Goal: Task Accomplishment & Management: Manage account settings

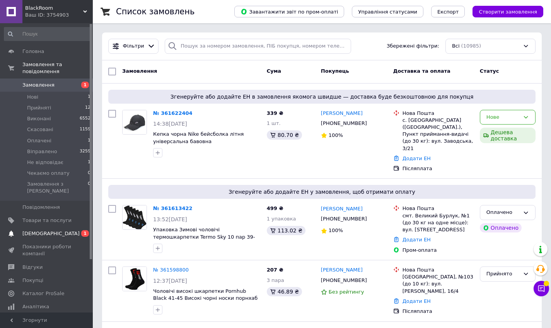
click at [46, 230] on span "[DEMOGRAPHIC_DATA]" at bounding box center [50, 233] width 57 height 7
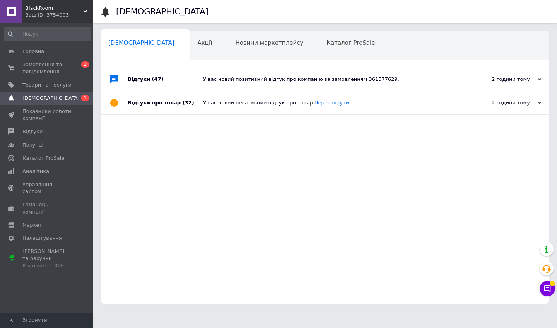
click at [289, 75] on div "У вас новий позитивний відгук про компанію за замовленням 361577629." at bounding box center [333, 79] width 261 height 23
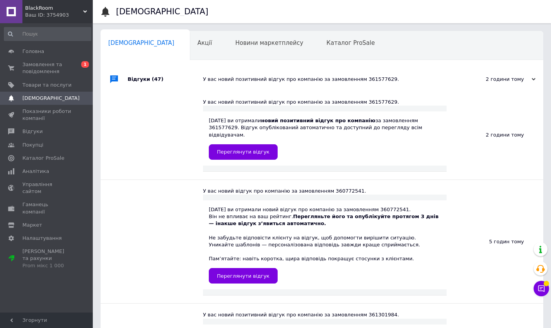
click at [288, 77] on div "У вас новий позитивний відгук про компанію за замовленням 361577629." at bounding box center [330, 79] width 255 height 7
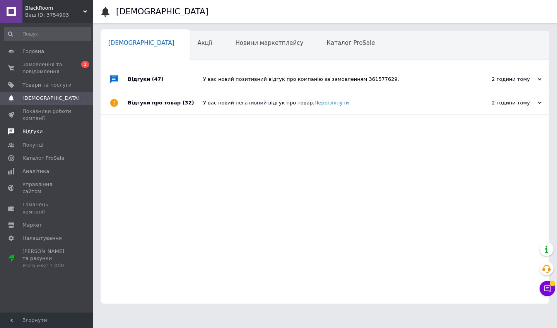
click at [51, 135] on link "Відгуки" at bounding box center [47, 131] width 95 height 13
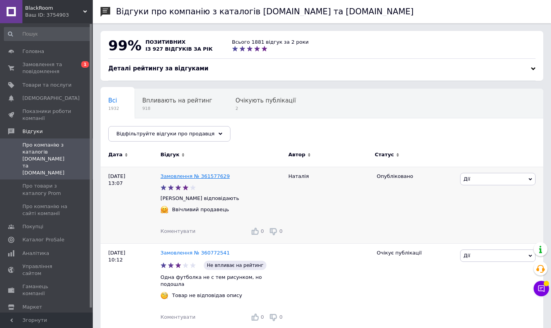
click at [203, 175] on link "Замовлення № 361577629" at bounding box center [194, 176] width 69 height 6
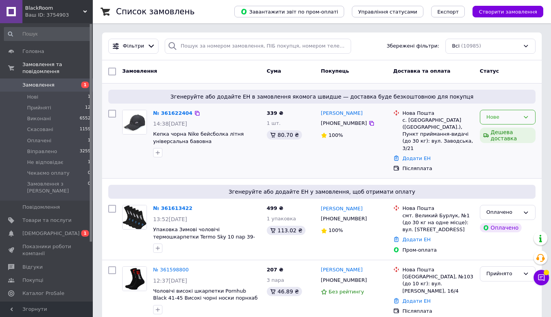
click at [530, 120] on div "Нове" at bounding box center [508, 117] width 56 height 15
click at [524, 130] on li "Прийнято" at bounding box center [507, 133] width 55 height 14
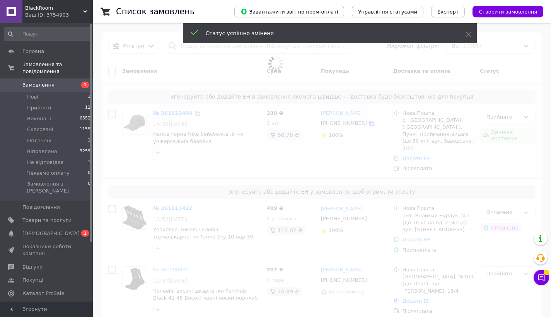
scroll to position [6, 0]
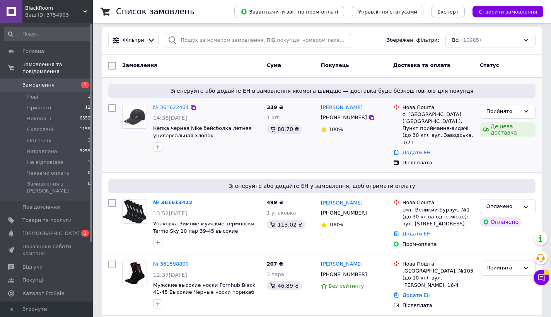
click at [506, 203] on div "Оплачено" at bounding box center [502, 207] width 33 height 8
click at [501, 216] on li "Прийнято" at bounding box center [507, 223] width 55 height 14
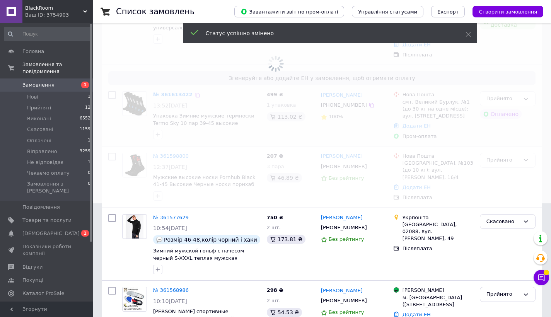
scroll to position [0, 0]
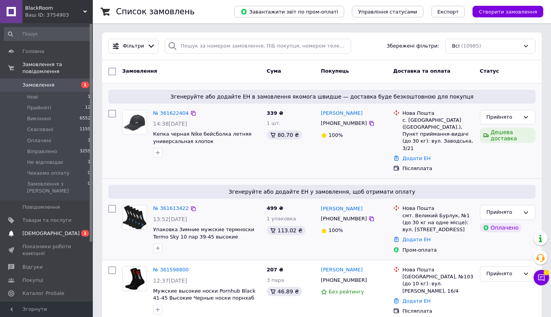
click at [51, 230] on span "[DEMOGRAPHIC_DATA]" at bounding box center [50, 233] width 57 height 7
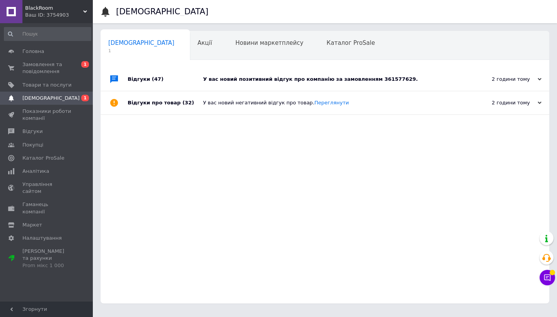
click at [376, 82] on div "У вас новий позитивний відгук про компанію за замовленням 361577629." at bounding box center [333, 79] width 261 height 7
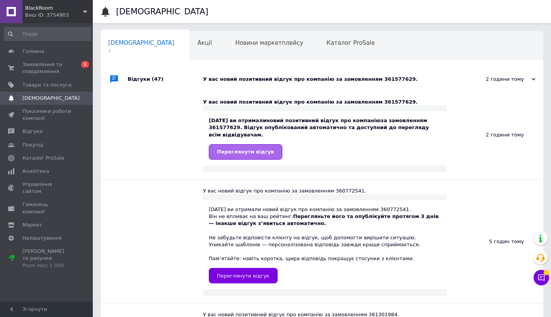
click at [259, 153] on span "Переглянути відгук" at bounding box center [245, 152] width 57 height 6
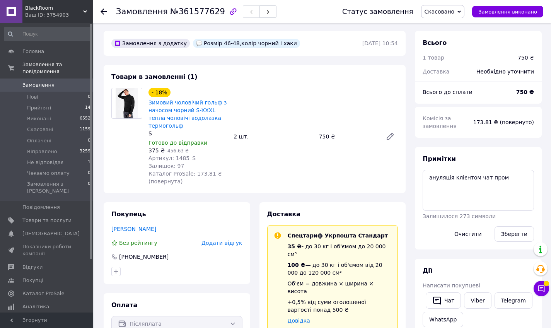
scroll to position [314, 0]
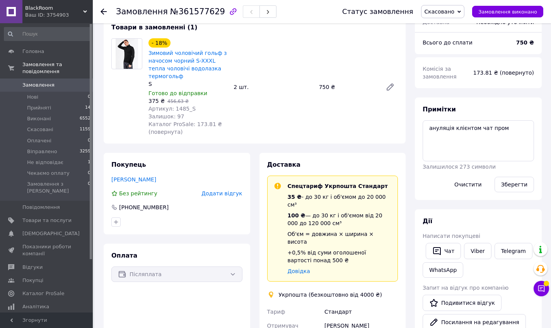
scroll to position [0, 0]
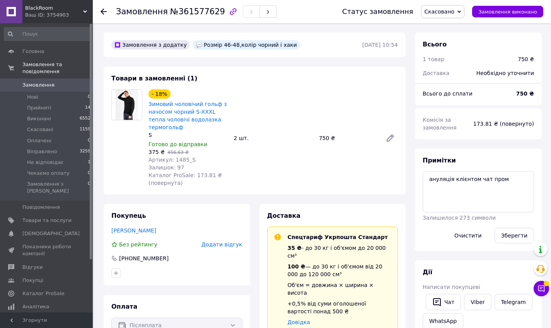
click at [59, 88] on span "Замовлення" at bounding box center [46, 85] width 49 height 7
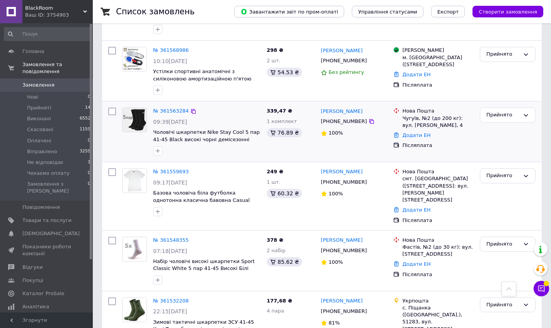
scroll to position [373, 0]
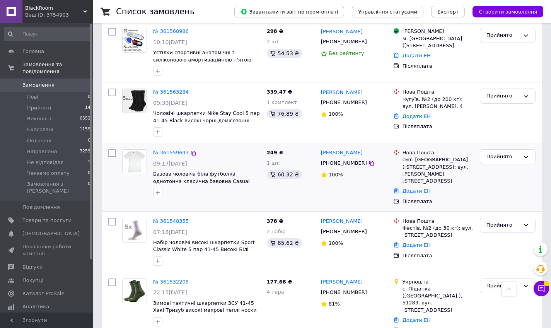
click at [165, 150] on link "№ 361559693" at bounding box center [171, 153] width 36 height 6
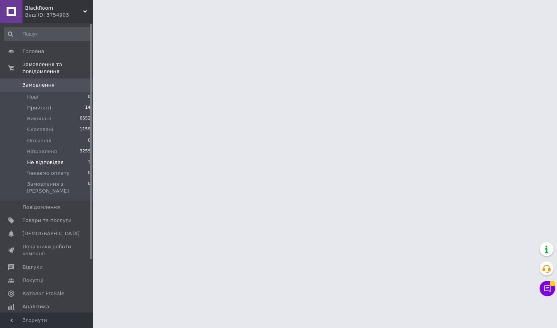
click at [70, 165] on li "Не відповідає 1" at bounding box center [47, 162] width 95 height 11
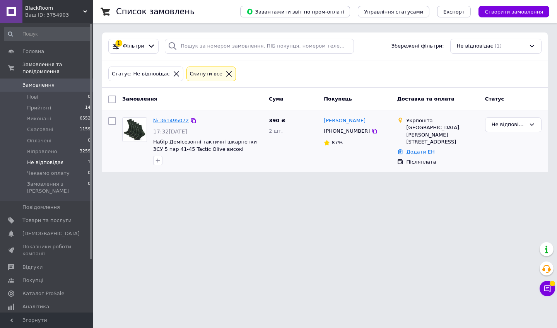
click at [166, 118] on link "№ 361495072" at bounding box center [171, 121] width 36 height 6
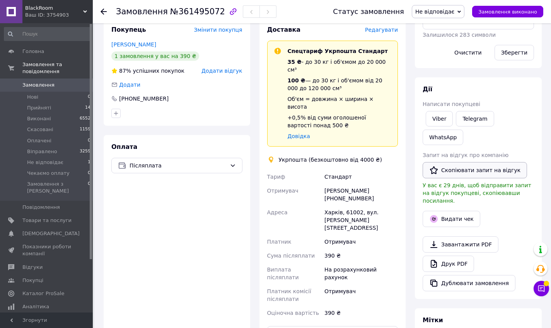
scroll to position [161, 0]
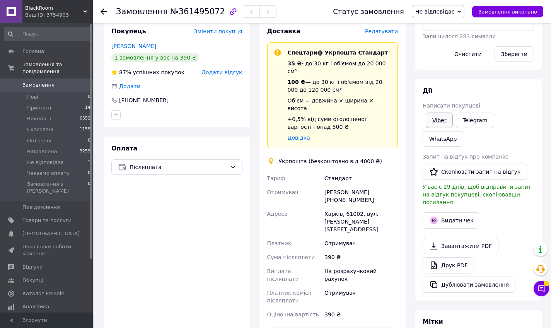
click at [445, 124] on link "Viber" at bounding box center [439, 119] width 27 height 15
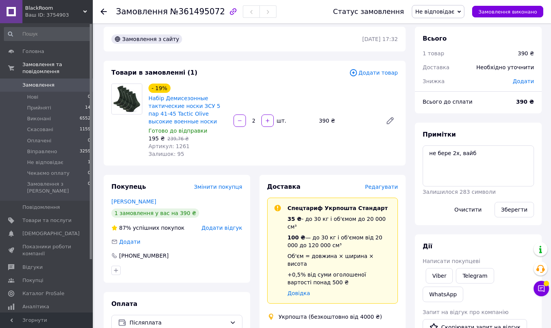
scroll to position [0, 0]
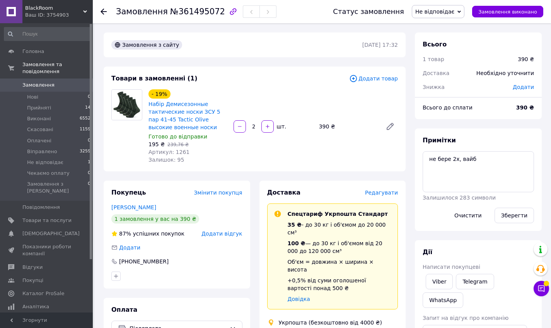
click at [48, 89] on link "Замовлення 0" at bounding box center [47, 84] width 95 height 13
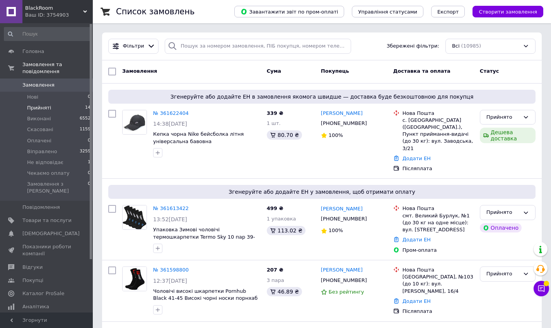
click at [75, 109] on li "Прийняті 14" at bounding box center [47, 107] width 95 height 11
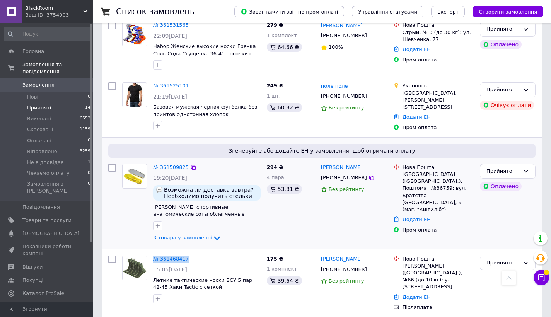
scroll to position [667, 0]
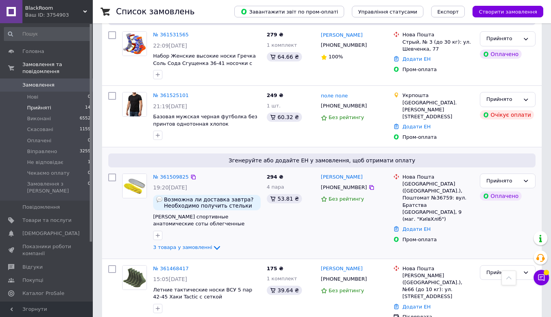
click at [214, 173] on div "№ 361509825" at bounding box center [206, 177] width 109 height 9
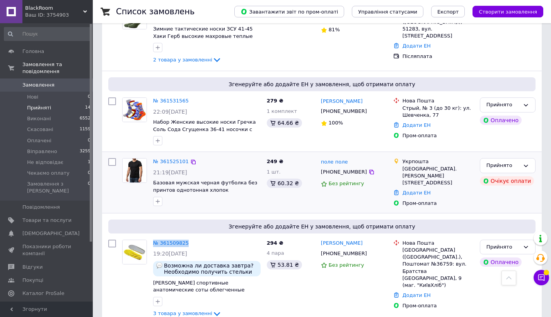
scroll to position [595, 0]
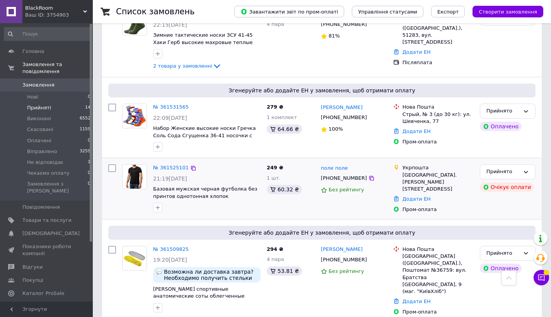
click at [228, 161] on div "№ 361525101 21:19, 11.09.2025 Базовая мужская черная футболка без принтов однот…" at bounding box center [207, 188] width 114 height 54
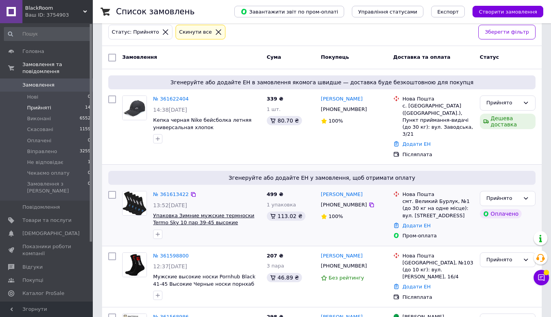
scroll to position [121, 0]
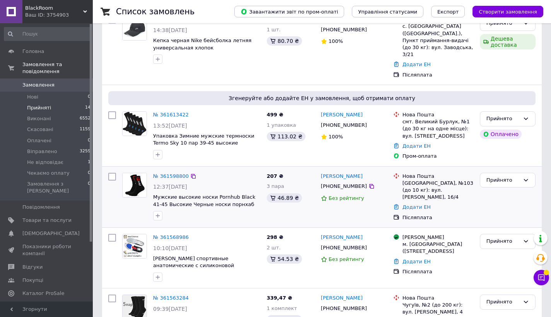
click at [223, 172] on div "№ 361598800" at bounding box center [206, 176] width 109 height 9
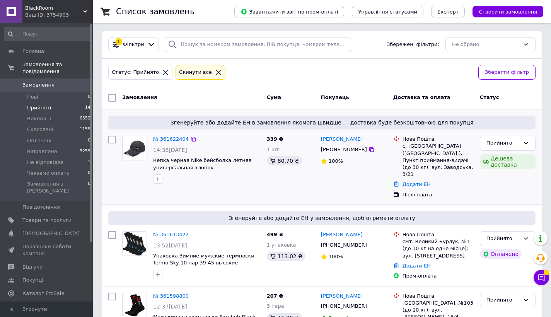
scroll to position [382, 0]
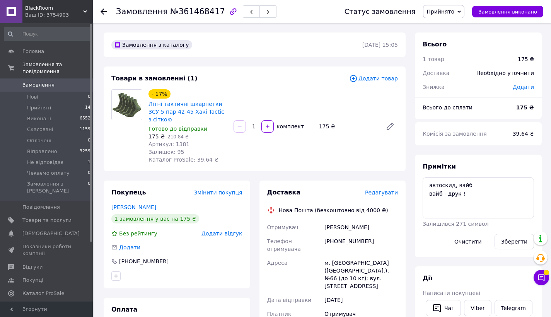
click at [380, 189] on span "Редагувати" at bounding box center [381, 192] width 33 height 6
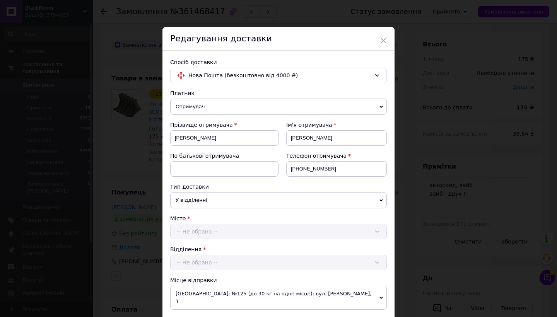
scroll to position [280, 0]
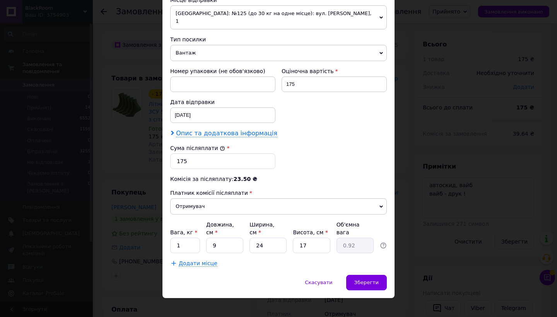
click at [221, 130] on span "Опис та додаткова інформація" at bounding box center [226, 134] width 101 height 8
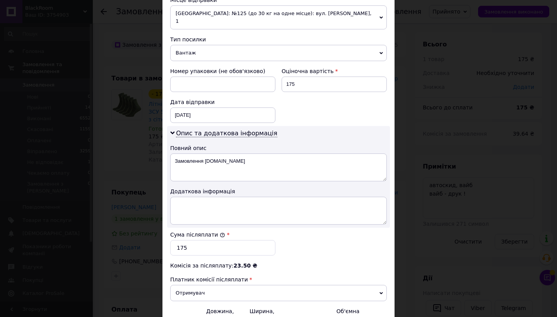
click at [241, 159] on textarea "Замовлення [DOMAIN_NAME]" at bounding box center [278, 167] width 216 height 28
click at [241, 158] on textarea "Замовлення [DOMAIN_NAME]" at bounding box center [278, 167] width 216 height 28
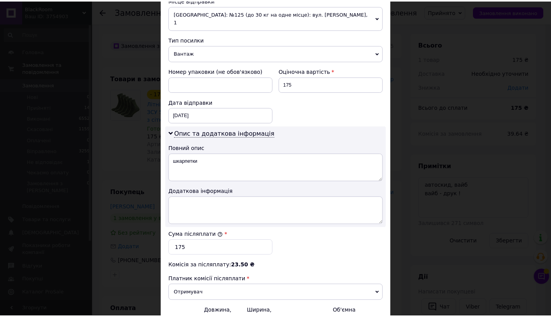
scroll to position [367, 0]
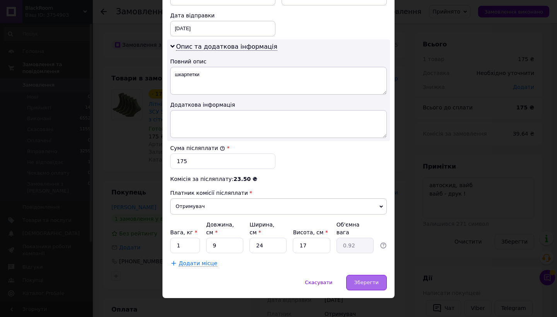
type textarea "шкарпетки"
click at [356, 280] on span "Зберегти" at bounding box center [366, 283] width 24 height 6
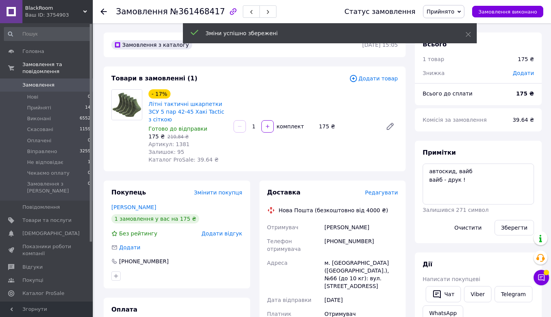
scroll to position [145, 0]
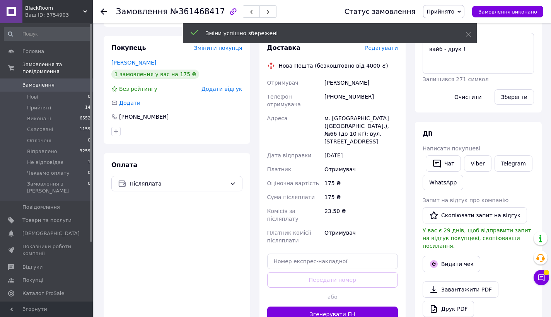
click at [354, 294] on div at bounding box center [368, 297] width 59 height 19
click at [355, 307] on button "Згенерувати ЕН" at bounding box center [332, 314] width 131 height 15
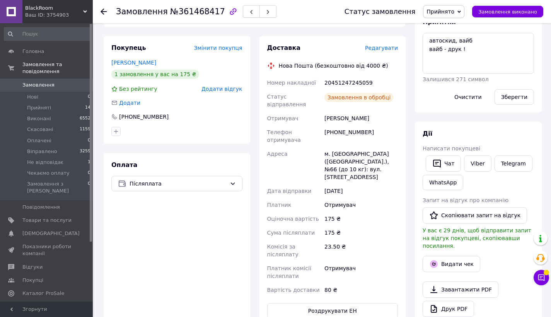
scroll to position [70, 0]
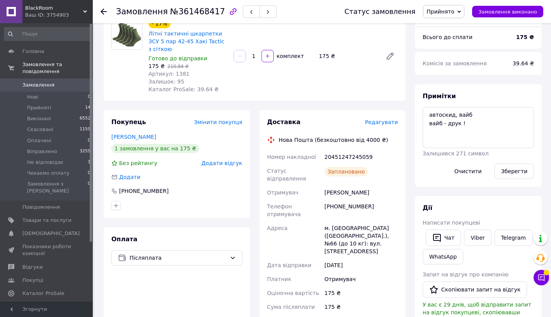
click at [334, 152] on div "20451247245059" at bounding box center [361, 157] width 77 height 14
copy div "204"
click at [385, 170] on div "Заплановано" at bounding box center [361, 175] width 77 height 22
click at [342, 155] on div "20451247245059" at bounding box center [361, 157] width 77 height 14
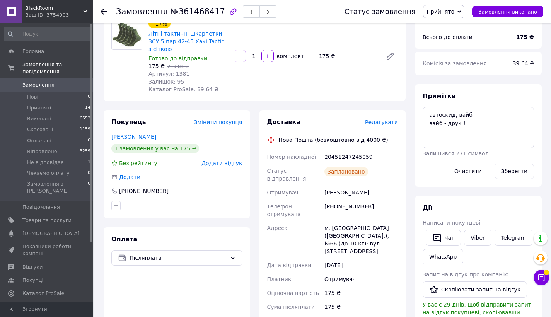
click at [342, 155] on div "20451247245059" at bounding box center [361, 157] width 77 height 14
click at [349, 157] on div "20451247245059" at bounding box center [361, 157] width 77 height 14
copy div "20451247245059"
click at [470, 236] on link "Viber" at bounding box center [477, 238] width 27 height 16
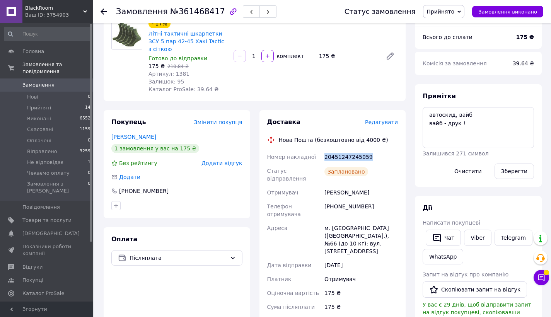
click at [368, 183] on div "Заплановано" at bounding box center [361, 175] width 77 height 22
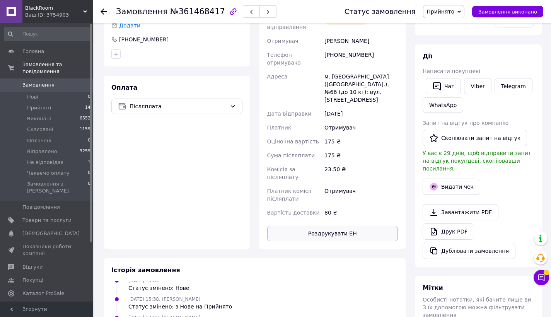
click at [345, 226] on button "Роздрукувати ЕН" at bounding box center [332, 233] width 131 height 15
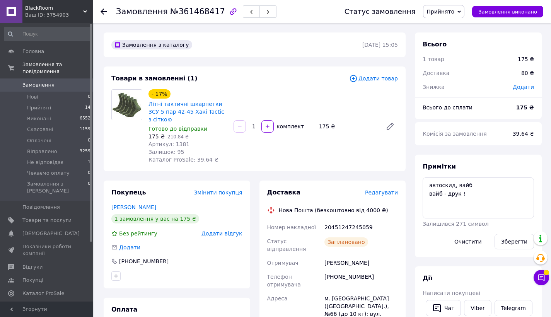
drag, startPoint x: 270, startPoint y: 193, endPoint x: 215, endPoint y: 153, distance: 68.4
click at [271, 193] on span "Доставка" at bounding box center [284, 192] width 34 height 7
click at [177, 144] on span "Артикул: 1381" at bounding box center [168, 144] width 41 height 6
copy span "1381"
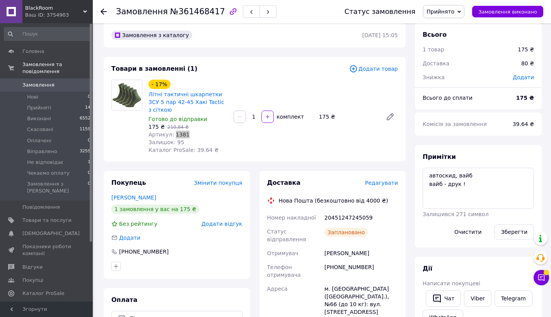
scroll to position [43, 0]
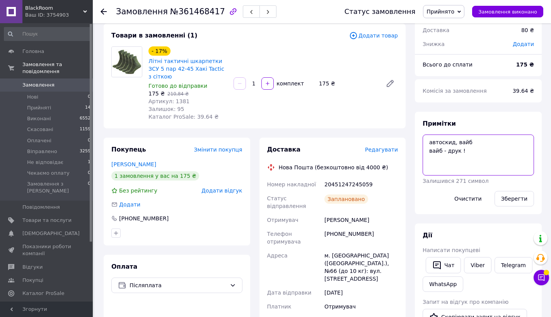
click at [494, 156] on textarea "автоскид, вайб вайб - друк !" at bounding box center [478, 155] width 111 height 41
type textarea "автоскид, вайб вайб - друк ! чек відкладено"
click at [520, 200] on button "Зберегти" at bounding box center [513, 198] width 39 height 15
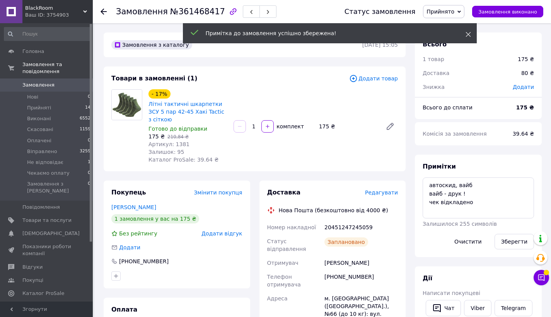
scroll to position [23, 0]
click at [469, 34] on icon at bounding box center [467, 34] width 5 height 5
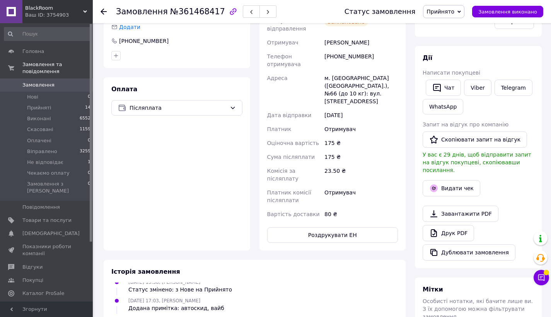
scroll to position [0, 0]
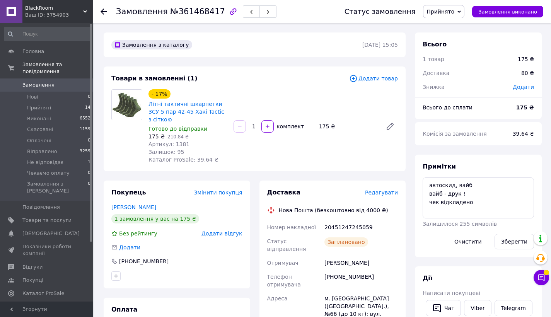
click at [319, 94] on div "- 17% Літні тактичні шкарпетки ЗСУ 5 пар 42-45 Хакі Tactic з сіткою Готово до в…" at bounding box center [273, 126] width 256 height 77
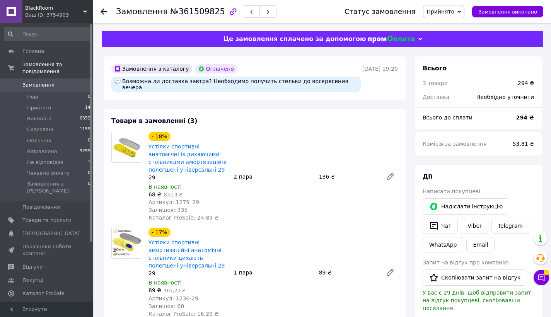
click at [252, 153] on div "- 18% Устілки спортивні анатомічні із дихаючими стільниками амортизаційні полег…" at bounding box center [273, 176] width 256 height 93
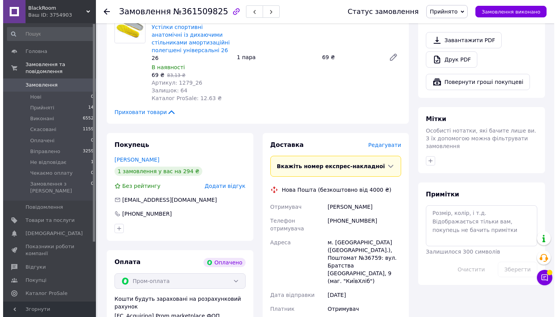
scroll to position [325, 0]
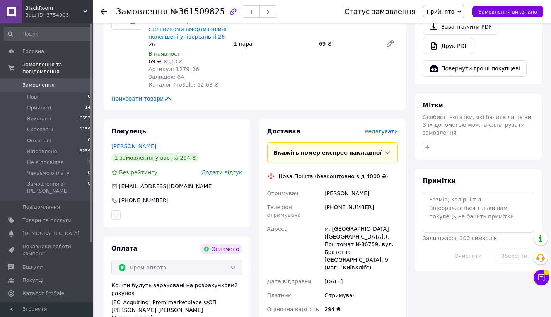
click at [380, 131] on span "Редагувати" at bounding box center [381, 131] width 33 height 6
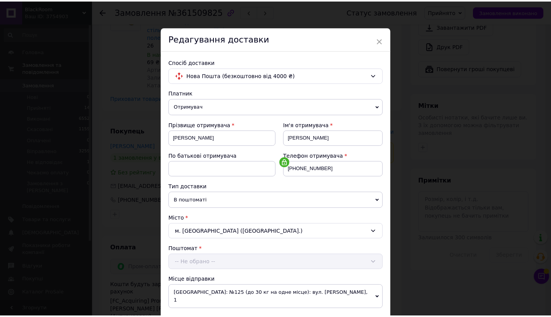
scroll to position [204, 0]
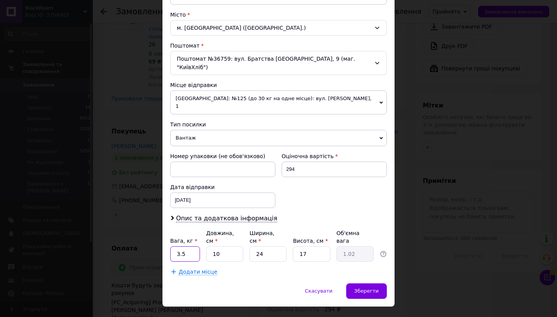
click at [179, 246] on input "3.5" at bounding box center [185, 253] width 30 height 15
click at [455, 184] on div "× Редагування доставки Спосіб доставки Нова Пошта (безкоштовно від 4000 ₴) Плат…" at bounding box center [278, 158] width 557 height 317
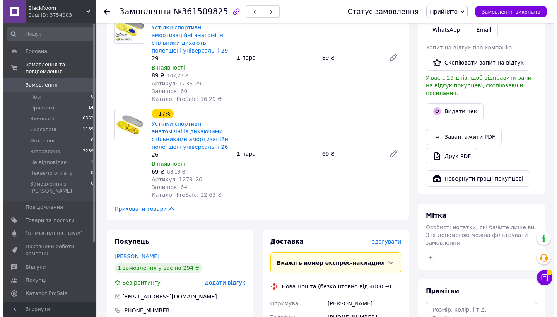
scroll to position [305, 0]
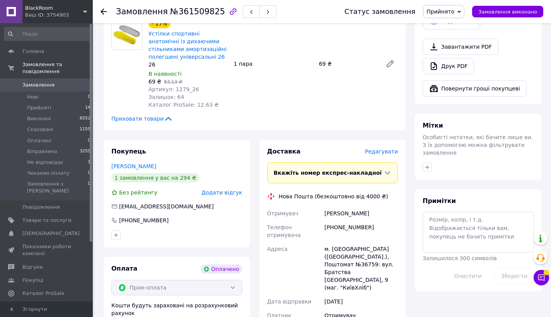
click at [392, 152] on span "Редагувати" at bounding box center [381, 151] width 33 height 6
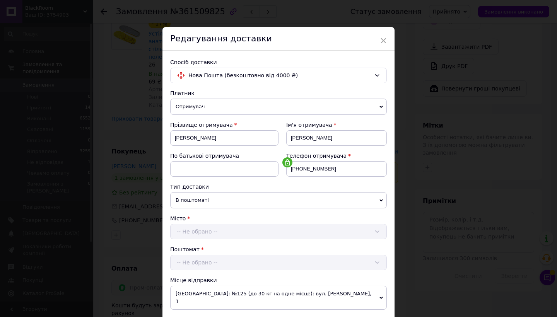
scroll to position [204, 0]
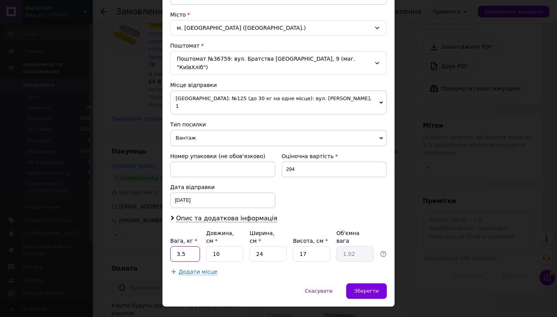
click at [192, 246] on input "3.5" at bounding box center [185, 253] width 30 height 15
type input "1"
click at [215, 246] on input "10" at bounding box center [224, 253] width 37 height 15
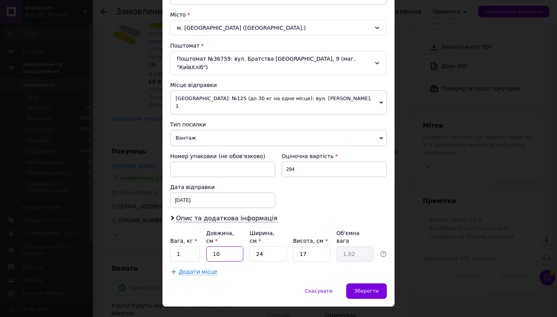
type input "2"
type input "0.2"
type input "25"
type input "2.55"
type input "25"
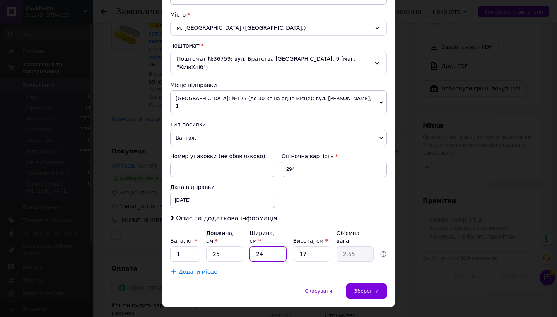
type input "1"
type input "0.11"
type input "16"
type input "1.7"
type input "16"
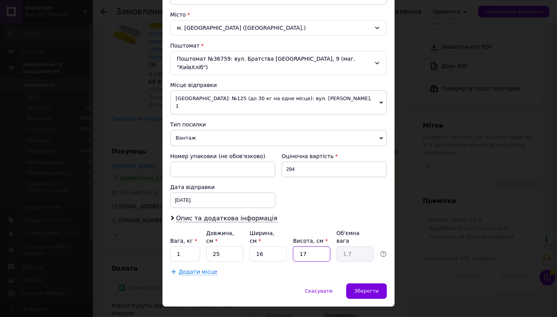
type input "1"
type input "0.1"
type input "10"
type input "1"
type input "10"
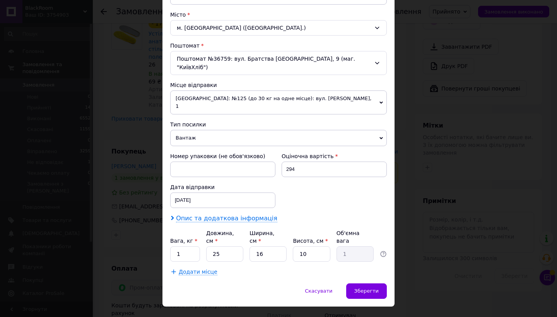
click at [253, 215] on span "Опис та додаткова інформація" at bounding box center [226, 219] width 101 height 8
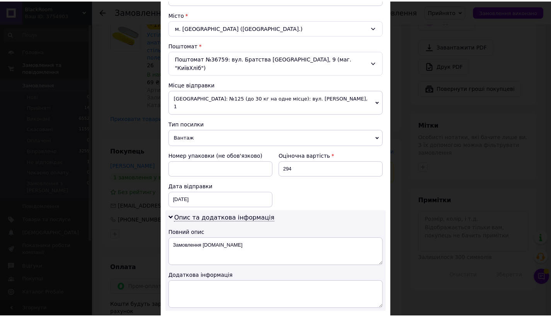
scroll to position [290, 0]
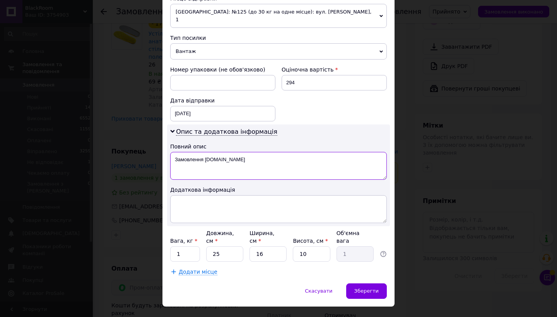
click at [270, 152] on textarea "Замовлення Prom.ua" at bounding box center [278, 166] width 216 height 28
type textarea "устілки"
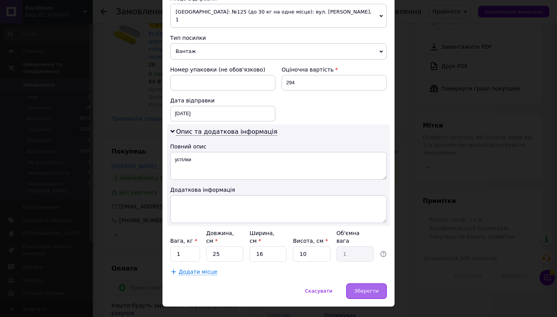
click at [375, 283] on div "Зберегти" at bounding box center [366, 290] width 41 height 15
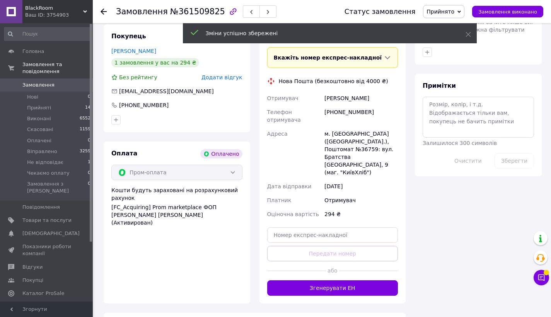
scroll to position [583, 0]
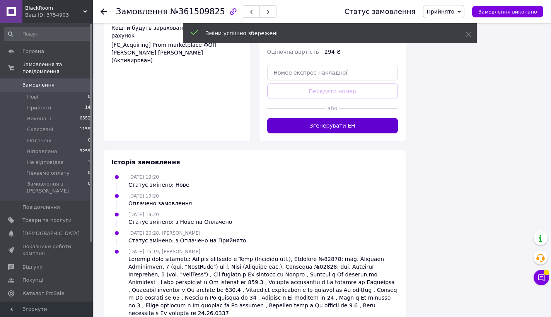
click at [330, 118] on button "Згенерувати ЕН" at bounding box center [332, 125] width 131 height 15
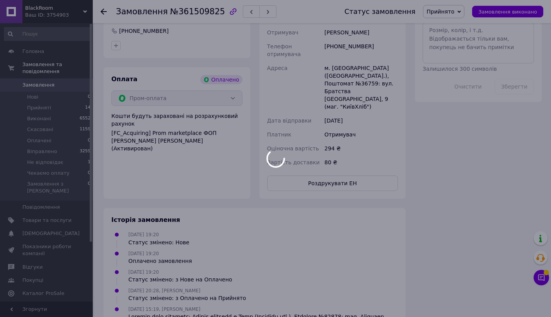
scroll to position [345, 0]
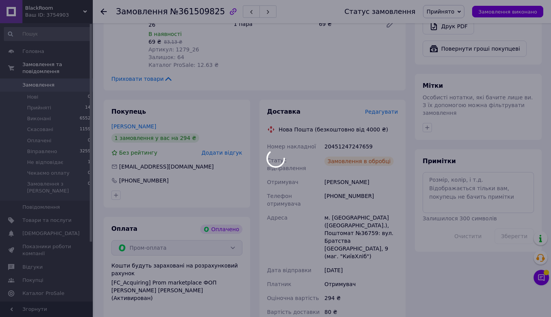
click at [346, 146] on div at bounding box center [275, 158] width 551 height 317
click at [346, 146] on div "20451247247659" at bounding box center [361, 147] width 77 height 14
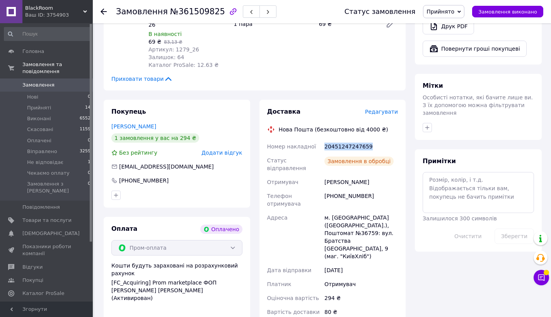
copy div "20451247247659"
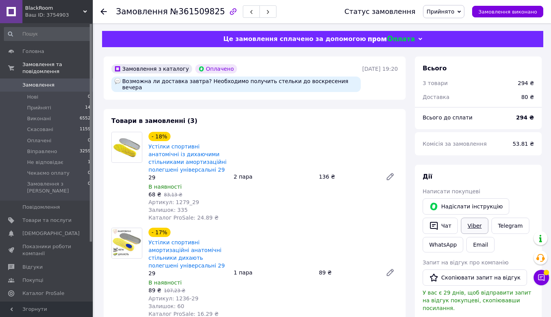
click at [465, 226] on link "Viber" at bounding box center [474, 226] width 27 height 16
click at [444, 10] on span "Прийнято" at bounding box center [440, 12] width 28 height 6
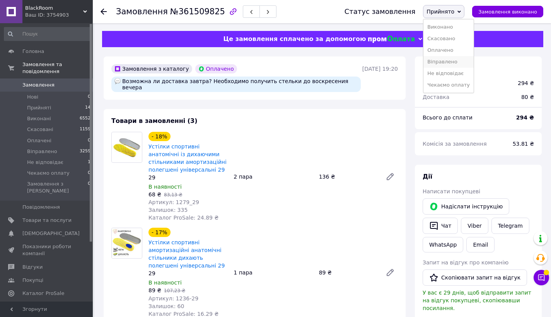
click at [462, 61] on li "Віправлено" at bounding box center [448, 62] width 50 height 12
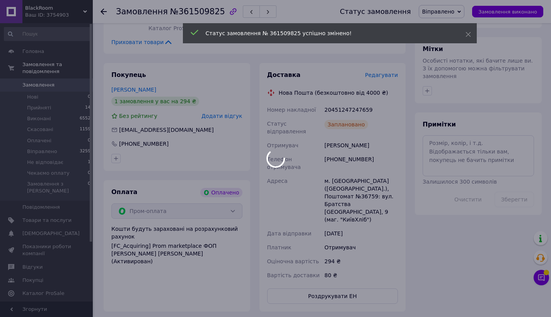
scroll to position [454, 0]
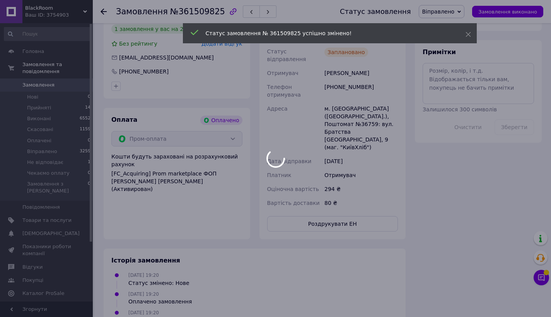
click at [358, 208] on div at bounding box center [275, 158] width 551 height 317
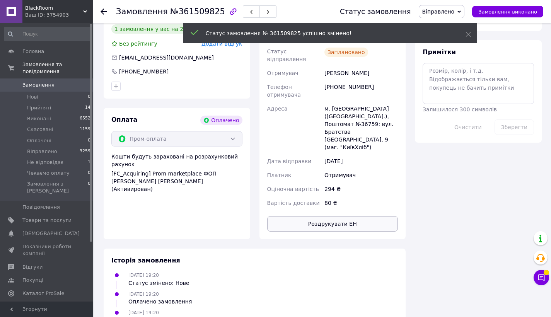
click at [352, 216] on button "Роздрукувати ЕН" at bounding box center [332, 223] width 131 height 15
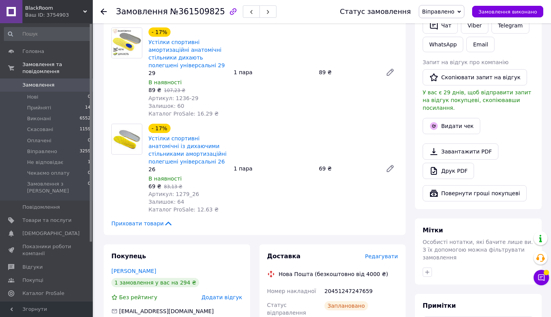
scroll to position [96, 0]
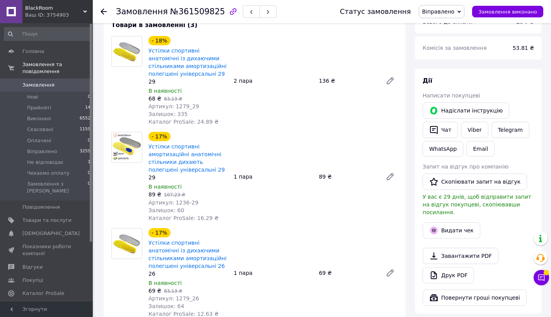
click at [305, 77] on div "2 пара" at bounding box center [272, 80] width 85 height 11
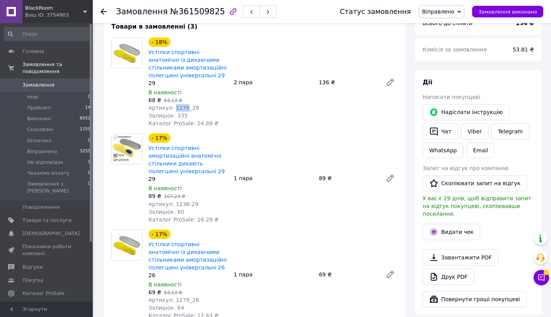
drag, startPoint x: 184, startPoint y: 106, endPoint x: 173, endPoint y: 109, distance: 11.2
click at [173, 109] on span "Артикул: 1279_29" at bounding box center [173, 108] width 51 height 6
copy span "1279"
drag, startPoint x: 184, startPoint y: 203, endPoint x: 175, endPoint y: 204, distance: 8.9
click at [173, 205] on span "Артикул: 1236-29" at bounding box center [173, 204] width 50 height 6
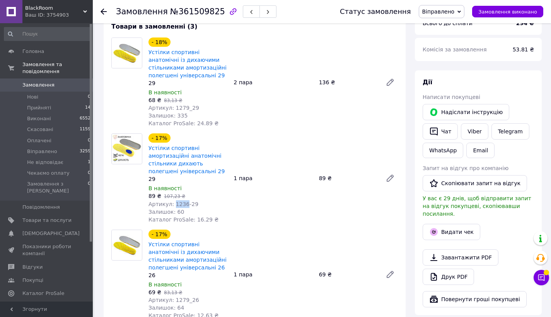
copy span "1236"
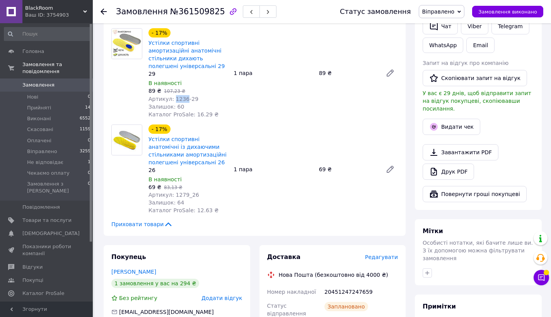
scroll to position [128, 0]
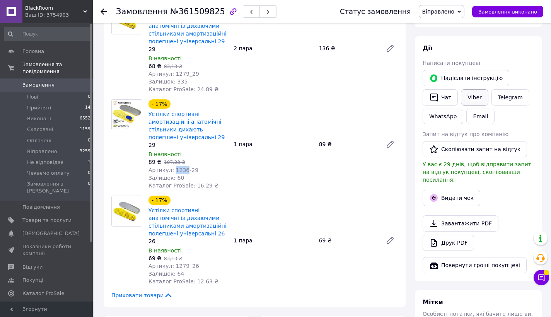
click at [479, 99] on link "Viber" at bounding box center [474, 97] width 27 height 16
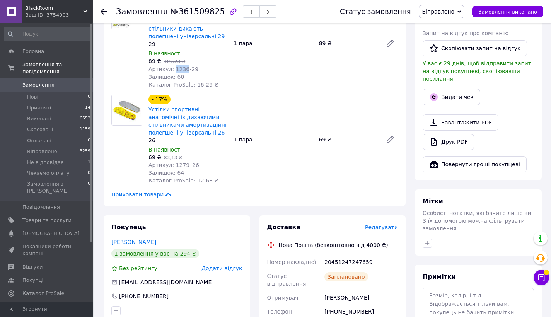
scroll to position [139, 0]
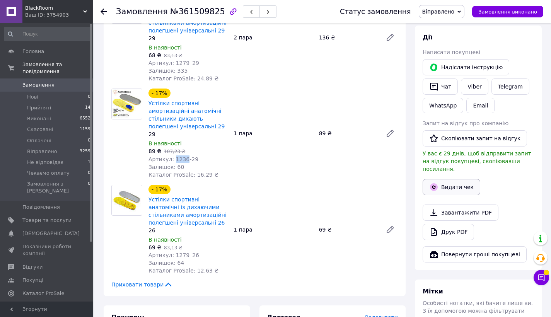
click at [436, 182] on icon "button" at bounding box center [433, 186] width 9 height 9
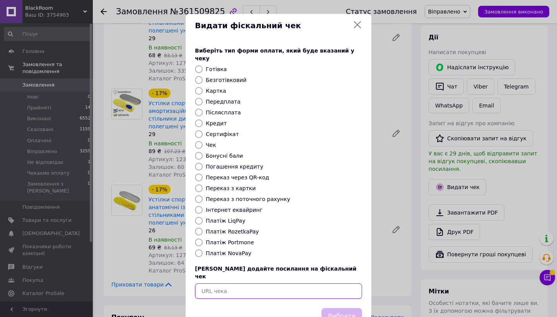
click at [303, 283] on input "text" at bounding box center [278, 290] width 167 height 15
paste input "https://kasa.vchasno.ua/check-viewer/YAWsDdidD40"
type input "https://kasa.vchasno.ua/check-viewer/YAWsDdidD40"
click at [336, 308] on button "Вибрати" at bounding box center [341, 316] width 41 height 17
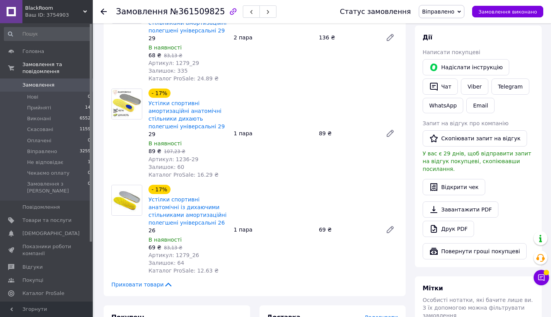
scroll to position [0, 0]
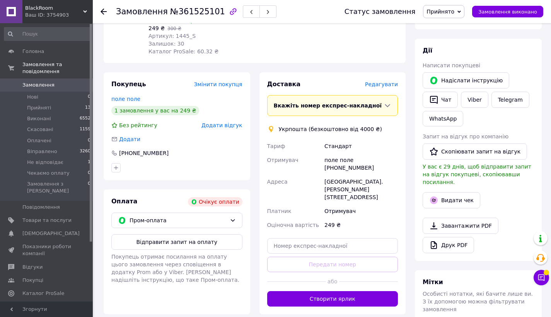
scroll to position [13, 0]
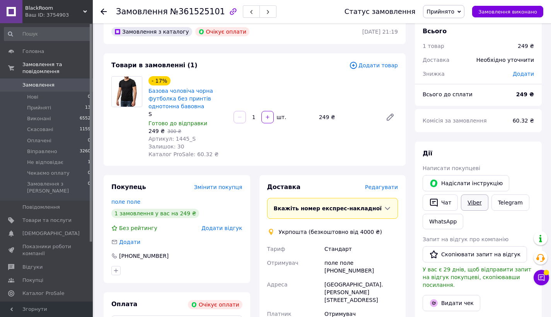
click at [481, 205] on link "Viber" at bounding box center [474, 202] width 27 height 16
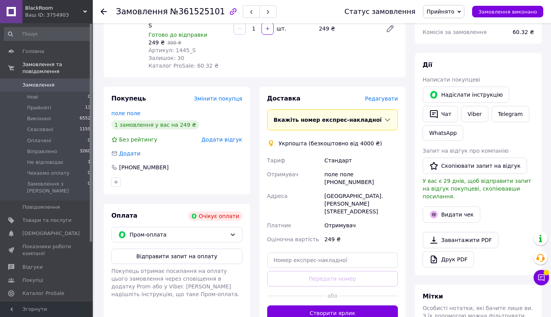
scroll to position [90, 0]
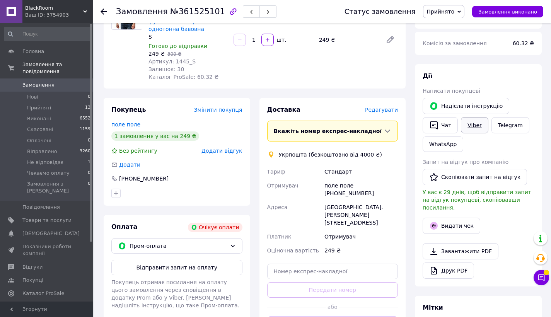
click at [475, 124] on link "Viber" at bounding box center [474, 125] width 27 height 16
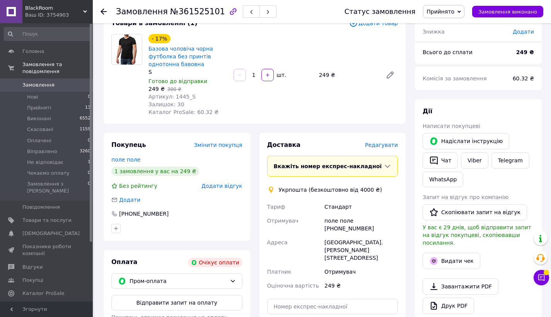
scroll to position [0, 0]
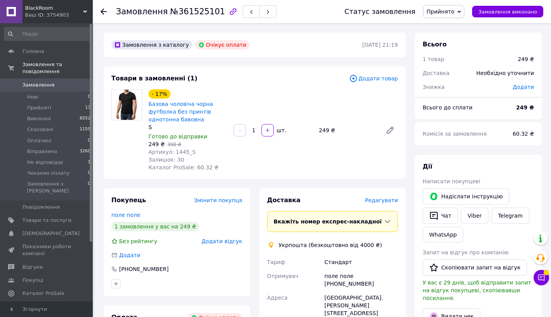
click at [356, 154] on div "- 17% Базова чоловіча чорна футболка без принтів однотонна бавовна S Готово до …" at bounding box center [273, 130] width 256 height 85
click at [454, 12] on span "Прийнято" at bounding box center [440, 12] width 28 height 6
click at [467, 41] on li "Скасовано" at bounding box center [448, 39] width 50 height 12
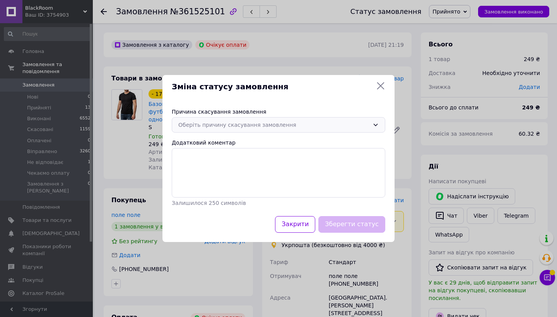
click at [219, 126] on div "Оберіть причину скасування замовлення" at bounding box center [273, 125] width 191 height 9
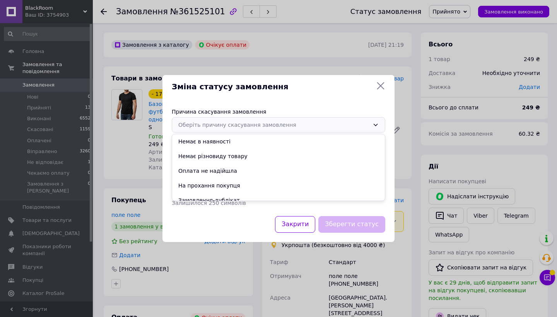
click at [262, 172] on li "Оплата не надійшла" at bounding box center [278, 171] width 213 height 15
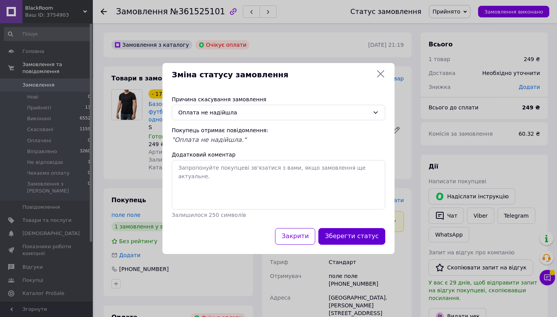
click at [358, 235] on button "Зберегти статус" at bounding box center [351, 236] width 67 height 17
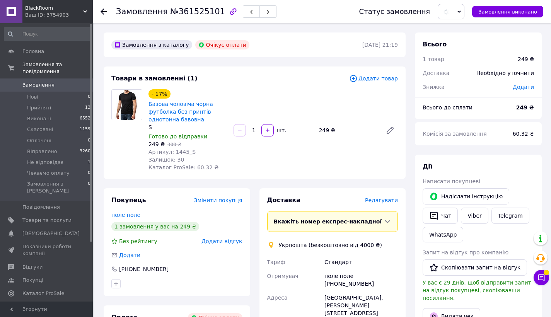
scroll to position [247, 0]
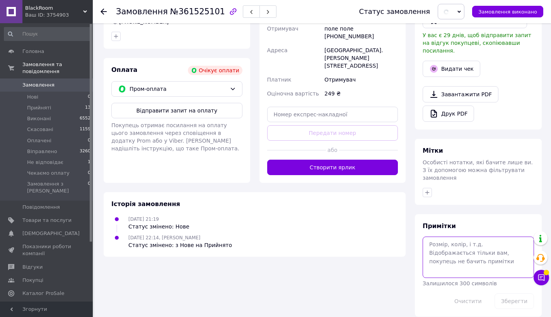
click at [487, 248] on textarea at bounding box center [478, 257] width 111 height 41
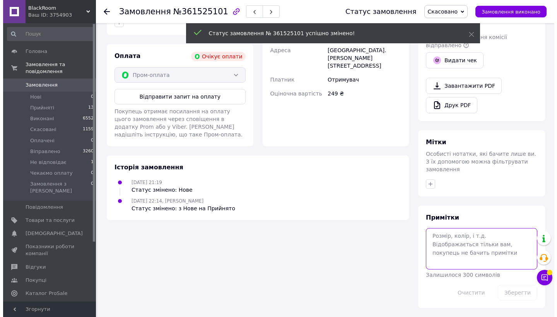
scroll to position [87, 0]
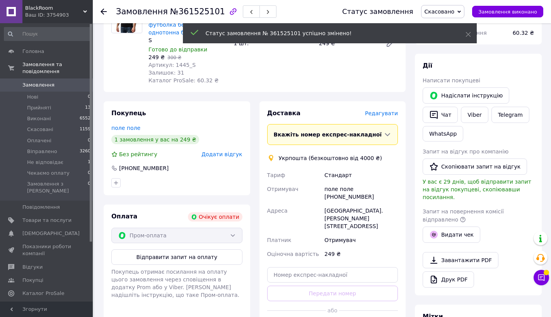
click at [233, 158] on div "Покупець поле поле 1 замовлення у вас на 249 ₴ Без рейтингу Додати відгук [PHON…" at bounding box center [177, 148] width 147 height 94
click at [231, 155] on span "Додати відгук" at bounding box center [221, 154] width 41 height 6
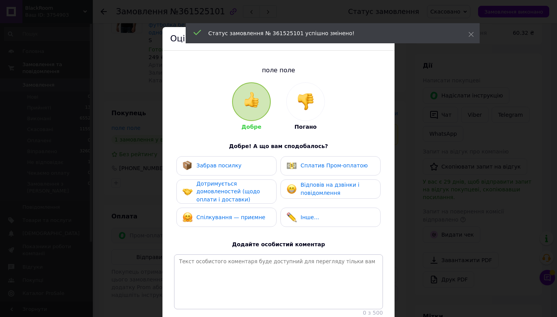
click at [302, 110] on div at bounding box center [305, 102] width 38 height 38
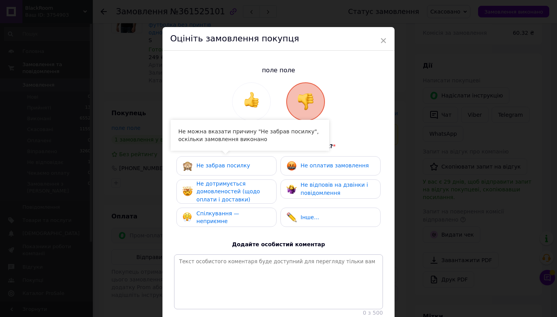
click at [229, 213] on span "Спілкування — неприємне" at bounding box center [217, 217] width 43 height 14
click at [233, 182] on span "Не дотримується домовленостей (щодо оплати і доставки)" at bounding box center [227, 192] width 63 height 22
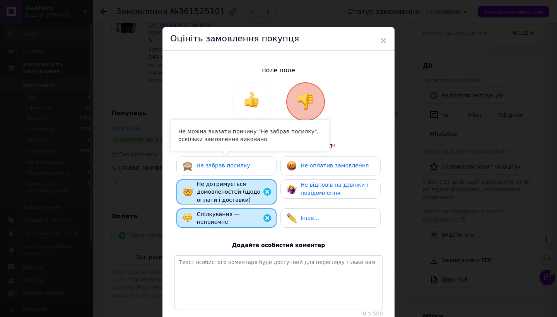
click at [330, 187] on div "Не відповів на дзвінки і повідомлення" at bounding box center [336, 189] width 73 height 16
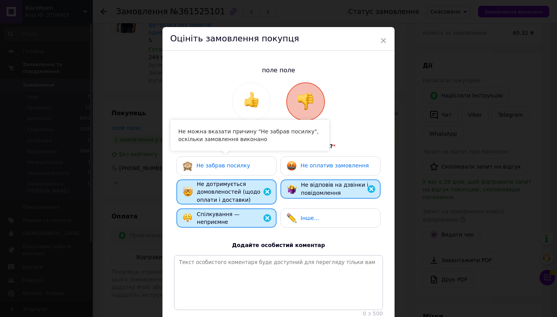
click at [334, 172] on div "Не оплатив замовлення" at bounding box center [330, 165] width 100 height 19
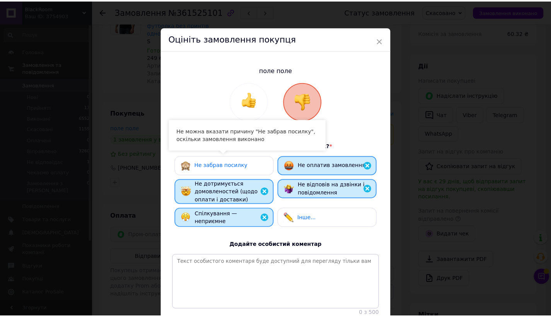
scroll to position [51, 0]
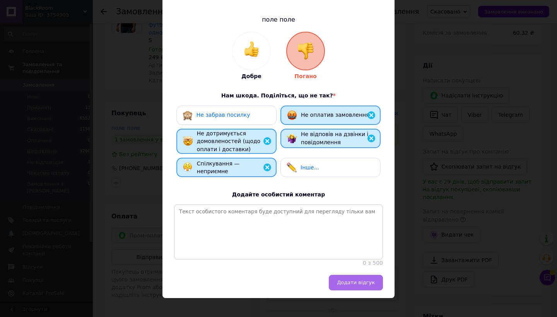
click at [368, 280] on span "Додати відгук" at bounding box center [356, 283] width 38 height 6
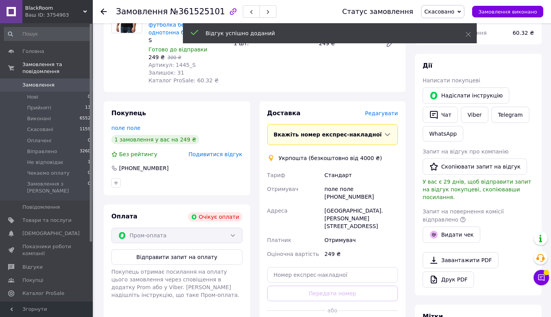
scroll to position [252, 0]
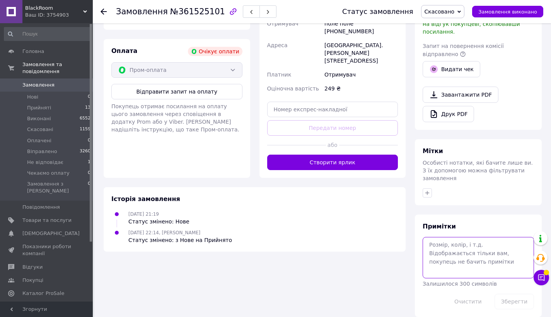
click at [440, 252] on textarea at bounding box center [478, 257] width 111 height 41
type textarea "фейк клієнт !"
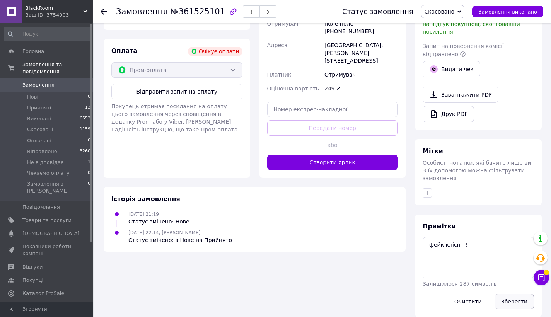
click at [504, 294] on button "Зберегти" at bounding box center [513, 301] width 39 height 15
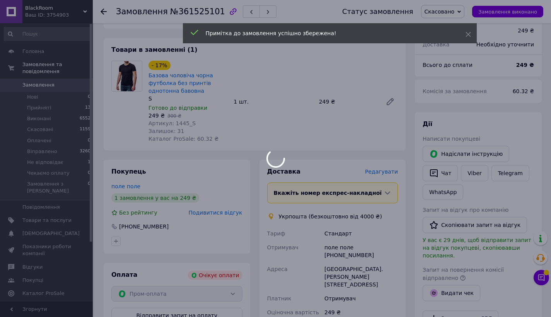
scroll to position [0, 0]
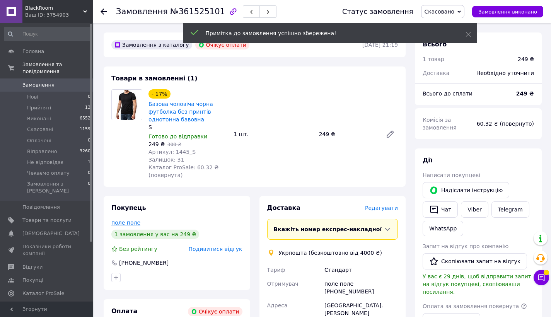
click at [126, 222] on link "поле поле" at bounding box center [125, 223] width 29 height 6
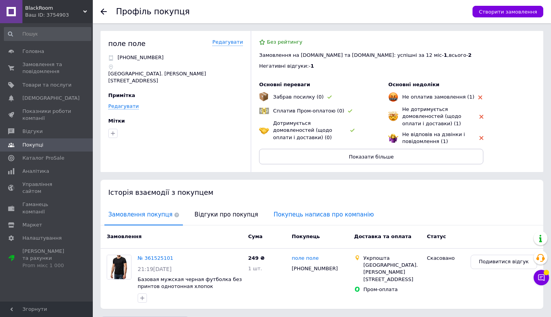
scroll to position [15, 0]
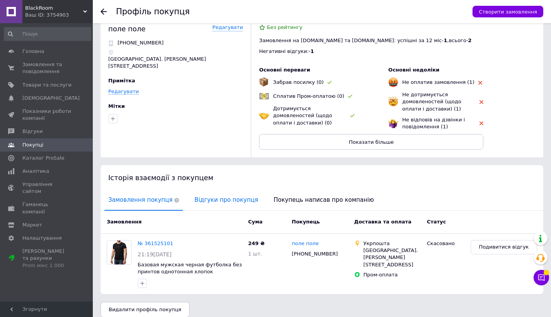
click at [228, 205] on span "Відгуки про покупця" at bounding box center [226, 200] width 71 height 20
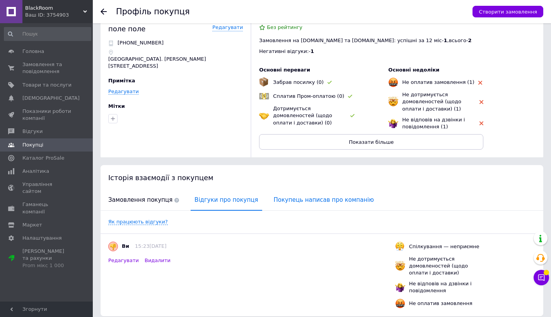
click at [305, 205] on span "Покупець написав про компанію" at bounding box center [324, 200] width 108 height 20
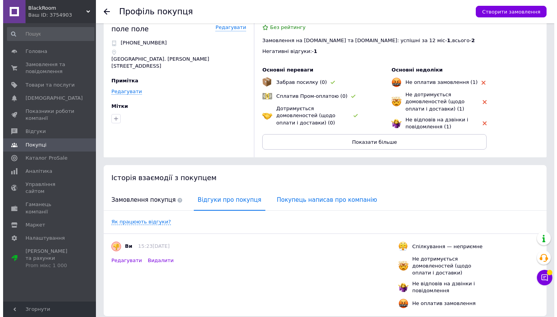
scroll to position [0, 0]
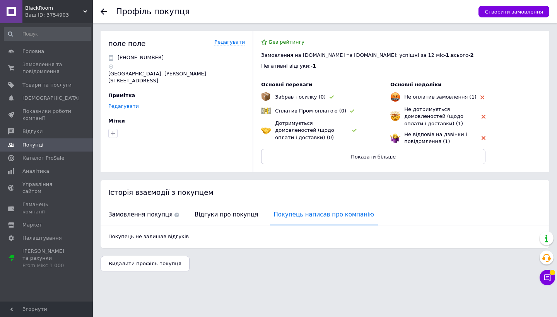
click at [122, 103] on link "Редагувати" at bounding box center [123, 106] width 31 height 6
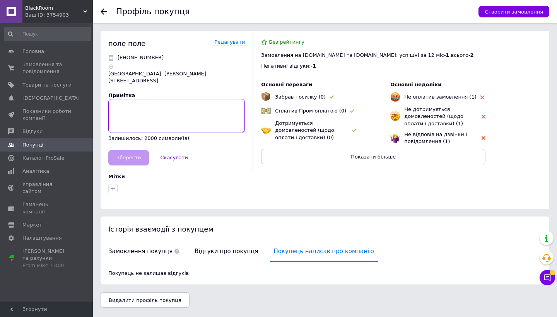
click at [130, 101] on textarea at bounding box center [176, 116] width 136 height 34
paste textarea "фейк клієнт !"
type textarea "фейк клієнт !"
click at [135, 150] on button "Зберегти" at bounding box center [128, 157] width 41 height 15
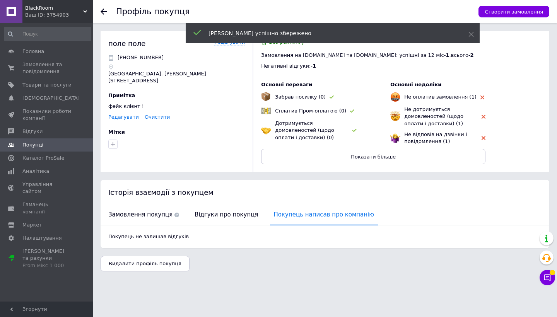
click at [474, 35] on div "[PERSON_NAME] успішно збережено" at bounding box center [333, 33] width 294 height 20
click at [470, 35] on icon at bounding box center [470, 34] width 5 height 5
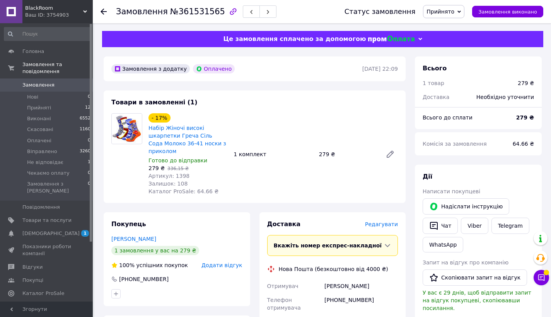
click at [384, 227] on span "Редагувати" at bounding box center [381, 224] width 33 height 6
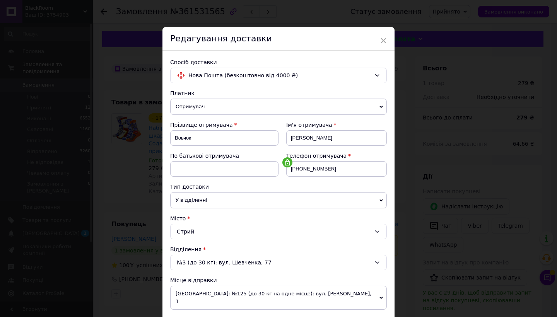
scroll to position [204, 0]
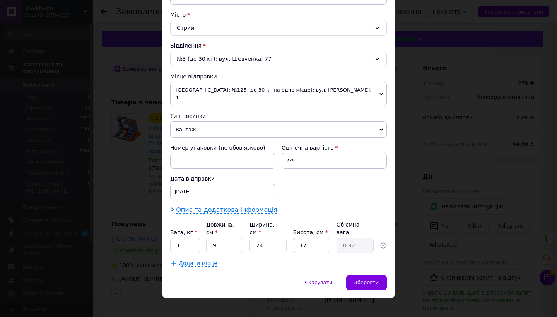
click at [223, 206] on span "Опис та додаткова інформація" at bounding box center [226, 210] width 101 height 8
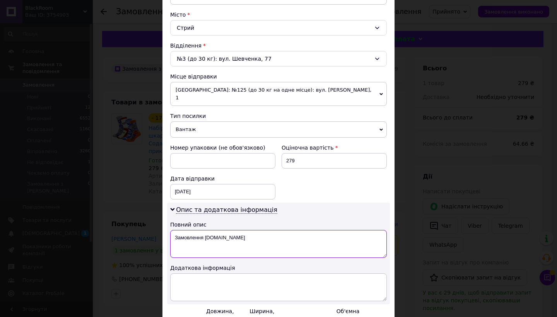
click at [240, 230] on textarea "Замовлення [DOMAIN_NAME]" at bounding box center [278, 244] width 216 height 28
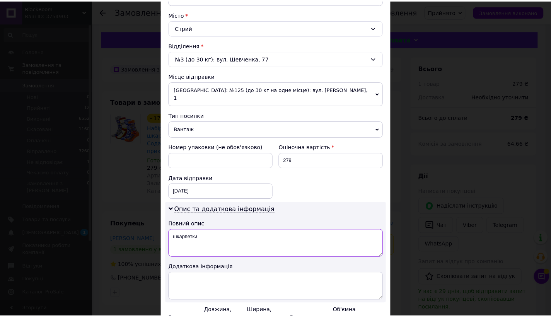
scroll to position [290, 0]
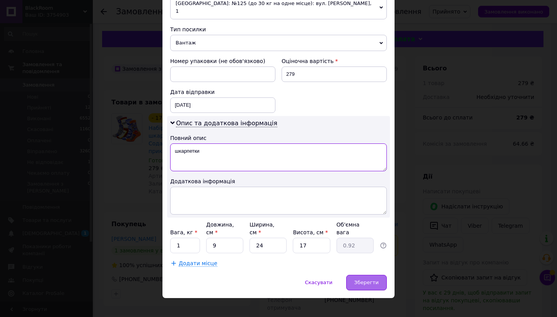
type textarea "шкарпетки"
click at [362, 280] on span "Зберегти" at bounding box center [366, 283] width 24 height 6
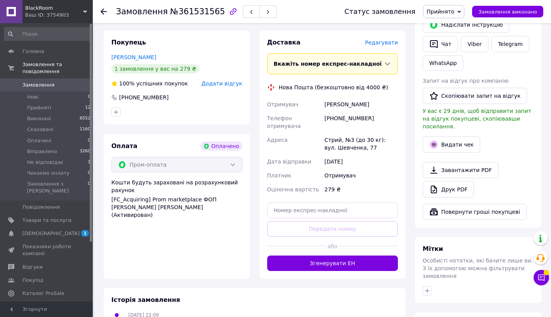
scroll to position [189, 0]
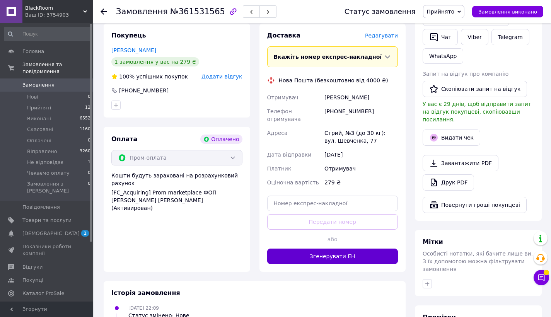
click at [365, 252] on button "Згенерувати ЕН" at bounding box center [332, 256] width 131 height 15
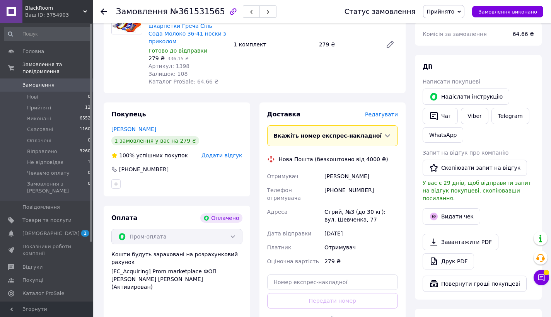
scroll to position [77, 0]
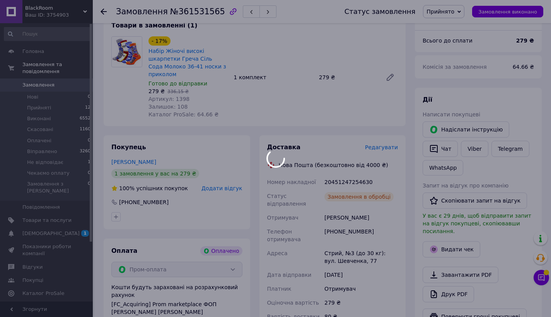
click at [343, 179] on div "20451247254630" at bounding box center [361, 182] width 77 height 14
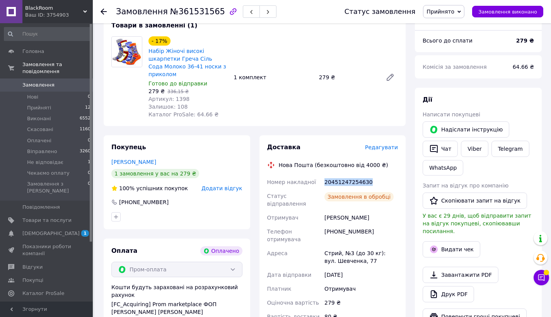
click at [343, 179] on div "20451247254630" at bounding box center [361, 182] width 77 height 14
copy div "20451247254630"
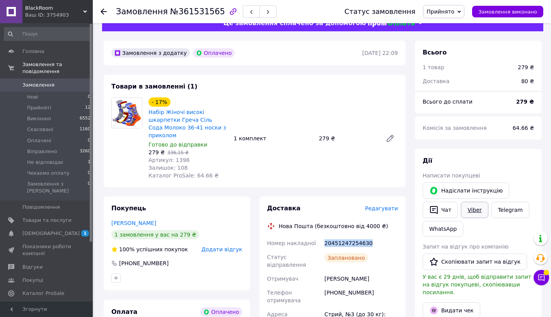
click at [475, 208] on link "Viber" at bounding box center [474, 210] width 27 height 16
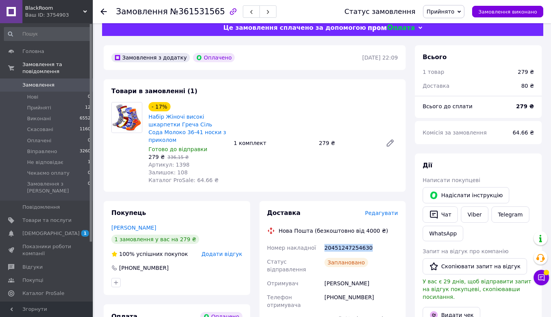
scroll to position [24, 0]
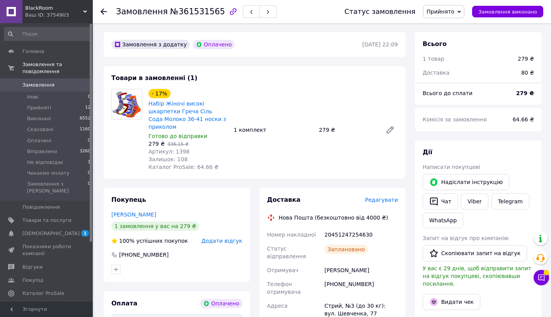
click at [453, 10] on span "Прийнято" at bounding box center [440, 12] width 28 height 6
click at [454, 57] on li "Віправлено" at bounding box center [448, 62] width 50 height 12
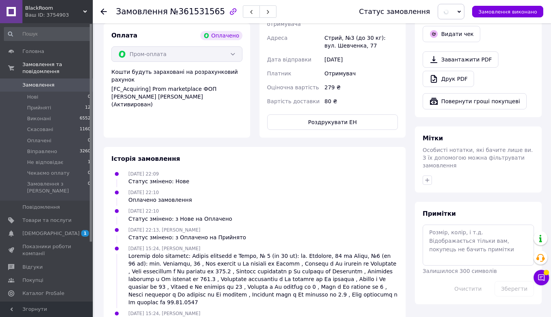
scroll to position [315, 0]
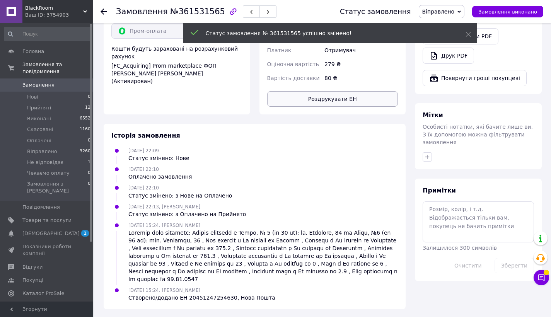
click at [353, 97] on button "Роздрукувати ЕН" at bounding box center [332, 98] width 131 height 15
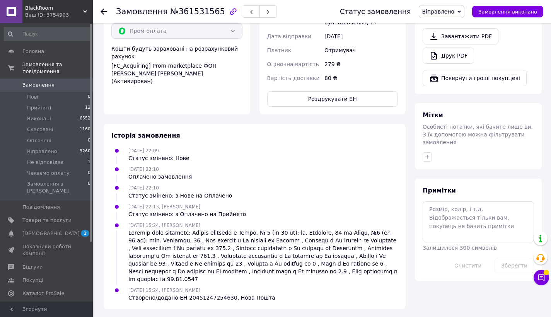
click at [338, 129] on div "Історія замовлення 11.09.2025 22:09 Статус змінено: Нове 11.09.2025 22:10 Оплач…" at bounding box center [255, 217] width 302 height 186
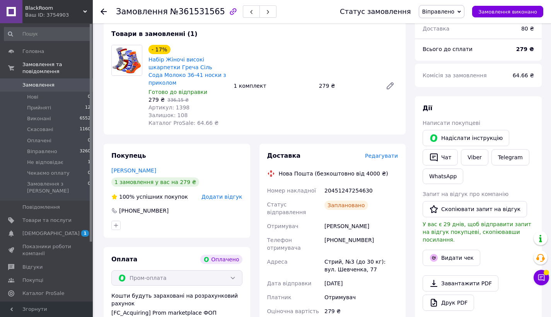
scroll to position [0, 0]
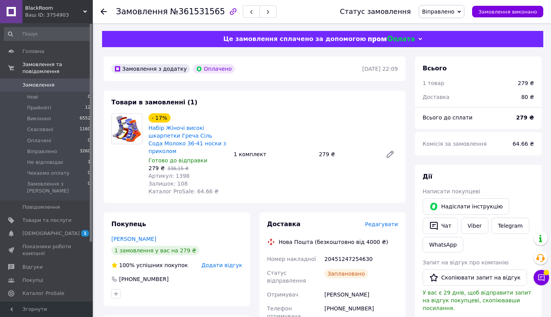
drag, startPoint x: 235, startPoint y: 154, endPoint x: 194, endPoint y: 167, distance: 42.9
click at [235, 154] on div "1 комплект" at bounding box center [272, 154] width 85 height 11
click at [176, 176] on span "Артикул: 1398" at bounding box center [168, 176] width 41 height 6
copy span "1398"
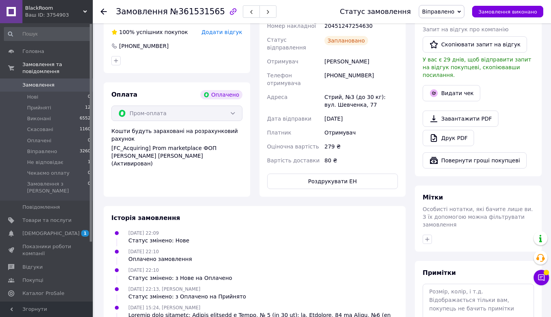
scroll to position [102, 0]
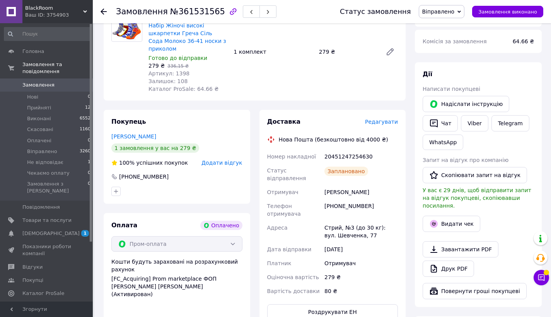
click at [368, 142] on div "Нова Пошта (безкоштовно від 4000 ₴)" at bounding box center [333, 140] width 113 height 8
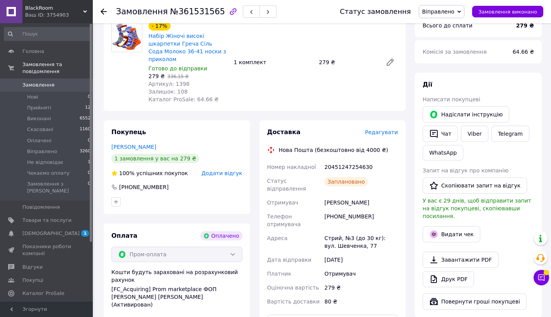
scroll to position [17, 0]
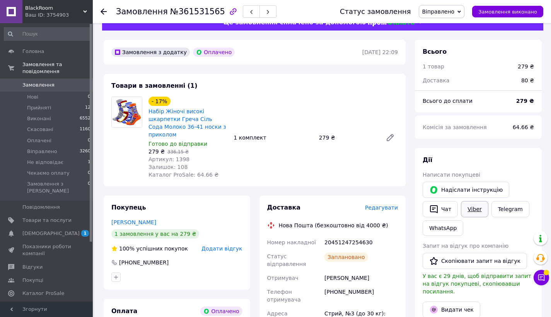
click at [482, 210] on link "Viber" at bounding box center [474, 209] width 27 height 16
click at [332, 157] on div "- 17% Набір Жіночі високі шкарпетки Греча Сіль Сода Молоко 36-41 носки з прикол…" at bounding box center [273, 137] width 256 height 85
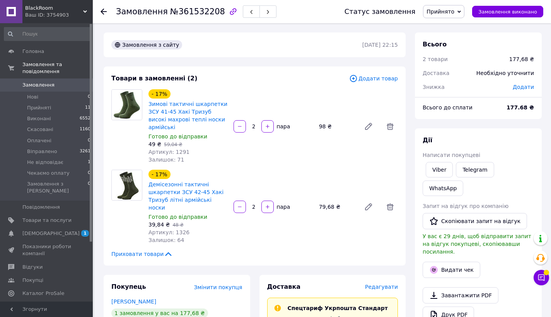
click at [324, 168] on div "- 17% Демісезонні тактичні шкарпетки ЗСУ 42-45 Хакі Тризуб літні армійські носк…" at bounding box center [273, 206] width 256 height 77
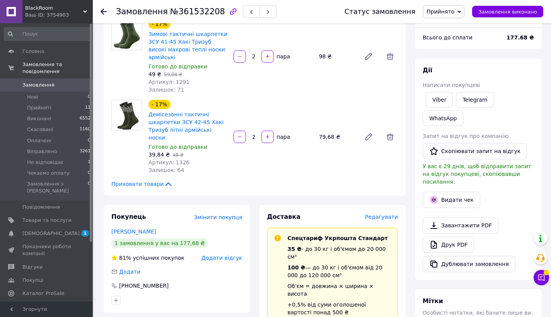
click at [299, 180] on div "Приховати товари" at bounding box center [254, 184] width 286 height 8
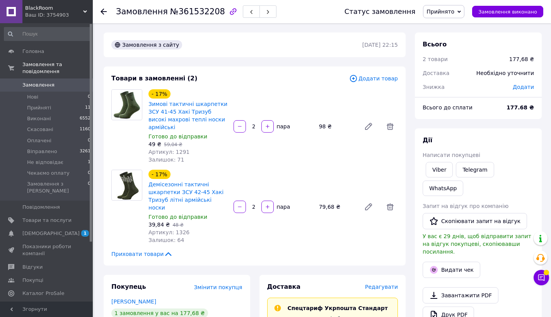
click at [331, 85] on div "Товари в замовленні (2) Додати товар - 17% Зимові тактичні шкарпетки ЗСУ 41-45 …" at bounding box center [255, 165] width 302 height 199
click at [277, 85] on div "Товари в замовленні (2) Додати товар - 17% Зимові тактичні шкарпетки ЗСУ 41-45 …" at bounding box center [255, 165] width 302 height 199
click at [374, 168] on div "- 17% Демісезонні тактичні шкарпетки ЗСУ 42-45 Хакі Тризуб літні армійські носк…" at bounding box center [273, 206] width 256 height 77
click at [375, 157] on div "Товари в замовленні (2) Додати товар - 17% Зимові тактичні шкарпетки ЗСУ 41-45 …" at bounding box center [255, 165] width 302 height 199
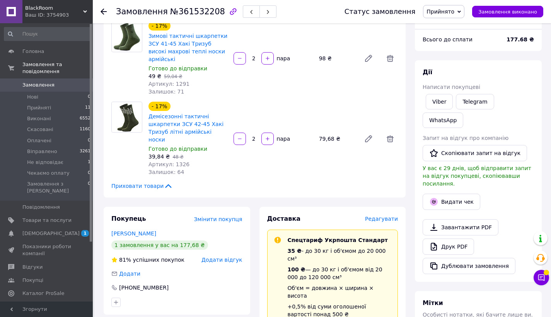
scroll to position [67, 0]
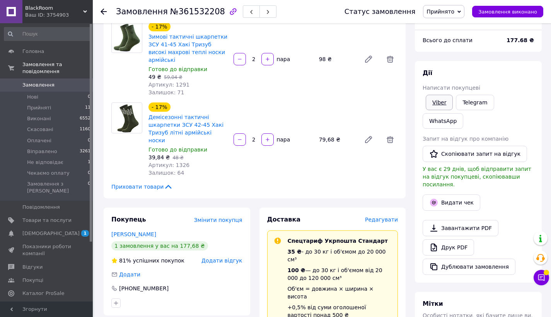
click at [436, 102] on link "Viber" at bounding box center [439, 102] width 27 height 15
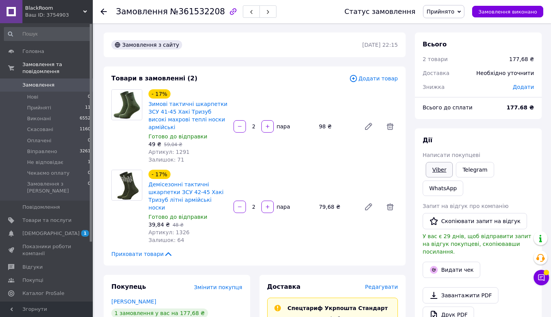
click at [436, 165] on link "Viber" at bounding box center [439, 169] width 27 height 15
click at [450, 11] on span "Прийнято" at bounding box center [440, 12] width 28 height 6
click at [480, 130] on div "Дії Написати покупцеві Viber Telegram WhatsApp Запит на відгук про компанію   С…" at bounding box center [478, 239] width 127 height 222
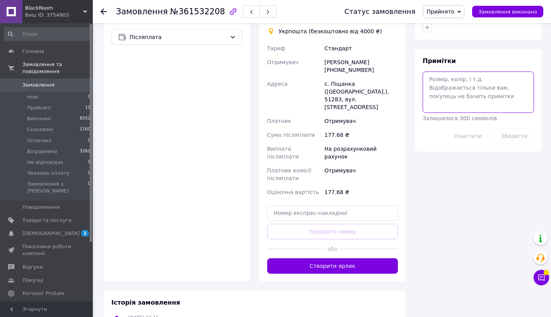
click at [450, 89] on textarea at bounding box center [478, 92] width 111 height 41
type textarea "чек вайб відповідь."
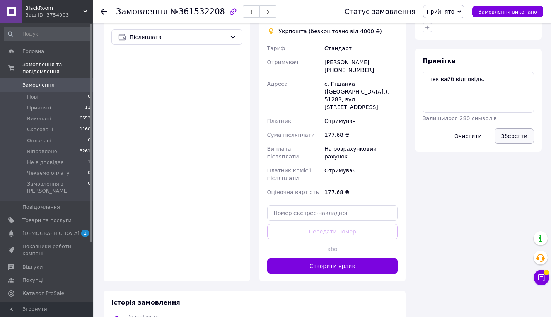
click at [508, 128] on button "Зберегти" at bounding box center [513, 135] width 39 height 15
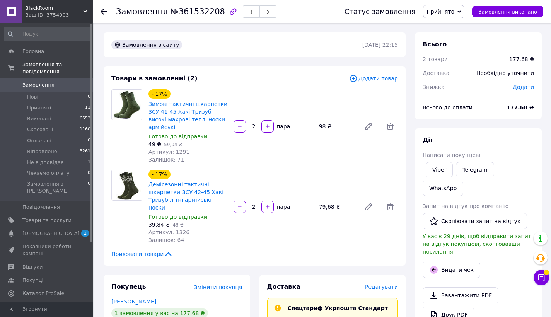
scroll to position [385, 0]
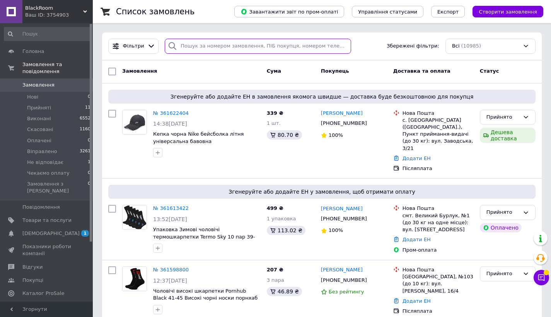
click at [201, 43] on input "search" at bounding box center [258, 46] width 186 height 15
paste input "361147119"
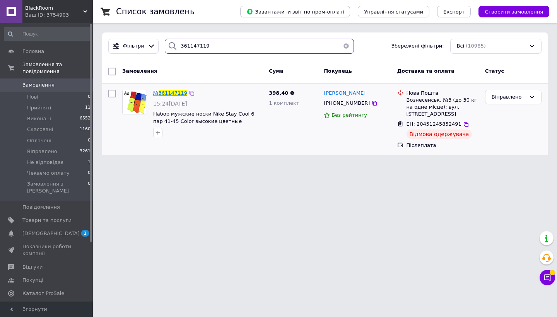
type input "361147119"
click at [165, 91] on span "361147119" at bounding box center [173, 93] width 29 height 6
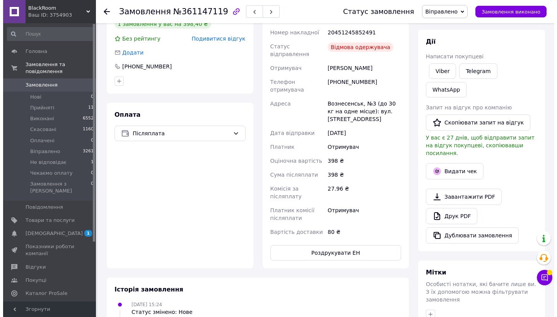
scroll to position [45, 0]
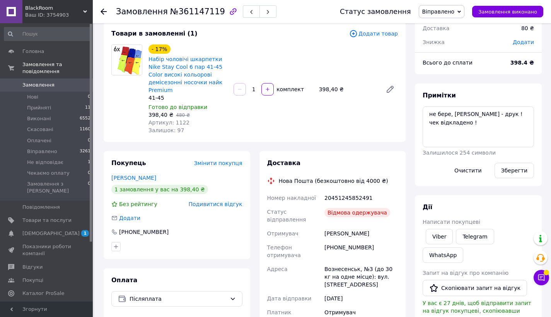
click at [226, 205] on span "Подивитися відгук" at bounding box center [216, 204] width 54 height 6
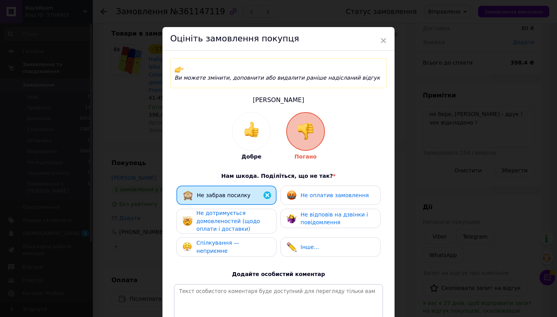
click at [314, 214] on span "Не відповів на дзвінки і повідомлення" at bounding box center [333, 218] width 67 height 14
click at [219, 240] on span "Спілкування — неприємне" at bounding box center [217, 247] width 43 height 14
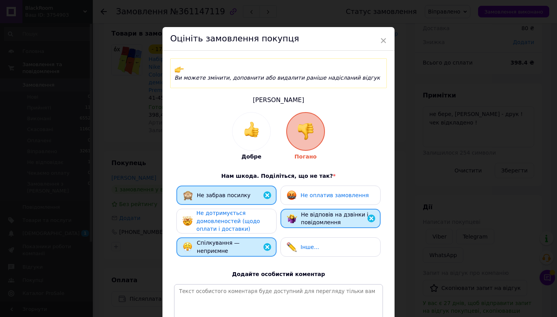
click at [228, 210] on span "Не дотримується домовленостей (щодо оплати і доставки)" at bounding box center [227, 221] width 63 height 22
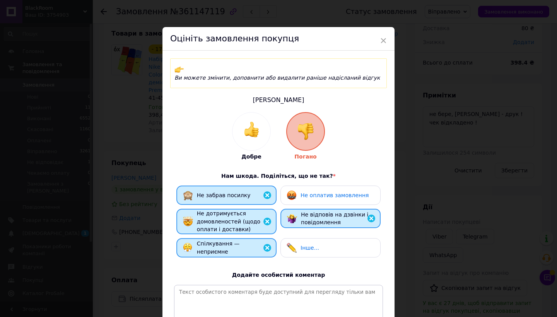
click at [332, 190] on div "Не оплатив замовлення" at bounding box center [327, 195] width 82 height 10
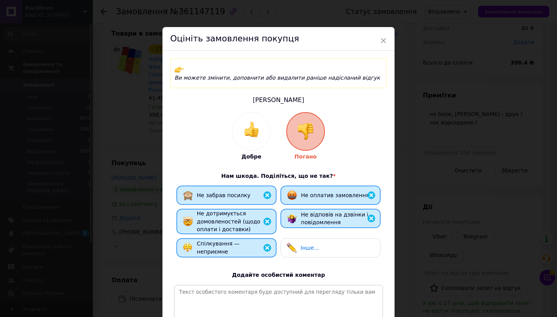
scroll to position [73, 0]
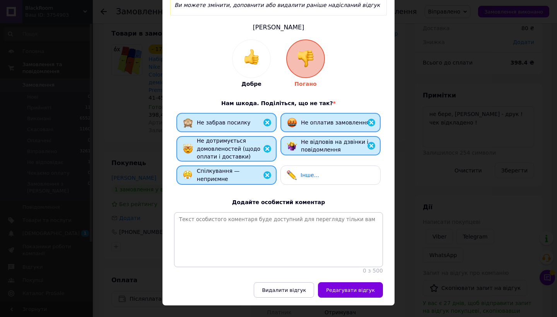
click at [364, 287] on span "Редагувати відгук" at bounding box center [350, 290] width 49 height 6
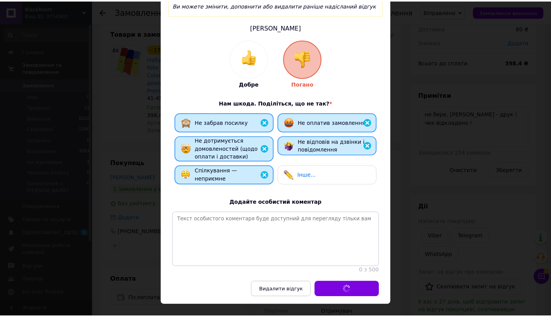
scroll to position [0, 0]
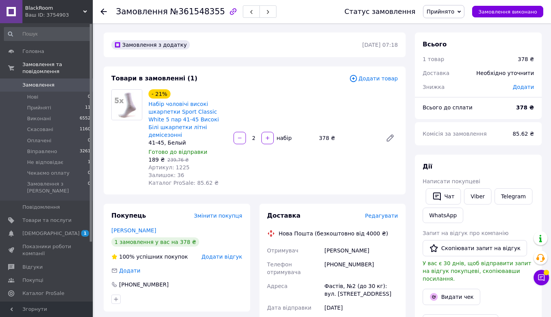
click at [386, 147] on div "- 21% Набір чоловічі високі шкарпетки Sport Classic White 5 пар 41-45 Високі Бі…" at bounding box center [273, 138] width 256 height 101
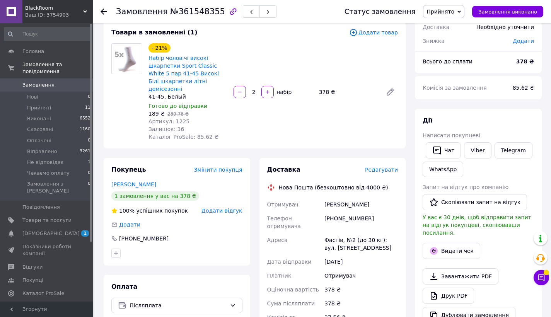
scroll to position [14, 0]
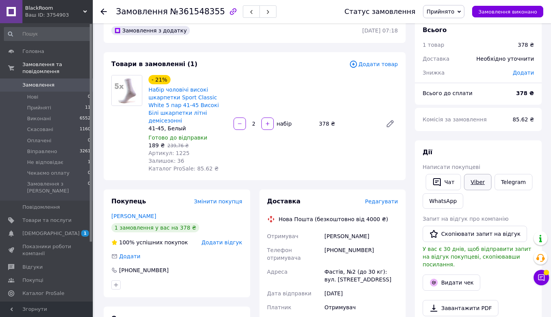
click at [476, 182] on link "Viber" at bounding box center [477, 182] width 27 height 16
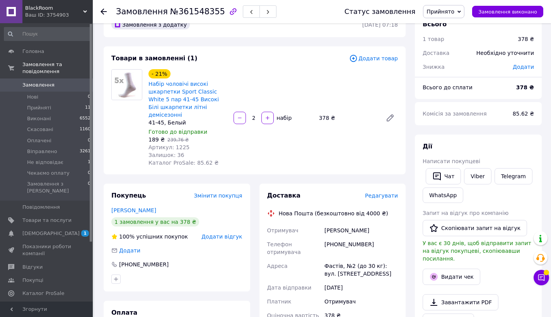
scroll to position [175, 0]
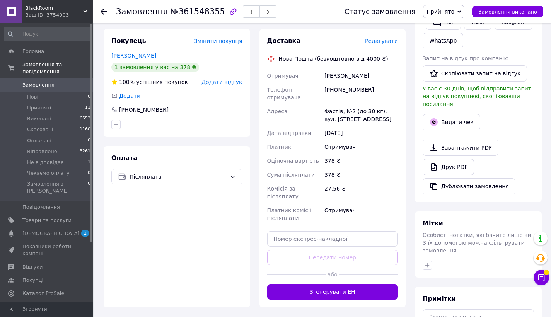
click at [382, 182] on div "27.56 ₴" at bounding box center [361, 193] width 77 height 22
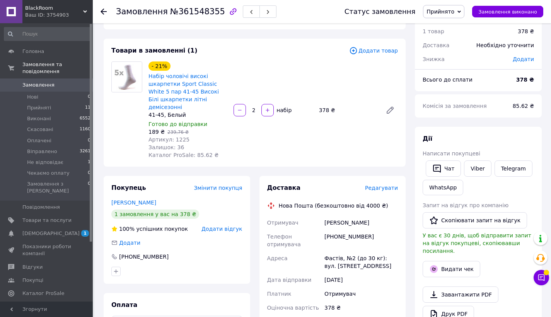
scroll to position [0, 0]
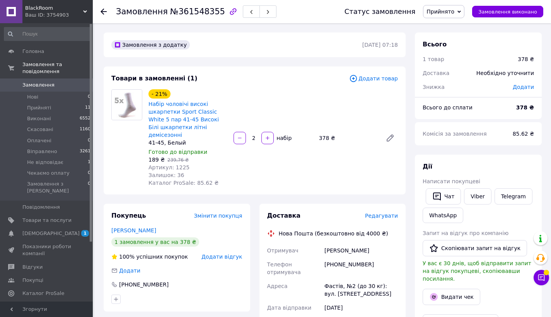
click at [316, 100] on div "- 21% Набір чоловічі високі шкарпетки Sport Classic White 5 пар 41-45 Високі Бі…" at bounding box center [273, 138] width 256 height 101
click at [449, 6] on span "Прийнято" at bounding box center [443, 11] width 41 height 13
click at [452, 83] on li "Чекаємо оплату" at bounding box center [448, 85] width 50 height 12
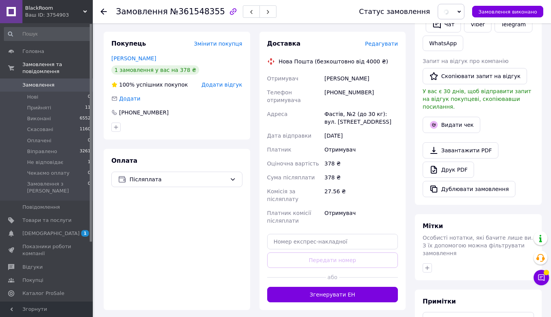
scroll to position [247, 0]
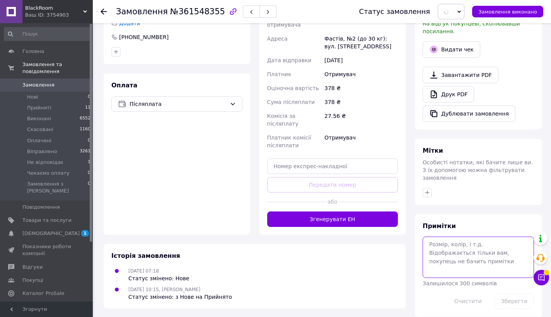
click at [472, 243] on textarea at bounding box center [478, 257] width 111 height 41
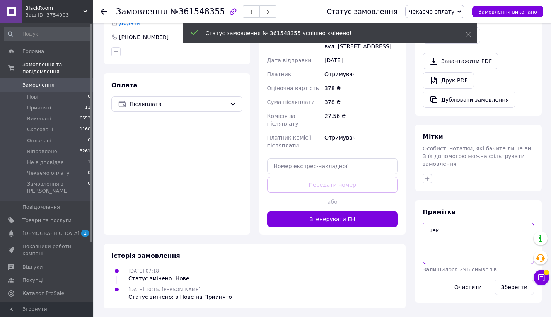
scroll to position [239, 0]
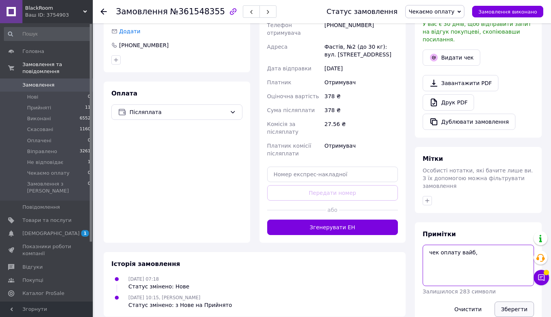
type textarea "чек оплату вайб,"
click at [505, 305] on button "Зберегти" at bounding box center [513, 309] width 39 height 15
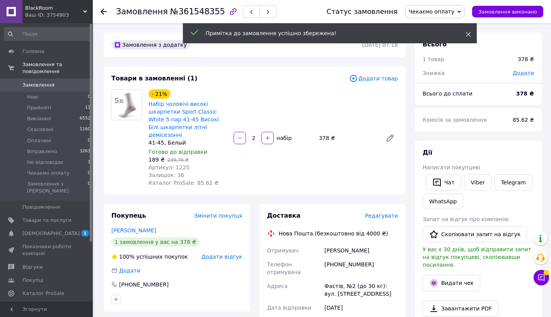
click at [468, 34] on icon at bounding box center [467, 34] width 5 height 5
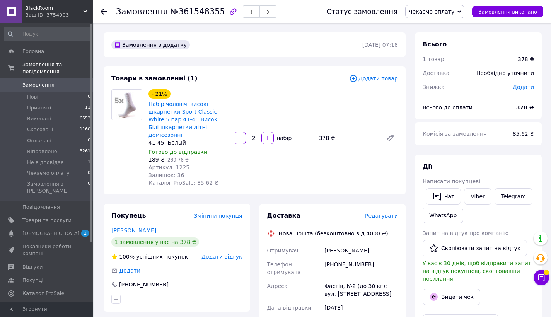
scroll to position [258, 0]
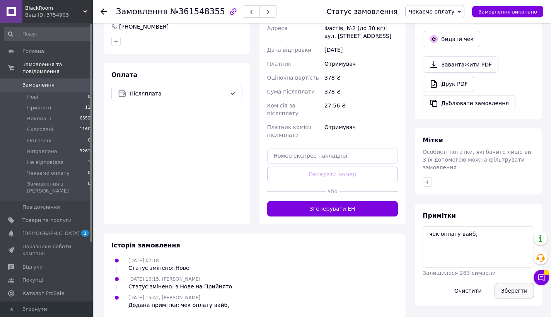
click at [513, 283] on button "Зберегти" at bounding box center [513, 290] width 39 height 15
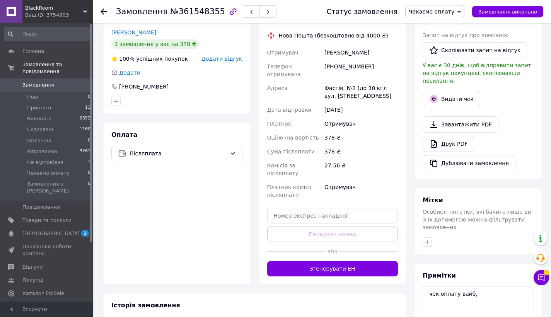
scroll to position [0, 0]
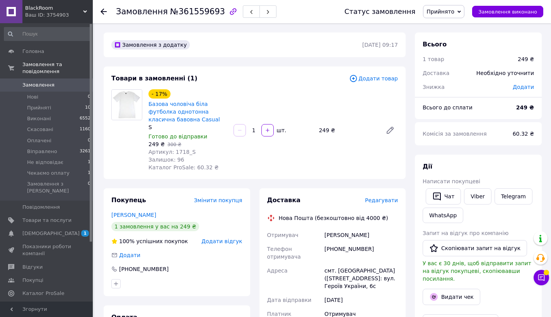
click at [344, 181] on div "Замовлення з додатку [DATE] 09:17 Товари в замовленні (1) Додати товар - 17% Ба…" at bounding box center [254, 298] width 311 height 532
click at [291, 177] on div "Товари в замовленні (1) Додати товар - 17% Базова чоловіча біла футболка одното…" at bounding box center [255, 122] width 302 height 112
click at [342, 148] on div "- 17% Базова чоловіча біла футболка однотонна класична бавовна Casual S Готово …" at bounding box center [273, 130] width 256 height 85
click at [482, 194] on link "Viber" at bounding box center [477, 196] width 27 height 16
click at [454, 12] on span "Прийнято" at bounding box center [440, 12] width 28 height 6
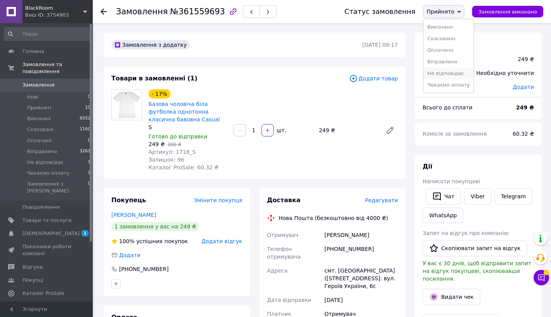
click at [464, 73] on li "Не відповідає" at bounding box center [448, 74] width 50 height 12
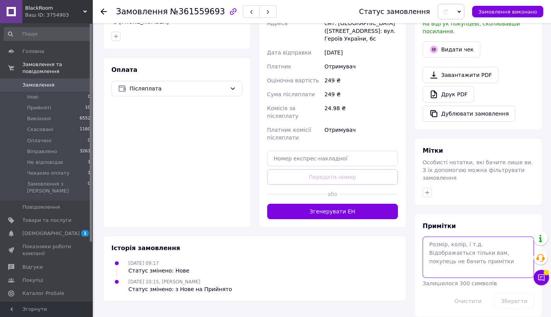
click at [465, 260] on textarea at bounding box center [478, 257] width 111 height 41
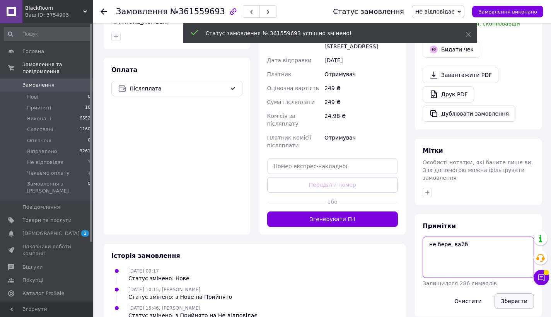
type textarea "не бере, вайб"
click at [510, 296] on button "Зберегти" at bounding box center [513, 300] width 39 height 15
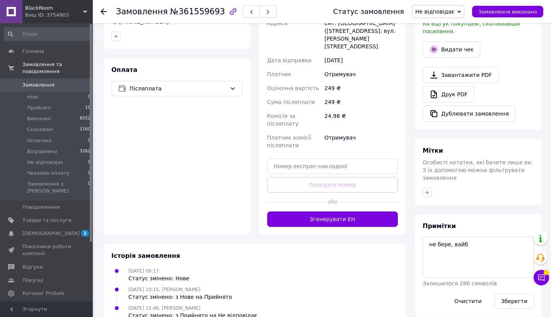
scroll to position [0, 0]
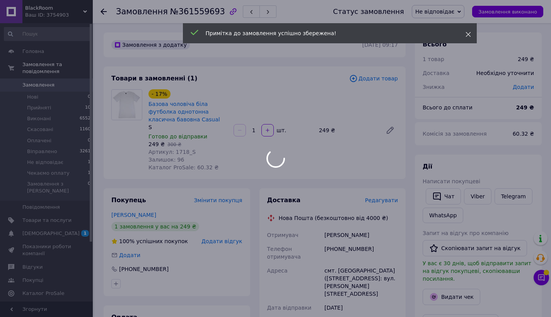
click at [469, 34] on icon at bounding box center [467, 34] width 5 height 5
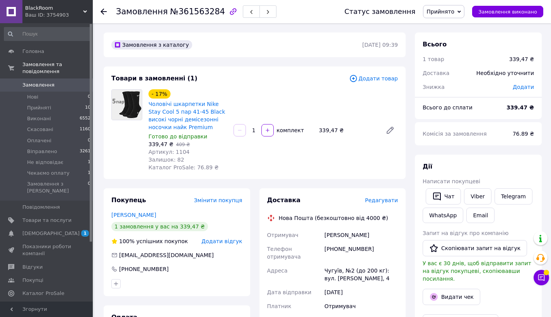
click at [443, 99] on div "Всього до сплати" at bounding box center [460, 107] width 84 height 17
click at [470, 195] on link "Viber" at bounding box center [477, 196] width 27 height 16
click at [445, 9] on span "Прийнято" at bounding box center [440, 12] width 28 height 6
click at [468, 75] on li "Не відповідає" at bounding box center [448, 74] width 50 height 12
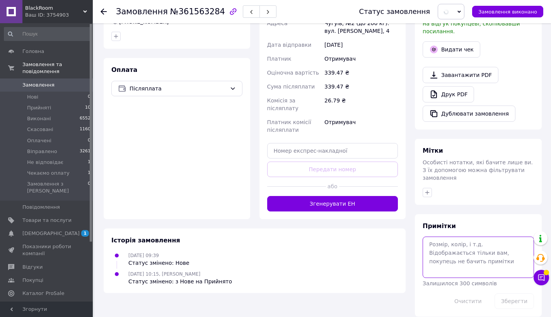
click at [479, 252] on textarea at bounding box center [478, 257] width 111 height 41
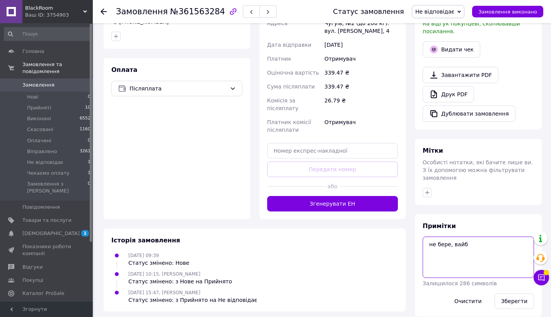
drag, startPoint x: 449, startPoint y: 236, endPoint x: 407, endPoint y: 236, distance: 41.8
click at [407, 236] on div "Замовлення з каталогу 12.09.2025 | 09:39 Товари в замовленні (1) Додати товар -…" at bounding box center [322, 51] width 447 height 532
type textarea "поза зоною, вайб"
click at [503, 293] on button "Зберегти" at bounding box center [513, 300] width 39 height 15
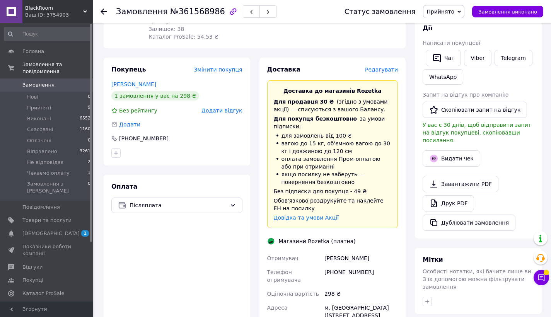
scroll to position [139, 0]
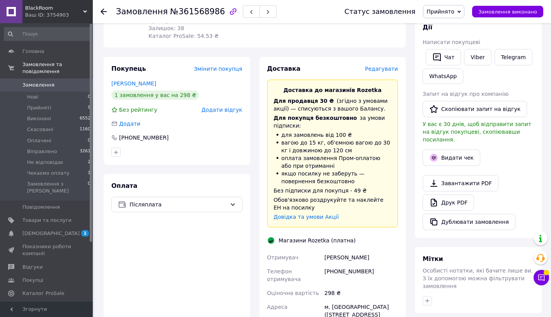
click at [345, 237] on div "Магазини Rozetka (платна)" at bounding box center [317, 241] width 81 height 8
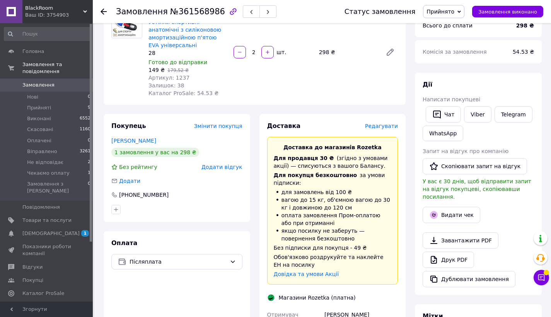
scroll to position [0, 0]
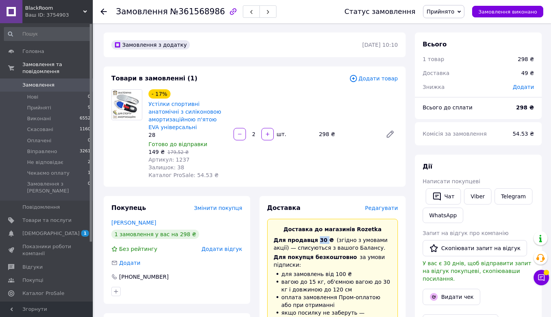
drag, startPoint x: 322, startPoint y: 239, endPoint x: 315, endPoint y: 240, distance: 6.8
click at [315, 240] on span "Для продавця 30 ₴" at bounding box center [304, 240] width 60 height 6
click at [326, 251] on div "Для продавця 30 ₴   (згідно з умовами акції) — списуються з вашого Балансу." at bounding box center [333, 243] width 118 height 15
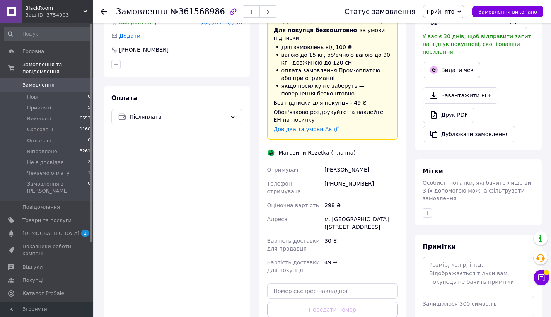
scroll to position [237, 0]
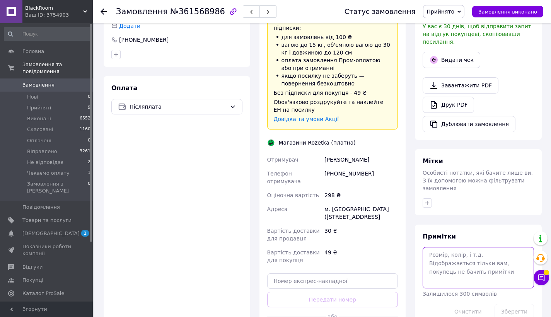
click at [461, 257] on textarea at bounding box center [478, 267] width 111 height 41
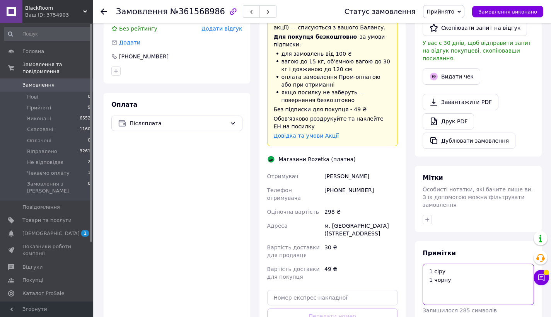
scroll to position [359, 0]
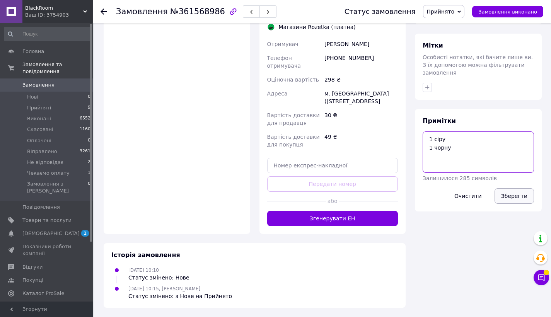
type textarea "1 сіру 1 чорну"
click at [510, 188] on button "Зберегти" at bounding box center [513, 195] width 39 height 15
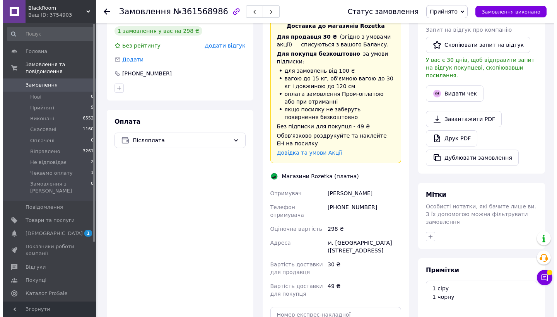
scroll to position [10, 0]
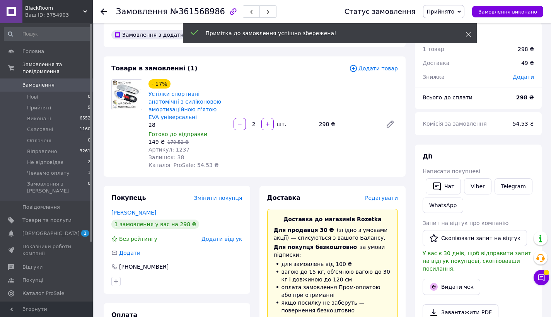
click at [468, 32] on icon at bounding box center [467, 34] width 5 height 5
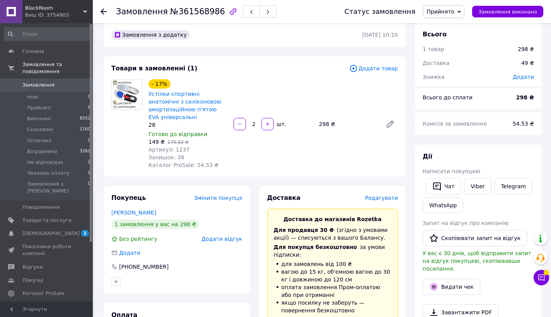
click at [454, 14] on span "Прийнято" at bounding box center [440, 12] width 28 height 6
click at [372, 170] on div "Товари в замовленні (1) Додати товар - 17% Устілки спортивні анатомічні з силік…" at bounding box center [255, 116] width 302 height 120
click at [382, 199] on span "Редагувати" at bounding box center [381, 198] width 33 height 6
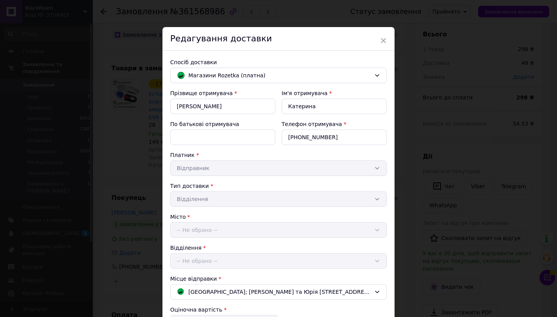
scroll to position [117, 0]
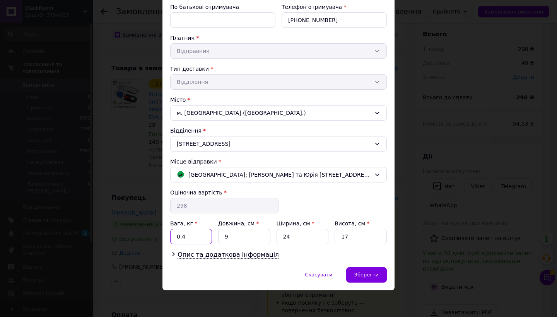
click at [202, 237] on input "0.4" at bounding box center [191, 236] width 42 height 15
type input "1"
click at [222, 257] on span "Опис та додаткова інформація" at bounding box center [227, 255] width 101 height 8
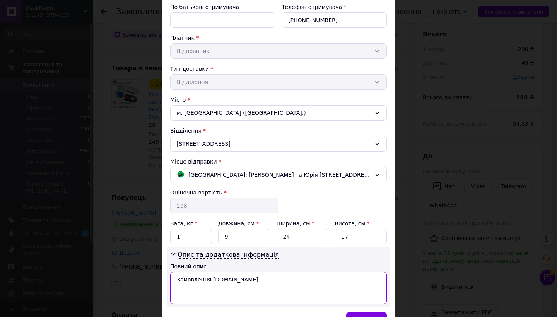
click at [241, 273] on textarea "Замовлення [DOMAIN_NAME]" at bounding box center [278, 288] width 216 height 32
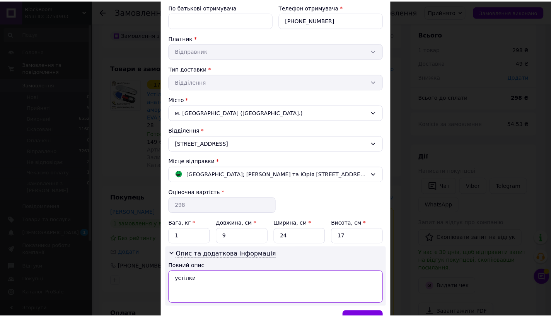
scroll to position [162, 0]
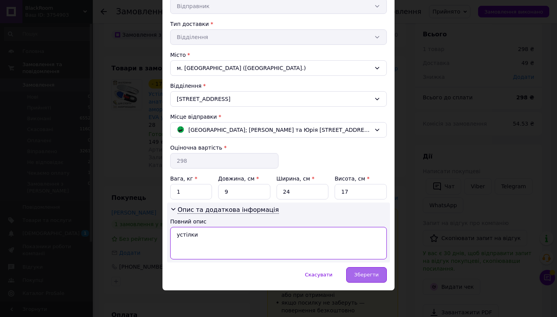
type textarea "устілки"
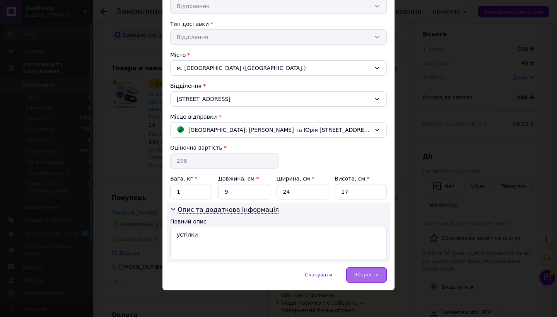
click at [365, 282] on div "Зберегти" at bounding box center [366, 274] width 41 height 15
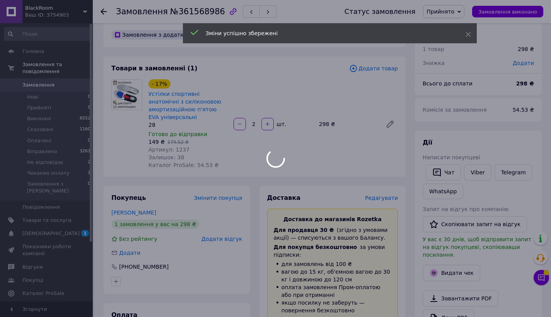
scroll to position [378, 0]
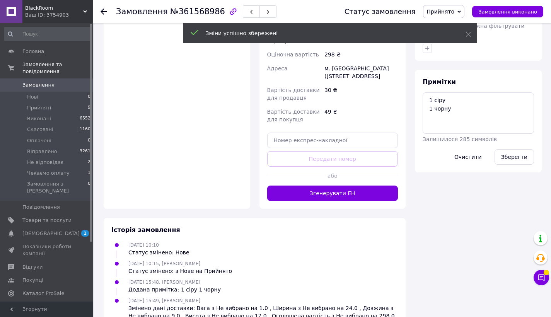
click at [361, 198] on button "Згенерувати ЕН" at bounding box center [332, 193] width 131 height 15
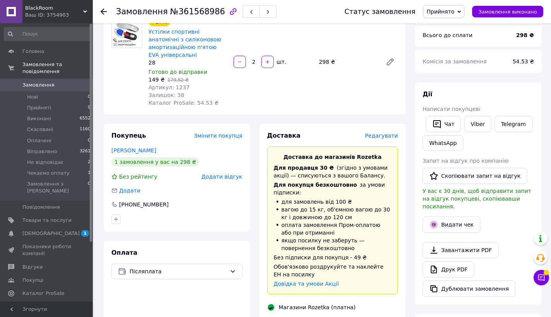
scroll to position [236, 0]
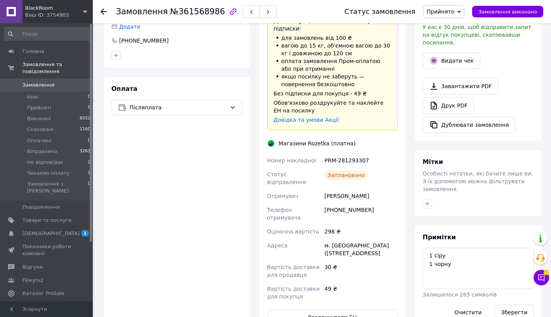
click at [352, 160] on div "PRM-281293307" at bounding box center [361, 160] width 77 height 14
drag, startPoint x: 352, startPoint y: 160, endPoint x: 327, endPoint y: 157, distance: 24.6
click at [327, 157] on div "PRM-281293307" at bounding box center [361, 160] width 77 height 14
copy div "PRM-281293307"
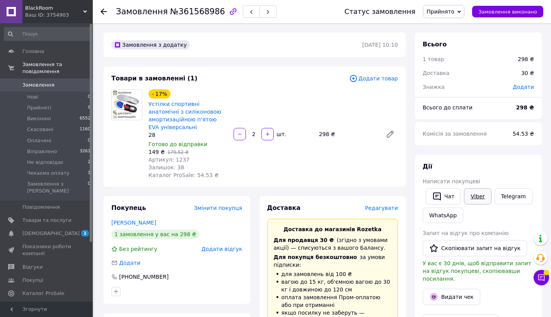
click at [484, 192] on link "Viber" at bounding box center [477, 196] width 27 height 16
click at [451, 9] on span "Прийнято" at bounding box center [440, 12] width 28 height 6
click at [443, 63] on li "Віправлено" at bounding box center [448, 62] width 50 height 12
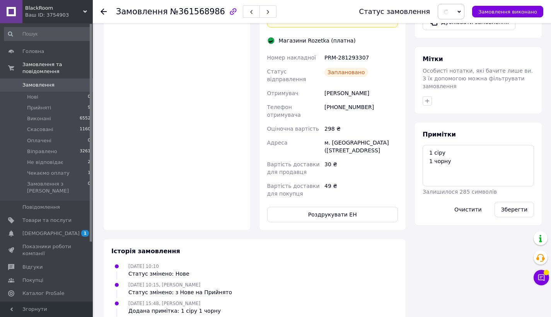
scroll to position [413, 0]
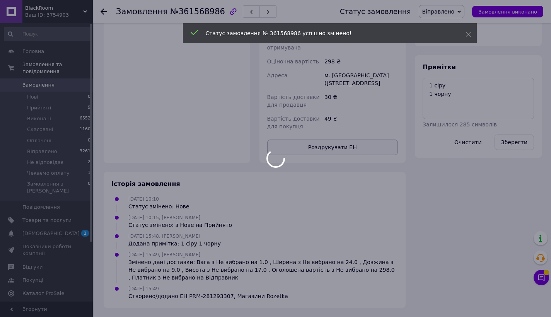
click at [337, 148] on button "Роздрукувати ЕН" at bounding box center [332, 147] width 131 height 15
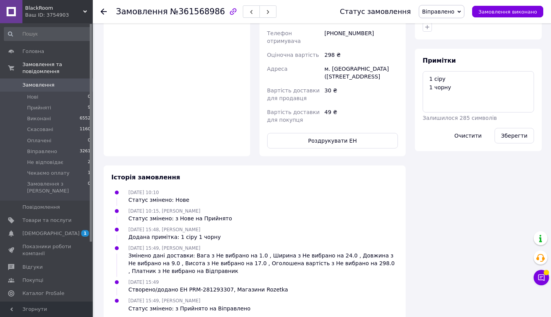
scroll to position [0, 0]
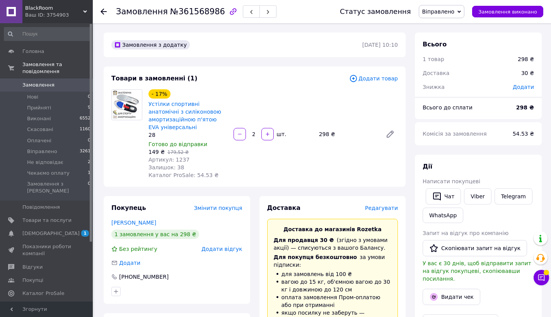
click at [176, 157] on span "Артикул: 1237" at bounding box center [168, 160] width 41 height 6
copy span "1237"
click at [480, 194] on link "Viber" at bounding box center [477, 196] width 27 height 16
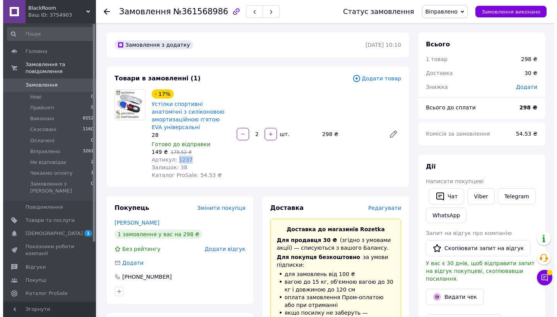
scroll to position [152, 0]
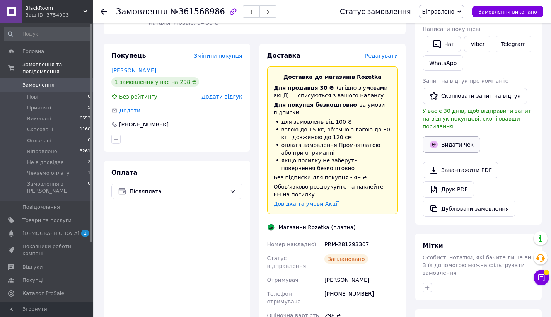
click at [443, 139] on button "Видати чек" at bounding box center [452, 144] width 58 height 16
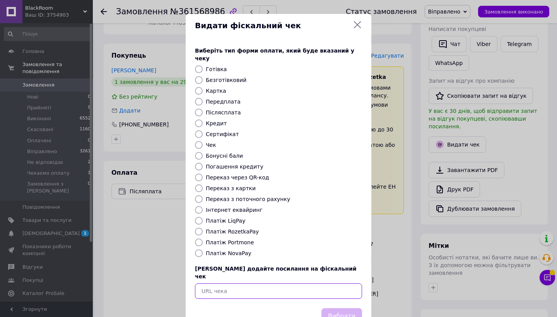
click at [297, 283] on input "text" at bounding box center [278, 290] width 167 height 15
paste input "[URL][DOMAIN_NAME]"
type input "[URL][DOMAIN_NAME]"
click at [350, 308] on button "Вибрати" at bounding box center [341, 316] width 41 height 17
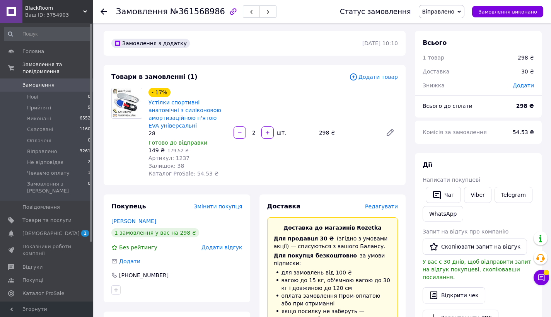
scroll to position [0, 0]
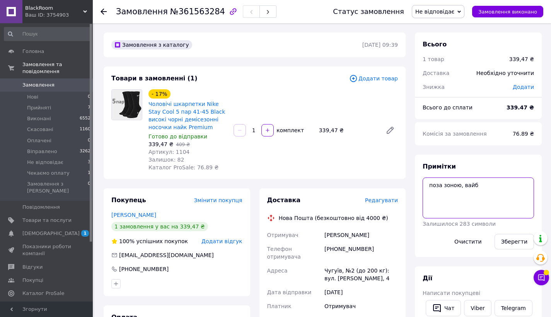
click at [494, 196] on textarea "поза зоною, вайб" at bounding box center [478, 197] width 111 height 41
type textarea "поза зоною, вайб вайб - друк"
click at [500, 237] on button "Зберегти" at bounding box center [513, 241] width 39 height 15
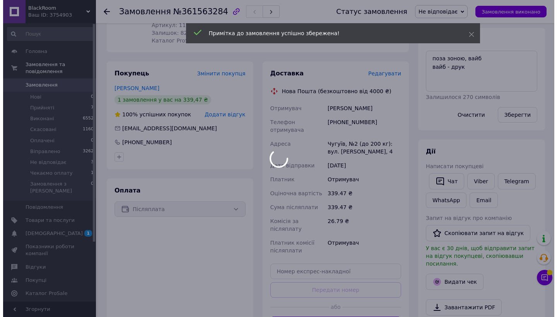
scroll to position [114, 0]
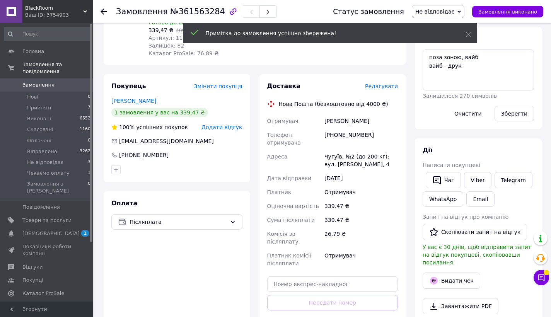
click at [384, 89] on span "Редагувати" at bounding box center [381, 86] width 33 height 6
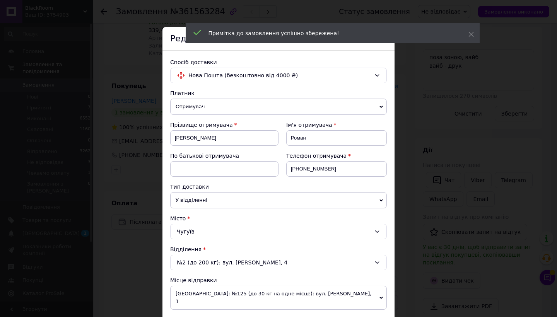
scroll to position [280, 0]
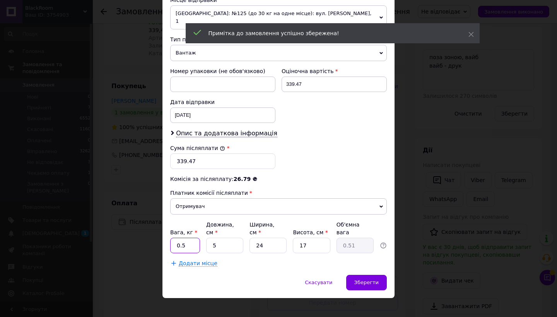
click at [185, 238] on input "0.5" at bounding box center [185, 245] width 30 height 15
type input "1"
click at [235, 130] on span "Опис та додаткова інформація" at bounding box center [226, 134] width 101 height 8
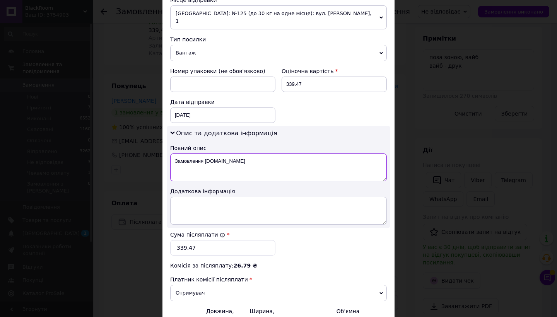
click at [254, 168] on textarea "Замовлення [DOMAIN_NAME]" at bounding box center [278, 167] width 216 height 28
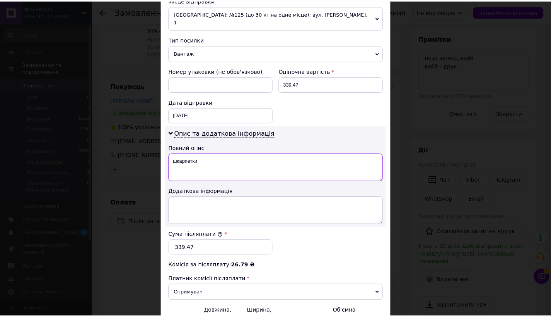
scroll to position [367, 0]
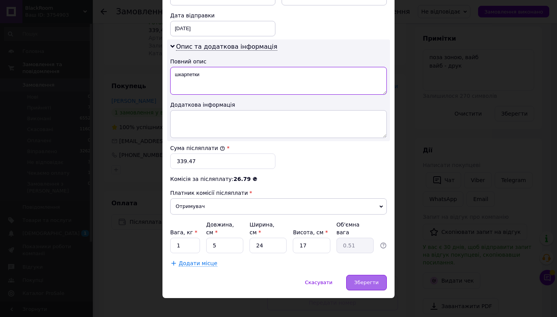
type textarea "шкарпетки"
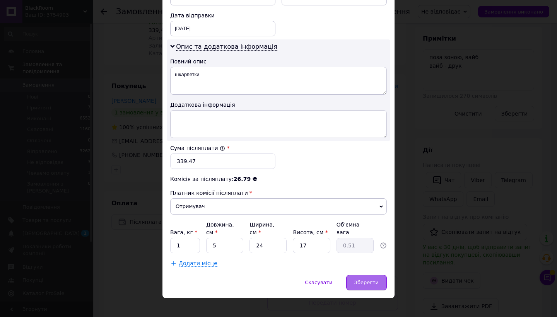
click at [371, 280] on span "Зберегти" at bounding box center [366, 283] width 24 height 6
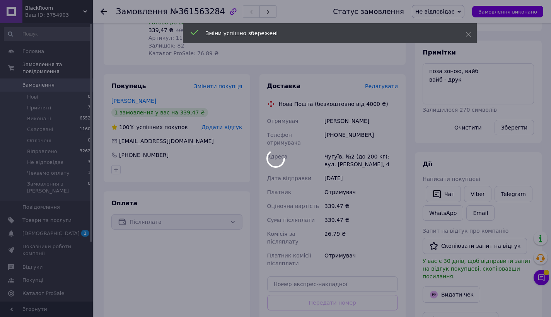
scroll to position [263, 0]
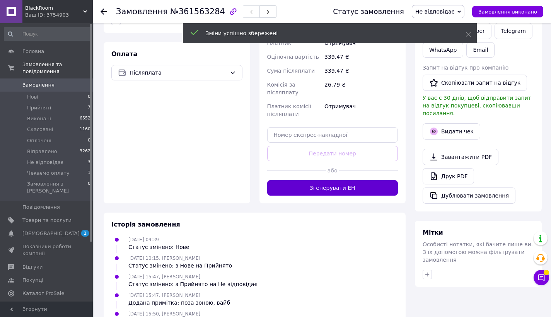
click at [343, 194] on button "Згенерувати ЕН" at bounding box center [332, 187] width 131 height 15
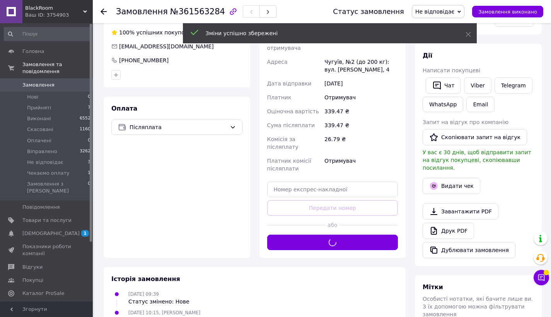
scroll to position [70, 0]
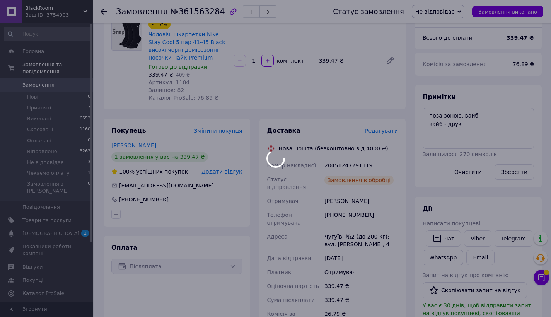
click at [345, 163] on div "20451247291119" at bounding box center [361, 166] width 77 height 14
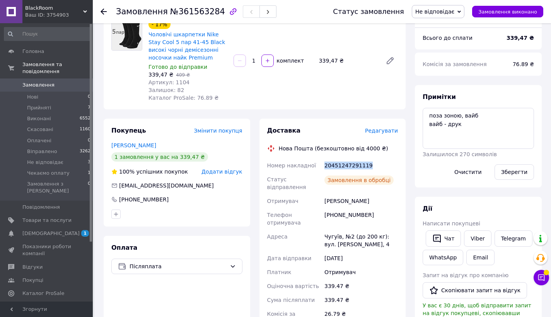
click at [345, 163] on div "20451247291119" at bounding box center [361, 166] width 77 height 14
copy div "20451247291119"
click at [474, 243] on link "Viber" at bounding box center [477, 238] width 27 height 16
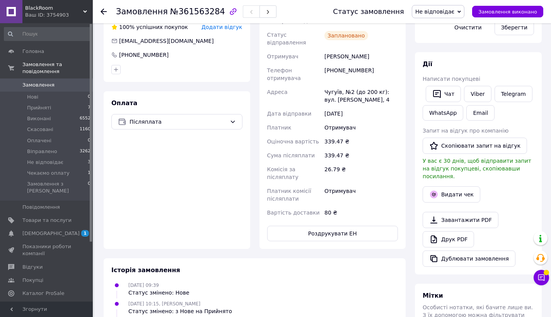
click at [431, 11] on span "Не відповідає" at bounding box center [434, 12] width 39 height 6
click at [439, 71] on li "Віправлено" at bounding box center [438, 74] width 52 height 12
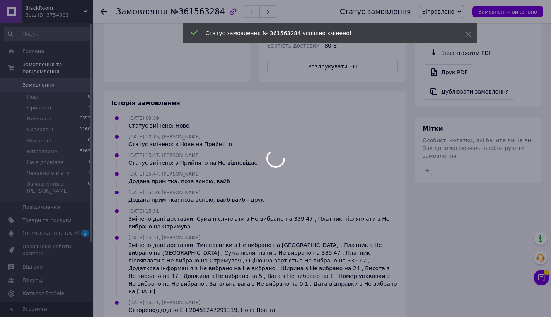
scroll to position [383, 0]
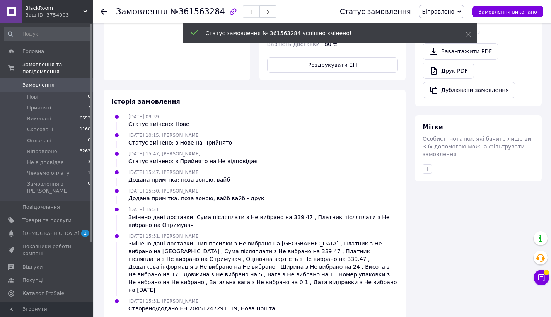
click at [351, 65] on button "Роздрукувати ЕН" at bounding box center [332, 64] width 131 height 15
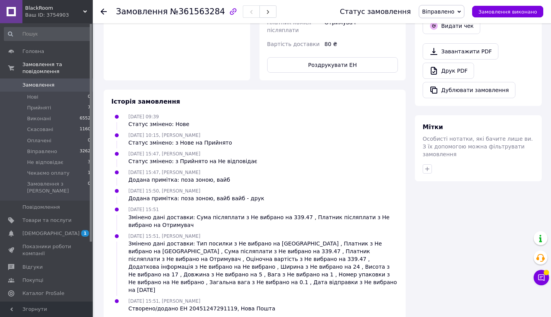
click at [348, 37] on div "80 ₴" at bounding box center [361, 44] width 77 height 14
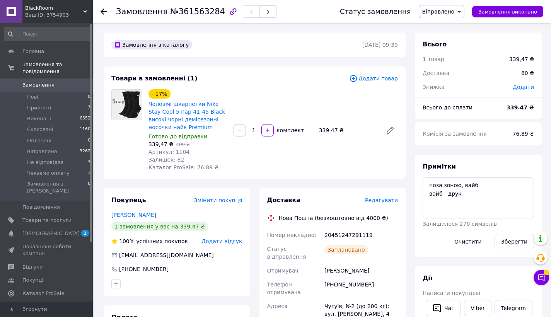
click at [182, 150] on span "Артикул: 1104" at bounding box center [168, 152] width 41 height 6
copy span "1104"
drag, startPoint x: 215, startPoint y: 98, endPoint x: 175, endPoint y: 113, distance: 42.6
click at [175, 113] on div "- 17% Чоловічі шкарпетки Nike Stay Cool 5 пар 41-45 Black високі чорні демісезо…" at bounding box center [188, 110] width 80 height 43
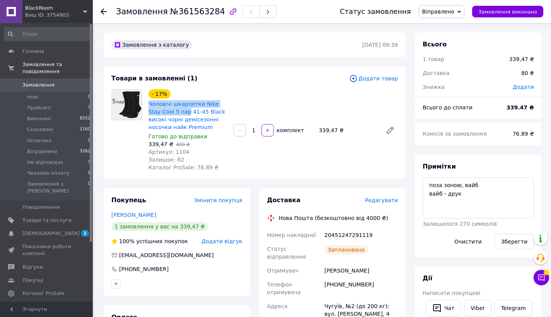
copy link "Чоловічі шкарпетки Nike Stay Cool 5 пар"
click at [181, 151] on span "Артикул: 1104" at bounding box center [168, 152] width 41 height 6
copy span "1104"
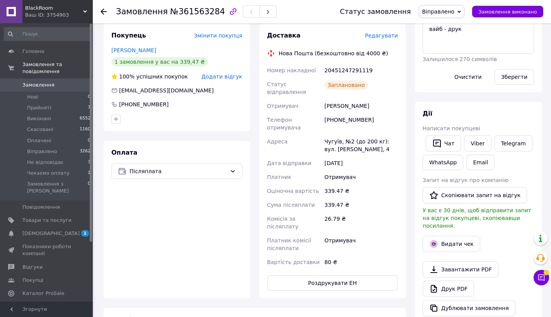
scroll to position [94, 0]
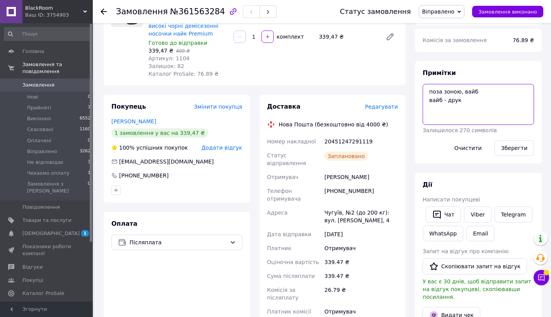
click at [492, 106] on textarea "поза зоною, вайб вайб - друк" at bounding box center [478, 104] width 111 height 41
type textarea "поза зоною, вайб вайб - друк чек відкладено"
click at [500, 145] on button "Зберегти" at bounding box center [513, 147] width 39 height 15
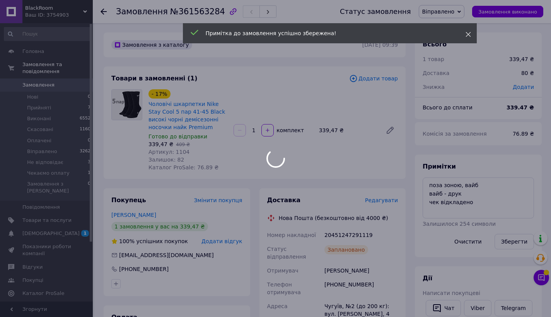
click at [469, 36] on icon at bounding box center [467, 34] width 5 height 5
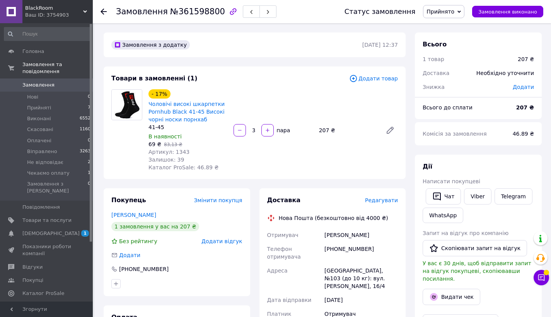
click at [346, 162] on div "- 17% Чоловічі високі шкарпетки Pornhub Black 41-45 Високі чорні носки порнхаб …" at bounding box center [273, 130] width 256 height 85
click at [480, 195] on link "Viber" at bounding box center [477, 196] width 27 height 16
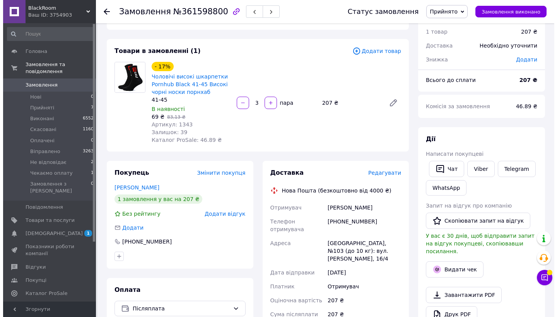
scroll to position [28, 0]
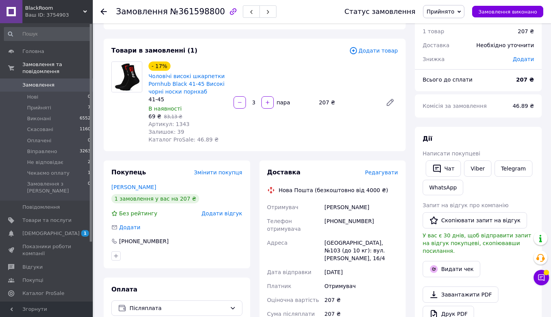
click at [381, 172] on span "Редагувати" at bounding box center [381, 172] width 33 height 6
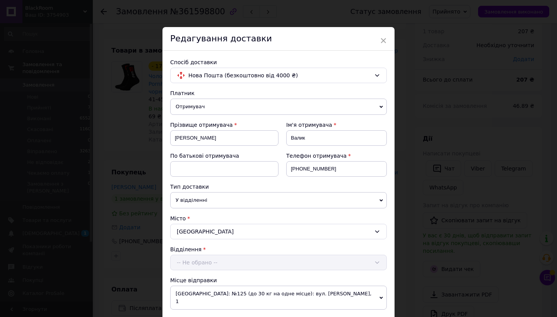
scroll to position [280, 0]
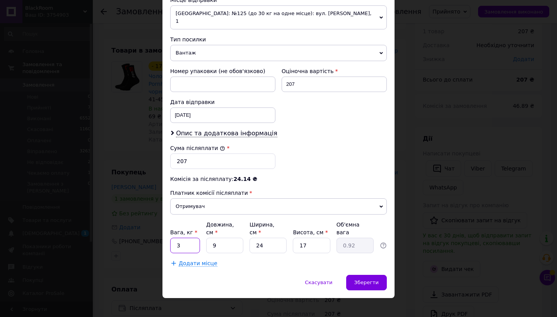
click at [190, 238] on input "3" at bounding box center [185, 245] width 30 height 15
type input "1"
click at [215, 130] on span "Опис та додаткова інформація" at bounding box center [226, 134] width 101 height 8
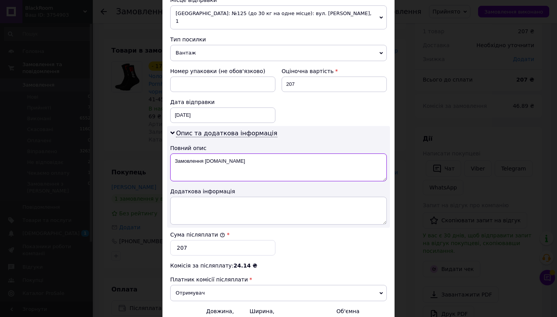
click at [240, 166] on textarea "Замовлення [DOMAIN_NAME]" at bounding box center [278, 167] width 216 height 28
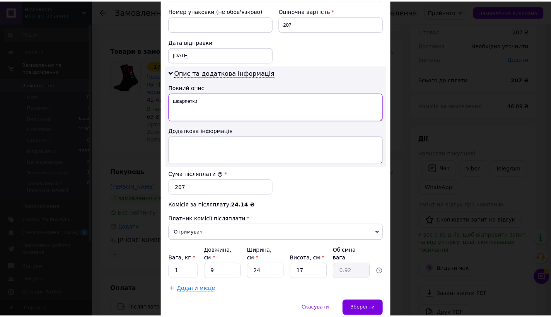
scroll to position [349, 0]
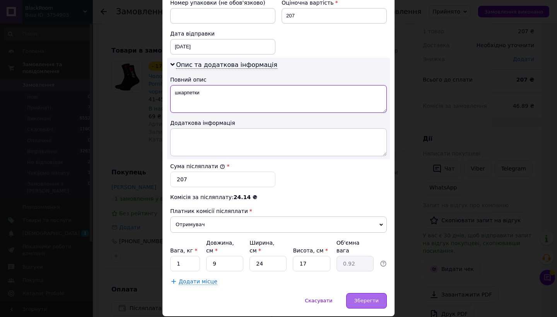
type textarea "шкарпетки"
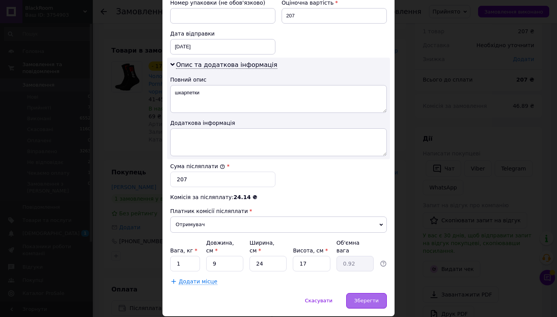
click at [378, 297] on div "Зберегти" at bounding box center [366, 300] width 41 height 15
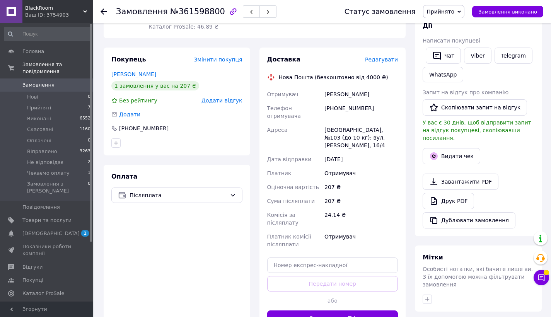
scroll to position [198, 0]
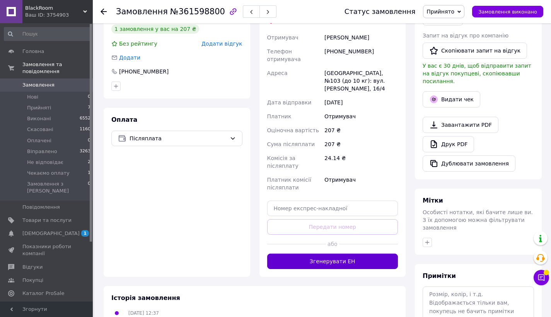
click at [339, 255] on button "Згенерувати ЕН" at bounding box center [332, 261] width 131 height 15
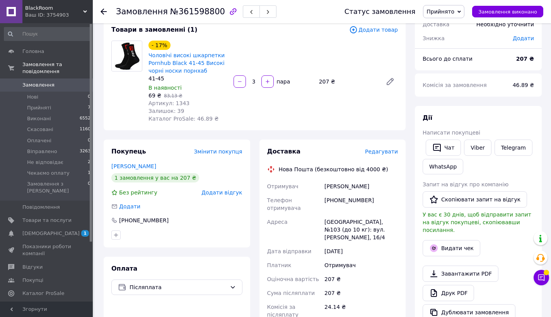
scroll to position [0, 0]
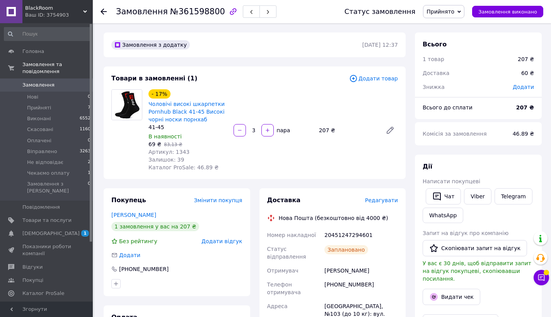
click at [347, 233] on div "20451247294601" at bounding box center [361, 235] width 77 height 14
copy div "20451247294601"
click at [467, 201] on link "Viber" at bounding box center [477, 196] width 27 height 16
click at [327, 96] on div "- 17% Чоловічі високі шкарпетки Pornhub Black 41-45 Високі чорні носки порнхаб …" at bounding box center [273, 130] width 256 height 85
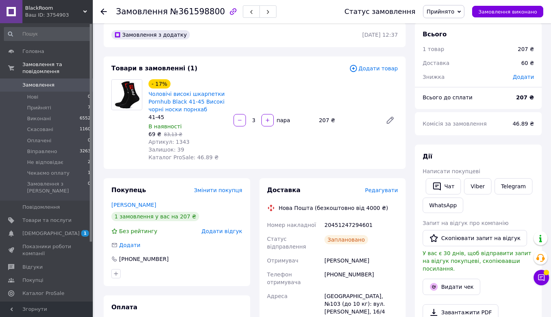
scroll to position [41, 0]
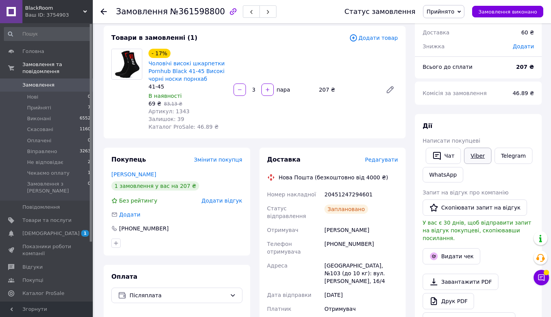
click at [474, 159] on link "Viber" at bounding box center [477, 156] width 27 height 16
click at [452, 12] on span "Прийнято" at bounding box center [440, 12] width 28 height 6
click at [455, 64] on li "Віправлено" at bounding box center [448, 62] width 50 height 12
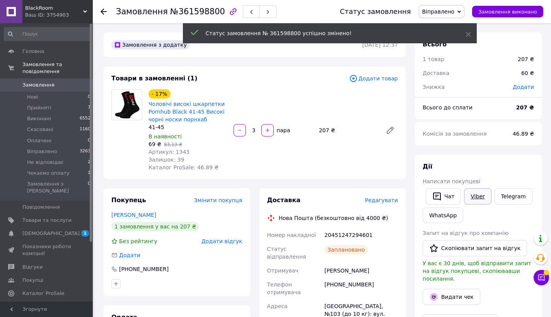
click at [477, 197] on link "Viber" at bounding box center [477, 196] width 27 height 16
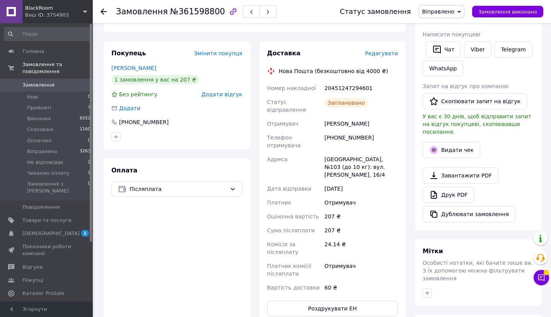
scroll to position [184, 0]
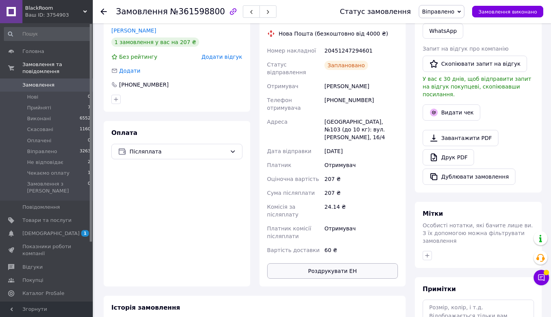
click at [356, 264] on button "Роздрукувати ЕН" at bounding box center [332, 270] width 131 height 15
drag, startPoint x: 356, startPoint y: 263, endPoint x: 329, endPoint y: 77, distance: 188.2
click at [329, 77] on div "Заплановано" at bounding box center [361, 69] width 77 height 22
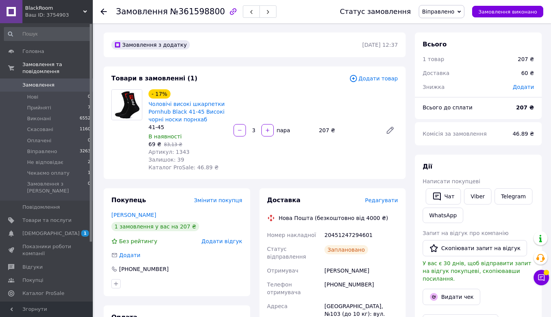
click at [178, 150] on span "Артикул: 1343" at bounding box center [168, 152] width 41 height 6
copy span "1343"
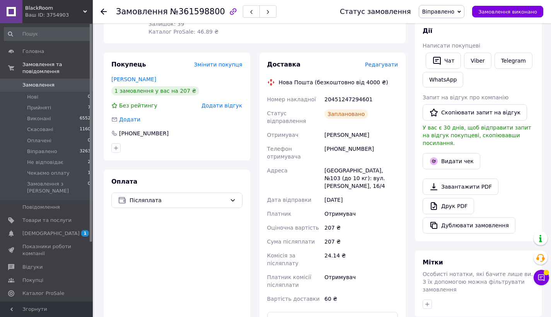
scroll to position [293, 0]
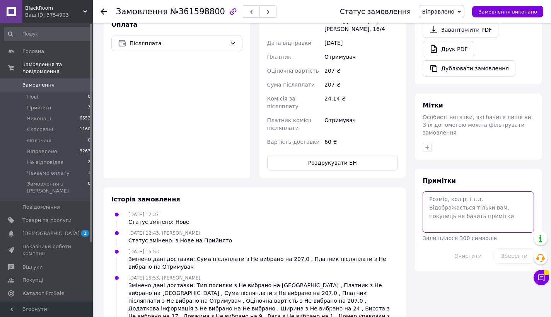
click at [462, 198] on textarea at bounding box center [478, 211] width 111 height 41
type textarea "чек відкладено"
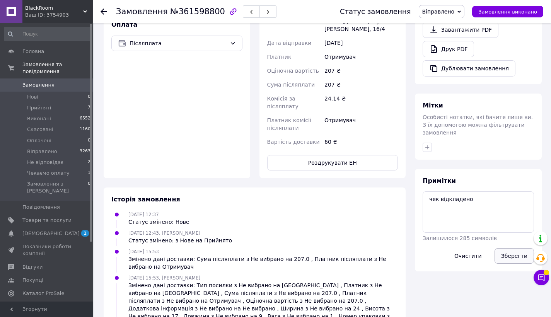
click at [508, 248] on button "Зберегти" at bounding box center [513, 255] width 39 height 15
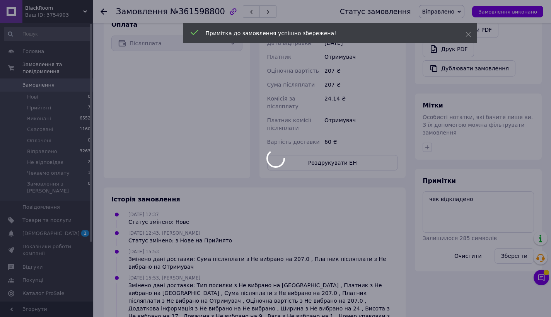
scroll to position [0, 0]
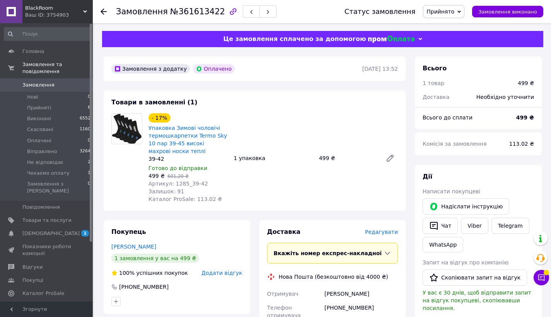
click at [381, 231] on span "Редагувати" at bounding box center [381, 232] width 33 height 6
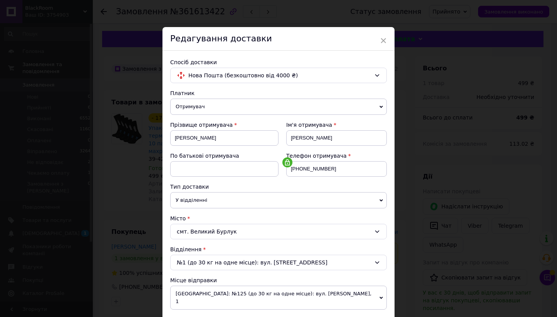
scroll to position [204, 0]
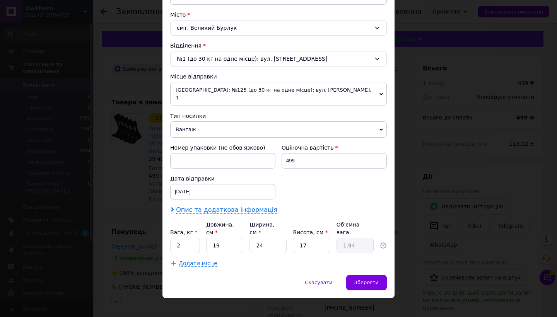
click at [208, 206] on span "Опис та додаткова інформація" at bounding box center [226, 210] width 101 height 8
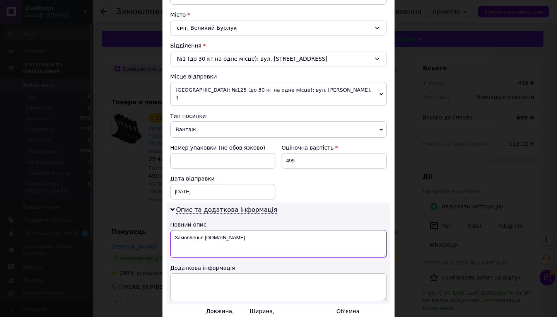
click at [246, 241] on textarea "Замовлення [DOMAIN_NAME]" at bounding box center [278, 244] width 216 height 28
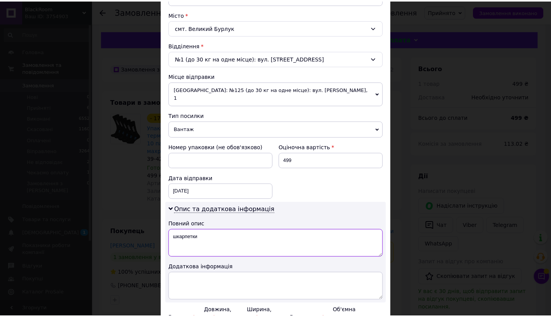
scroll to position [290, 0]
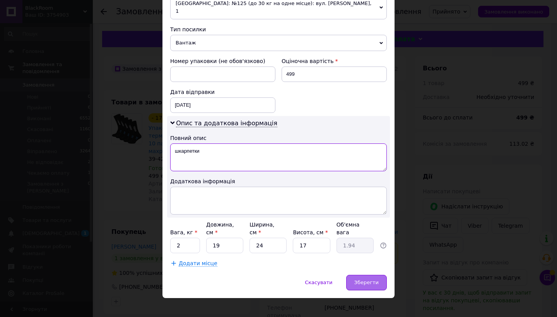
type textarea "шкарпетки"
click at [371, 280] on span "Зберегти" at bounding box center [366, 283] width 24 height 6
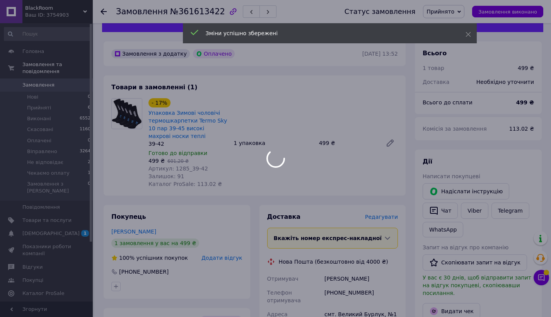
scroll to position [280, 0]
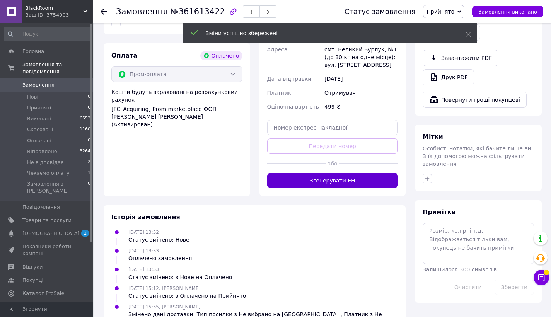
click at [344, 182] on button "Згенерувати ЕН" at bounding box center [332, 180] width 131 height 15
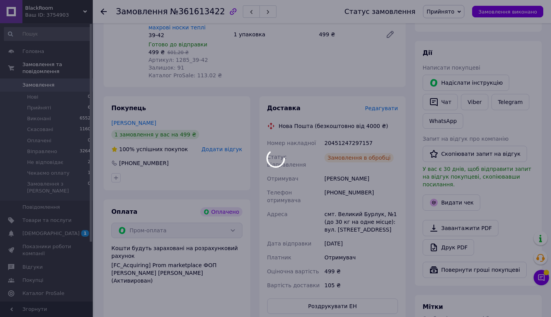
scroll to position [122, 0]
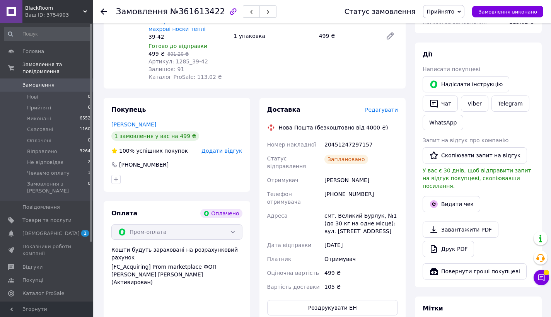
click at [344, 142] on div "20451247297157" at bounding box center [361, 145] width 77 height 14
copy div "20451247297157"
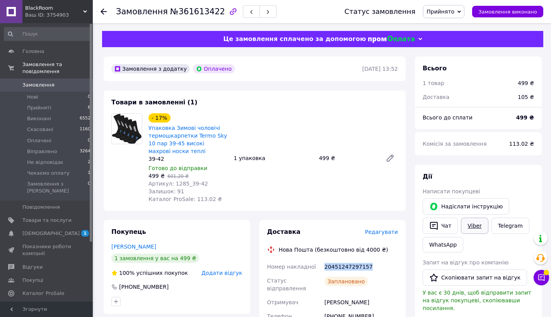
click at [473, 223] on link "Viber" at bounding box center [474, 226] width 27 height 16
click at [446, 14] on span "Прийнято" at bounding box center [443, 11] width 41 height 13
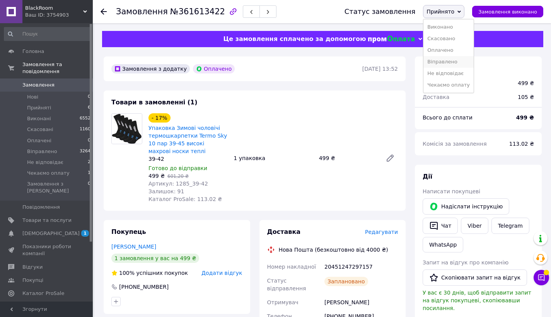
click at [465, 64] on li "Віправлено" at bounding box center [448, 62] width 50 height 12
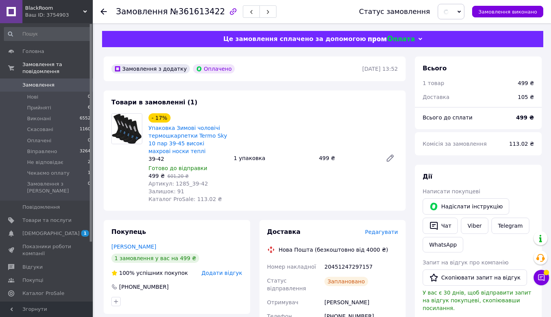
scroll to position [273, 0]
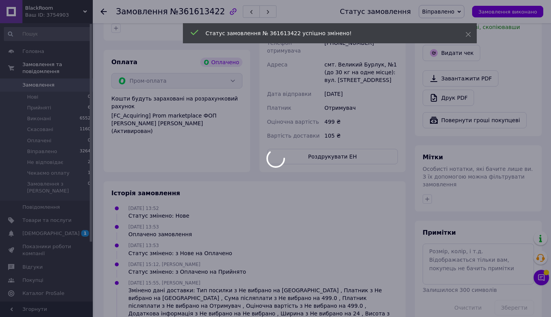
click at [332, 147] on div "Доставка Редагувати Нова Пошта (безкоштовно від 4000 ₴) Номер накладної 2045124…" at bounding box center [332, 59] width 131 height 210
click at [335, 153] on div at bounding box center [275, 158] width 551 height 317
click at [336, 157] on div at bounding box center [275, 158] width 551 height 317
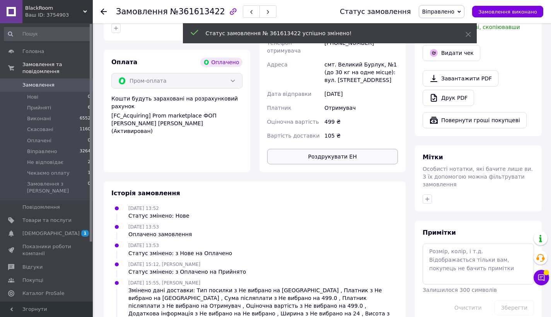
click at [364, 153] on button "Роздрукувати ЕН" at bounding box center [332, 156] width 131 height 15
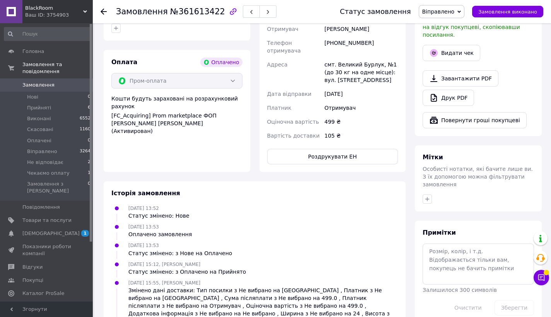
click at [324, 90] on div "Номер накладної 20451247297157 Статус відправлення Заплановано Отримувач [PERSO…" at bounding box center [333, 64] width 134 height 156
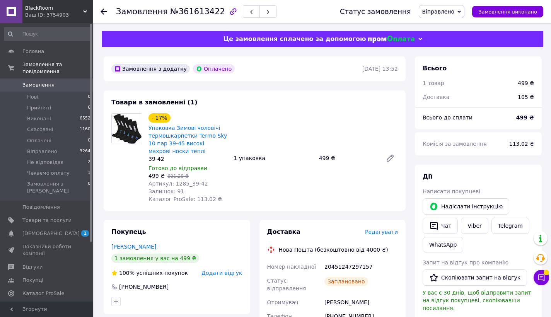
click at [263, 94] on div "Товари в замовленні (1) - 17% Упаковка Зимові чоловічі термошкарпетки Termo Sky…" at bounding box center [255, 150] width 302 height 120
drag, startPoint x: 185, startPoint y: 183, endPoint x: 173, endPoint y: 182, distance: 12.0
click at [173, 182] on span "Артикул: 1285_39-42" at bounding box center [178, 184] width 60 height 6
copy span "1285"
drag, startPoint x: 222, startPoint y: 183, endPoint x: 174, endPoint y: 182, distance: 48.3
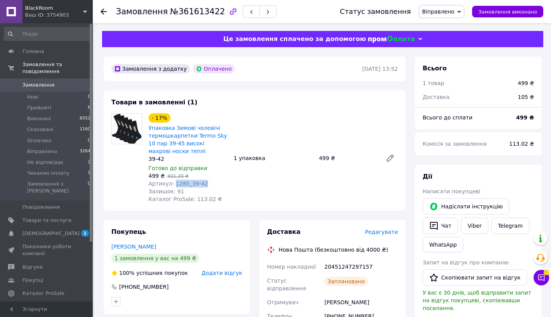
click at [174, 182] on div "Артикул: 1285_39-42" at bounding box center [187, 184] width 79 height 8
copy span "1285_39-42"
drag, startPoint x: 317, startPoint y: 157, endPoint x: 328, endPoint y: 157, distance: 11.2
click at [328, 157] on div "499 ₴" at bounding box center [347, 158] width 63 height 11
copy div "499"
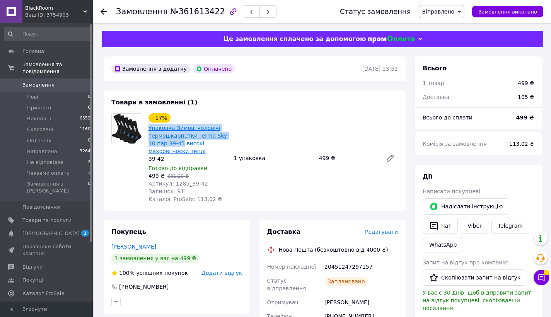
drag, startPoint x: 146, startPoint y: 129, endPoint x: 182, endPoint y: 144, distance: 39.5
click at [182, 144] on div "- 17% Упаковка Зимові чоловічі термошкарпетки Termo Sky 10 пар 39-45 високі мах…" at bounding box center [187, 158] width 85 height 93
copy link "Упаковка Зимові чоловічі термошкарпетки Termo Sky 10 пар 39-45"
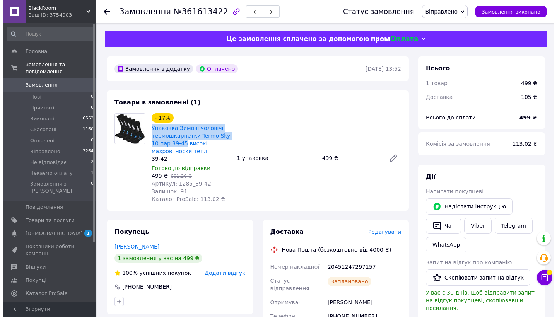
scroll to position [64, 0]
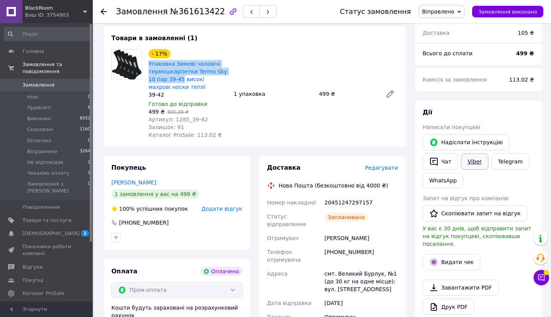
click at [471, 157] on link "Viber" at bounding box center [474, 161] width 27 height 16
click at [438, 262] on div "Видати чек" at bounding box center [478, 261] width 114 height 19
click at [435, 259] on button "Видати чек" at bounding box center [452, 262] width 58 height 16
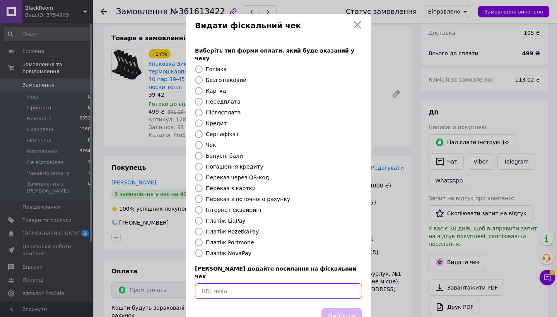
click at [304, 283] on input "text" at bounding box center [278, 290] width 167 height 15
paste input "[URL][DOMAIN_NAME]"
type input "[URL][DOMAIN_NAME]"
click at [341, 308] on button "Вибрати" at bounding box center [341, 316] width 41 height 17
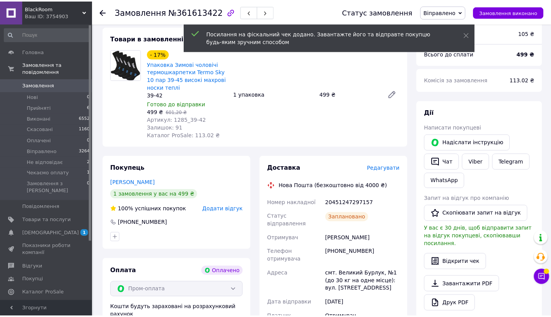
scroll to position [0, 0]
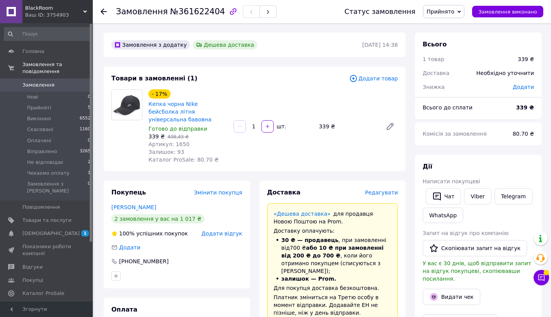
click at [341, 148] on div "- 17% Кепка чорна Nike бейсболка літня універсальна бавовна Готово до відправки…" at bounding box center [273, 126] width 256 height 77
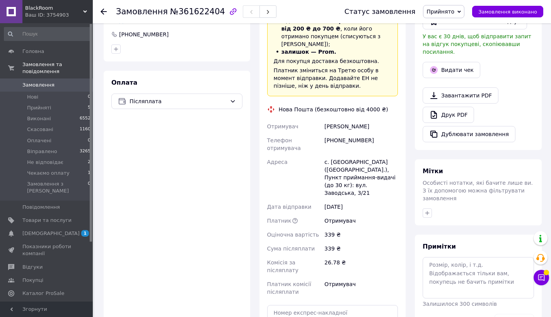
scroll to position [78, 0]
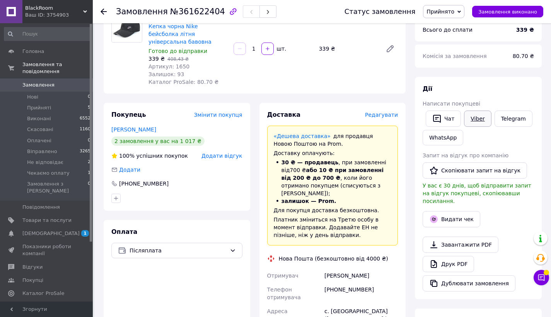
click at [472, 121] on link "Viber" at bounding box center [477, 119] width 27 height 16
click at [358, 137] on div "«Дешева доставка»   для продавця [GEOGRAPHIC_DATA] на Prom." at bounding box center [333, 139] width 118 height 15
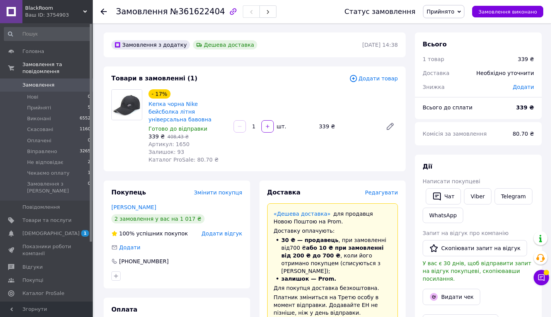
click at [444, 63] on div "1 товар" at bounding box center [465, 59] width 95 height 17
click at [540, 282] on button "Чат з покупцем" at bounding box center [540, 277] width 15 height 15
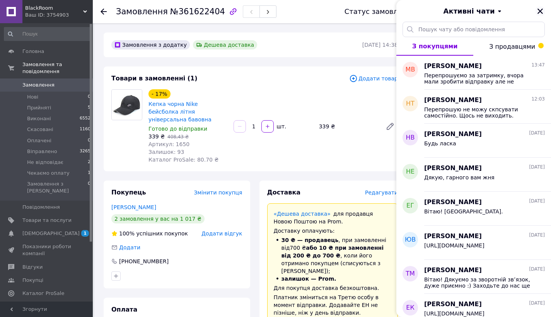
click at [538, 12] on icon "Закрити" at bounding box center [540, 11] width 7 height 7
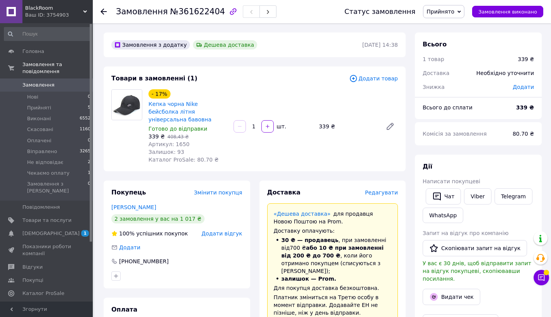
click at [394, 189] on span "Редагувати" at bounding box center [381, 192] width 33 height 6
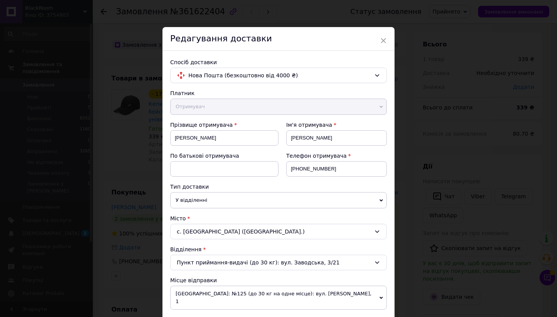
scroll to position [280, 0]
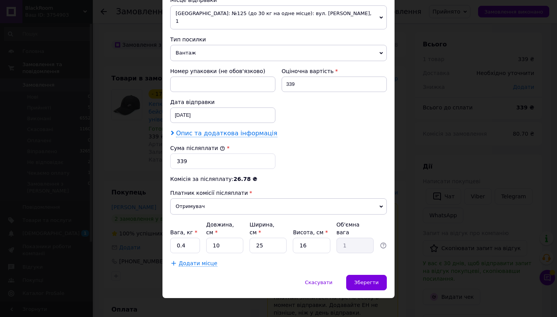
click at [228, 130] on span "Опис та додаткова інформація" at bounding box center [226, 134] width 101 height 8
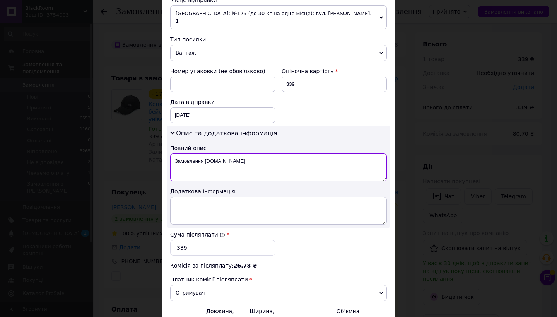
click at [251, 155] on textarea "Замовлення [DOMAIN_NAME]" at bounding box center [278, 167] width 216 height 28
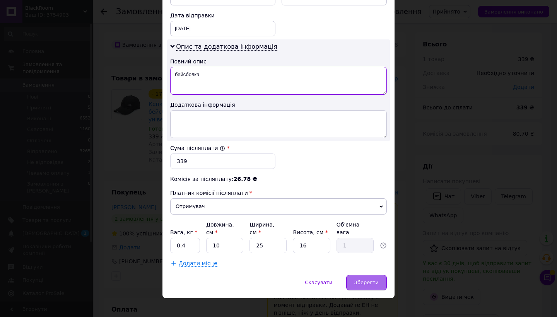
type textarea "бейсболка"
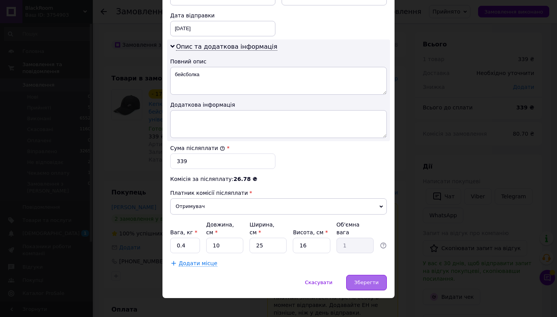
click at [366, 275] on div "Зберегти" at bounding box center [366, 282] width 41 height 15
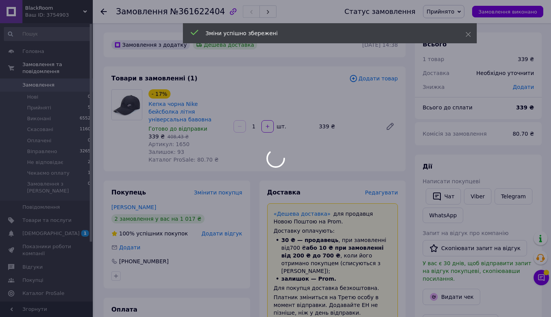
click at [386, 187] on div at bounding box center [275, 158] width 551 height 317
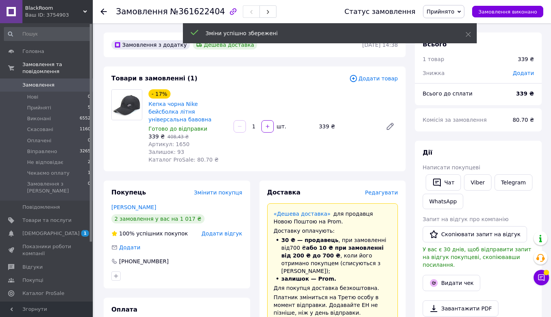
click at [382, 189] on span "Редагувати" at bounding box center [381, 192] width 33 height 6
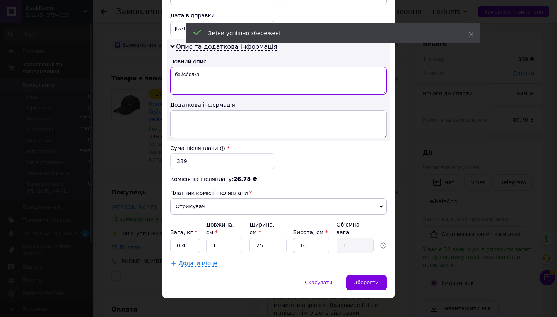
click at [274, 69] on textarea "бейсболка" at bounding box center [278, 81] width 216 height 28
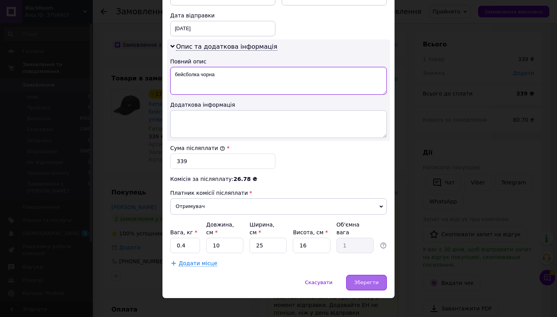
type textarea "бейсболка чорна"
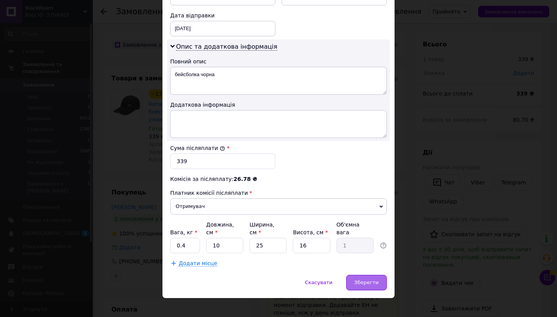
click at [366, 280] on span "Зберегти" at bounding box center [366, 283] width 24 height 6
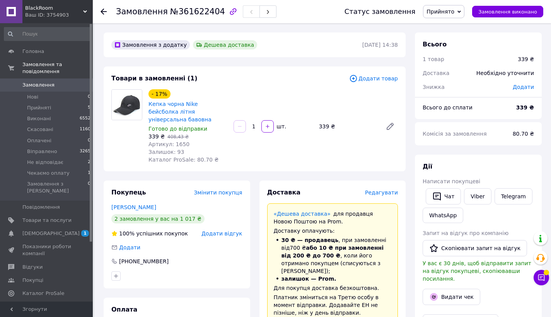
click at [336, 153] on div "- 17% Кепка чорна Nike бейсболка літня універсальна бавовна Готово до відправки…" at bounding box center [273, 126] width 256 height 77
click at [389, 189] on span "Редагувати" at bounding box center [381, 192] width 33 height 6
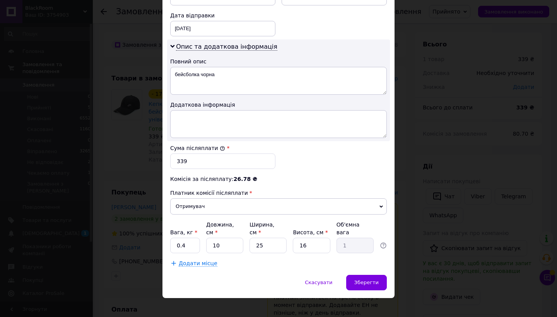
click at [432, 165] on div "× Редагування доставки Спосіб доставки Нова Пошта (безкоштовно від 4000 ₴) Плат…" at bounding box center [278, 158] width 557 height 317
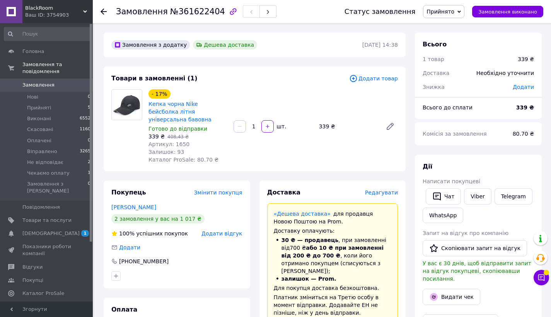
scroll to position [269, 0]
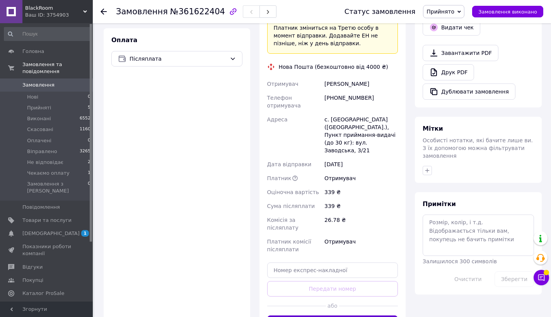
click at [384, 315] on button "Згенерувати ЕН" at bounding box center [332, 322] width 131 height 15
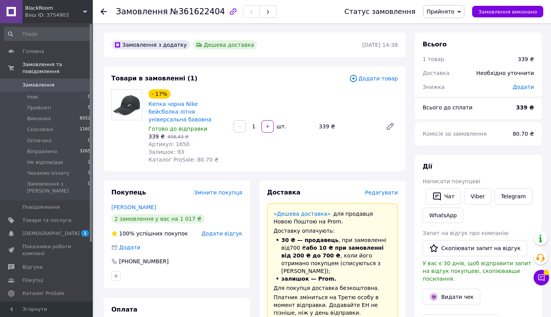
scroll to position [162, 0]
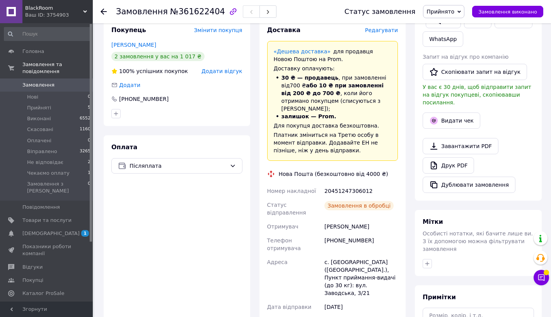
click at [341, 184] on div "20451247306012" at bounding box center [361, 191] width 77 height 14
copy div "20451247306012"
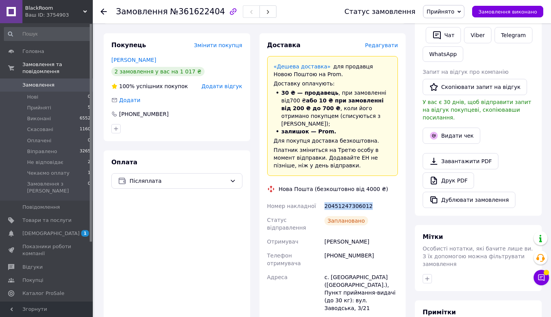
scroll to position [0, 0]
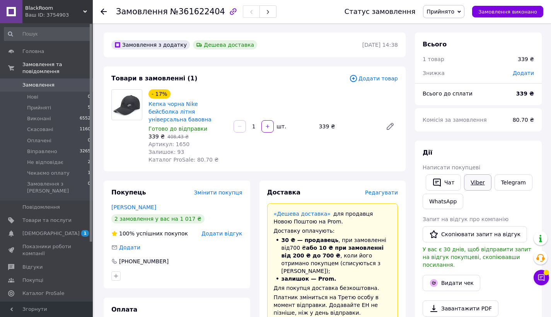
click at [477, 183] on link "Viber" at bounding box center [477, 182] width 27 height 16
click at [450, 14] on span "Прийнято" at bounding box center [440, 12] width 28 height 6
click at [453, 60] on li "Віправлено" at bounding box center [448, 62] width 50 height 12
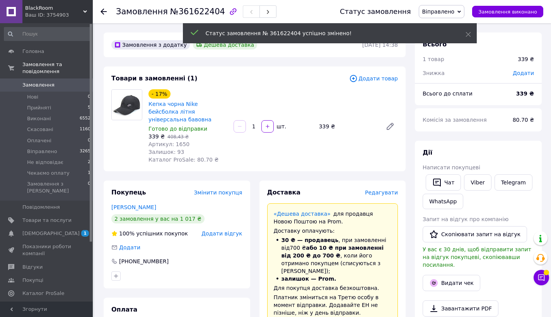
scroll to position [373, 0]
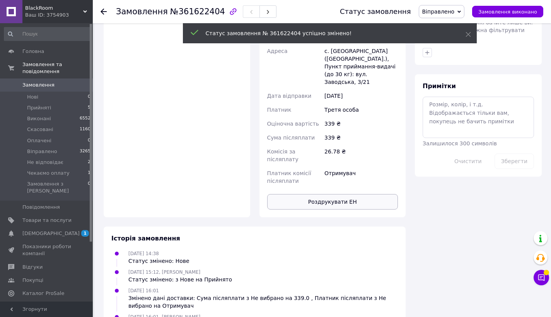
click at [360, 194] on button "Роздрукувати ЕН" at bounding box center [332, 201] width 131 height 15
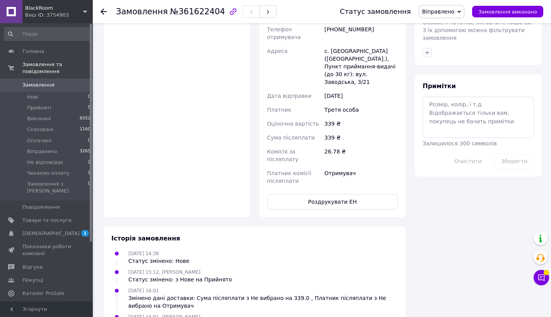
drag, startPoint x: 360, startPoint y: 174, endPoint x: 270, endPoint y: 133, distance: 98.6
click at [270, 148] on span "Комісія за післяплату" at bounding box center [282, 155] width 31 height 14
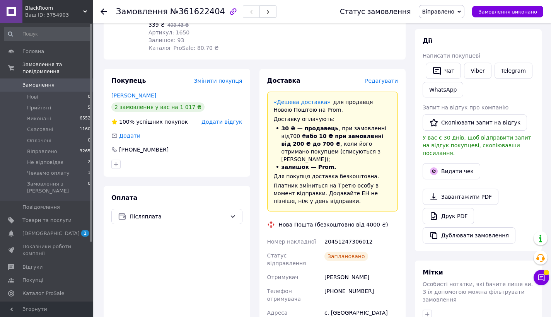
scroll to position [3, 0]
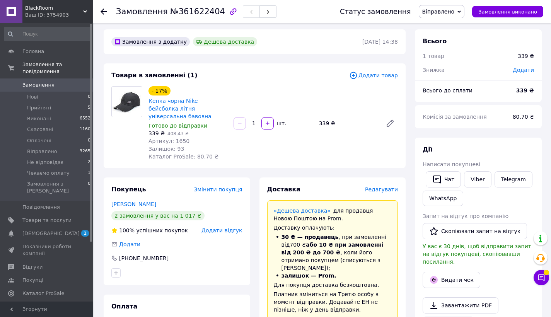
click at [179, 138] on span "Артикул: 1650" at bounding box center [168, 141] width 41 height 6
copy span "1650"
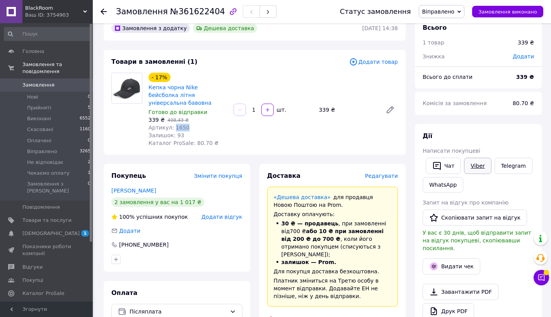
click at [471, 166] on link "Viber" at bounding box center [477, 166] width 27 height 16
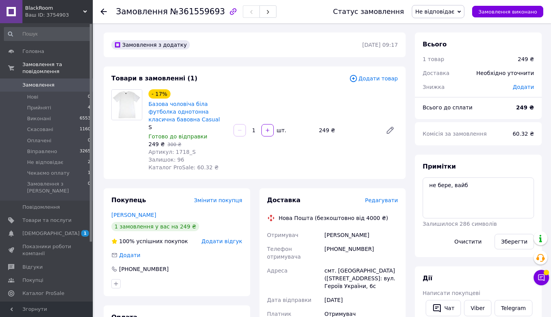
click at [343, 160] on div "- 17% Базова чоловіча біла футболка однотонна класична бавовна Casual S Готово …" at bounding box center [273, 130] width 256 height 85
click at [381, 201] on span "Редагувати" at bounding box center [381, 200] width 33 height 6
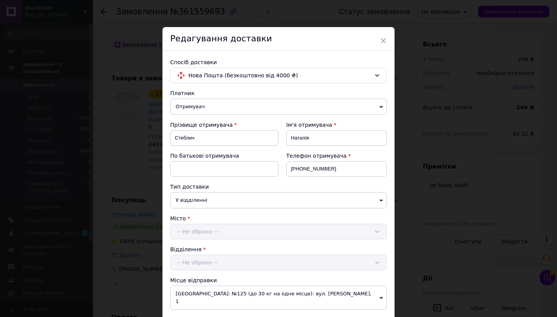
scroll to position [280, 0]
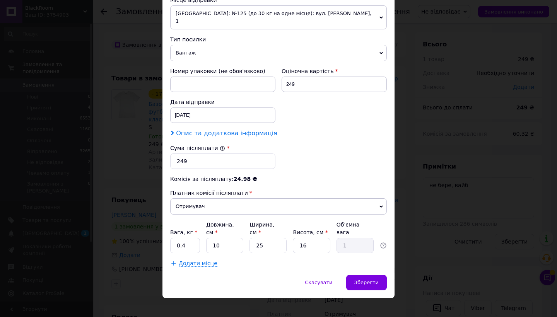
click at [215, 130] on span "Опис та додаткова інформація" at bounding box center [226, 134] width 101 height 8
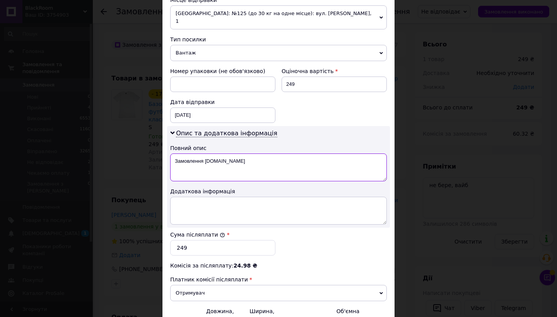
click at [229, 170] on textarea "Замовлення [DOMAIN_NAME]" at bounding box center [278, 167] width 216 height 28
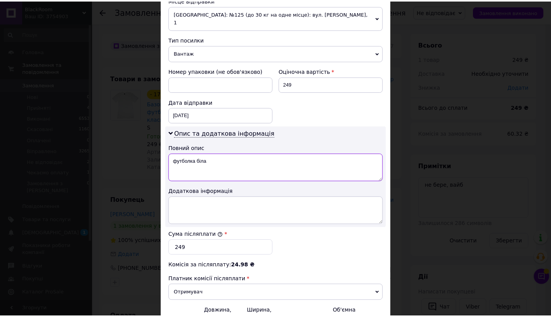
scroll to position [367, 0]
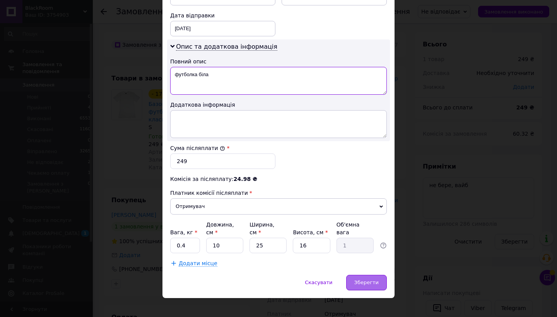
type textarea "футболка біла"
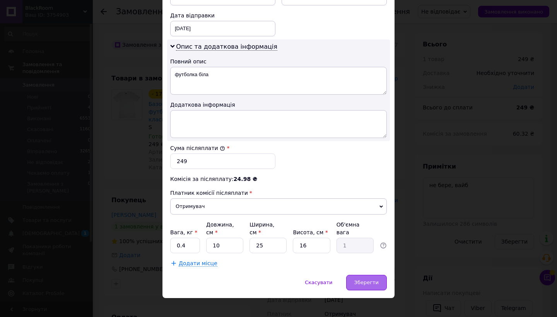
click at [361, 279] on div "Зберегти" at bounding box center [366, 282] width 41 height 15
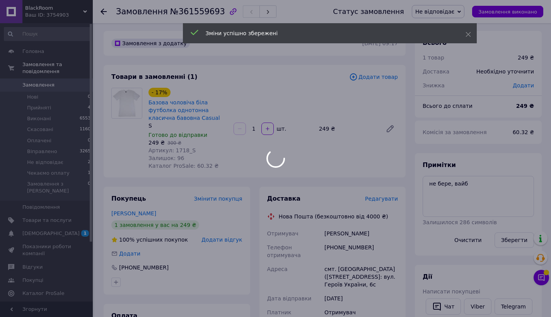
scroll to position [272, 0]
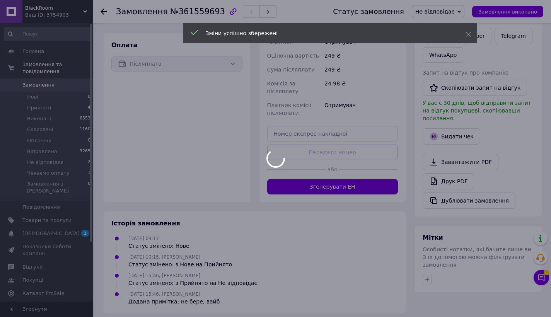
click at [337, 185] on div at bounding box center [275, 158] width 551 height 317
click at [337, 186] on button "Згенерувати ЕН" at bounding box center [332, 186] width 131 height 15
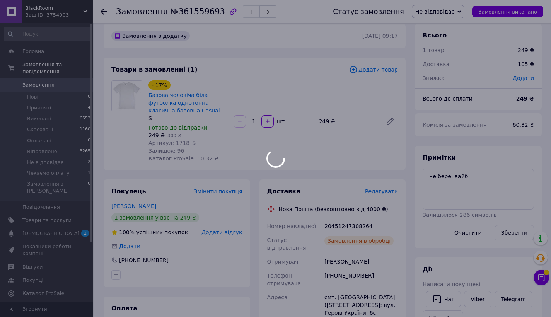
scroll to position [29, 0]
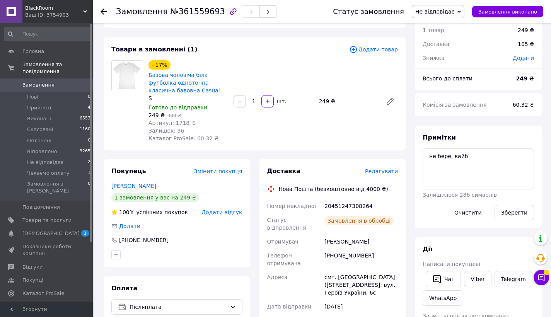
click at [337, 207] on div "20451247308264" at bounding box center [361, 206] width 77 height 14
copy div "20451247308264"
click at [476, 274] on link "Viber" at bounding box center [477, 279] width 27 height 16
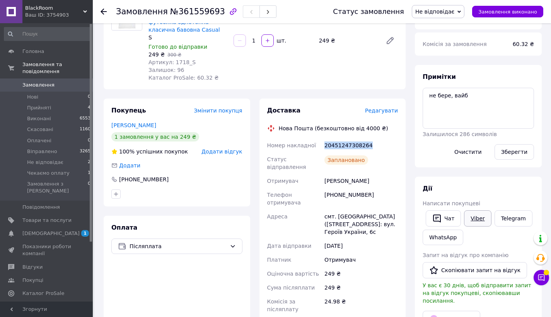
scroll to position [92, 0]
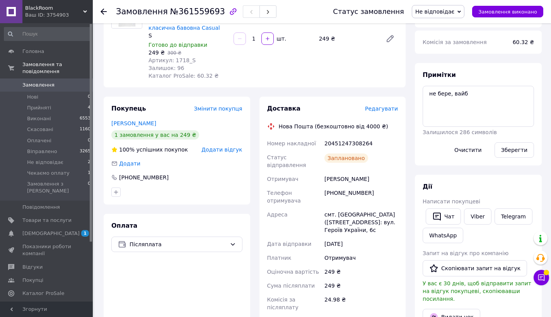
click at [433, 11] on span "Не відповідає" at bounding box center [434, 12] width 39 height 6
click at [441, 72] on li "Віправлено" at bounding box center [438, 74] width 52 height 12
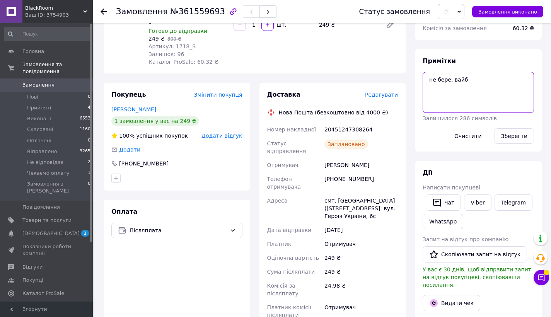
click at [491, 93] on textarea "не бере, вайб" at bounding box center [478, 92] width 111 height 41
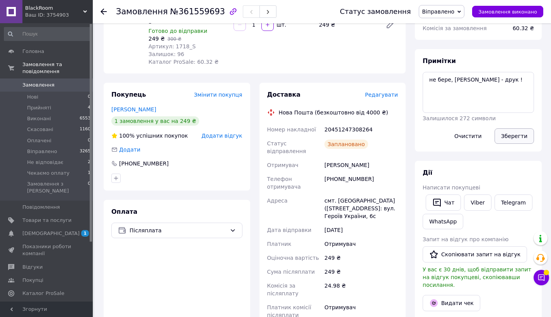
click at [513, 143] on button "Зберегти" at bounding box center [513, 135] width 39 height 15
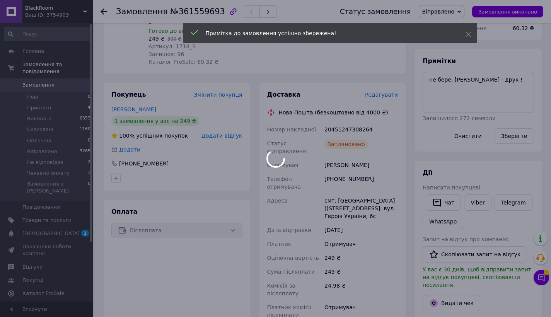
scroll to position [255, 0]
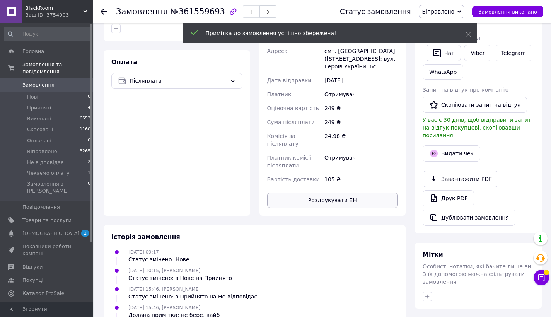
click at [337, 199] on button "Роздрукувати ЕН" at bounding box center [332, 200] width 131 height 15
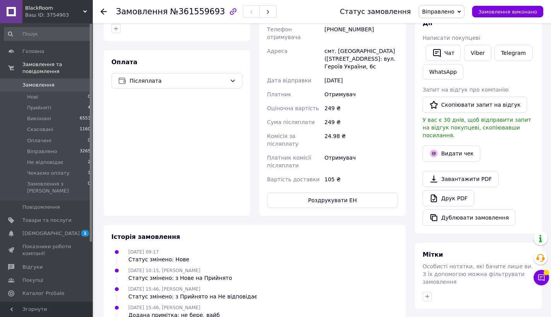
scroll to position [0, 0]
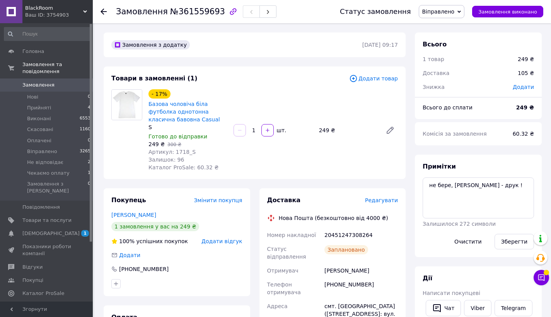
click at [188, 150] on span "Артикул: 1718_S" at bounding box center [171, 152] width 47 height 6
drag, startPoint x: 183, startPoint y: 151, endPoint x: 173, endPoint y: 151, distance: 10.1
click at [173, 151] on span "Артикул: 1718_S" at bounding box center [171, 152] width 47 height 6
copy span "1718"
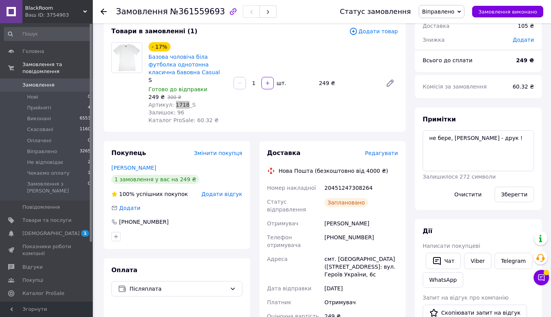
scroll to position [117, 0]
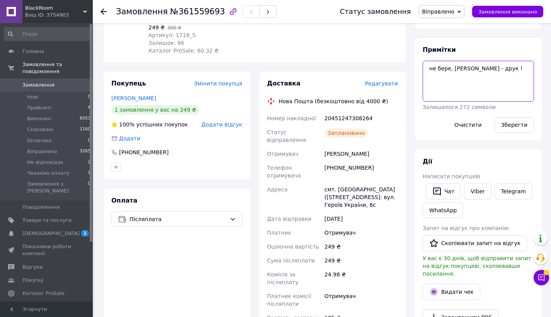
click at [495, 83] on textarea "не бере, [PERSON_NAME] - друк !" at bounding box center [478, 81] width 111 height 41
type textarea "не бере, [PERSON_NAME] - друк ! чек відкладено"
click at [526, 121] on button "Зберегти" at bounding box center [513, 124] width 39 height 15
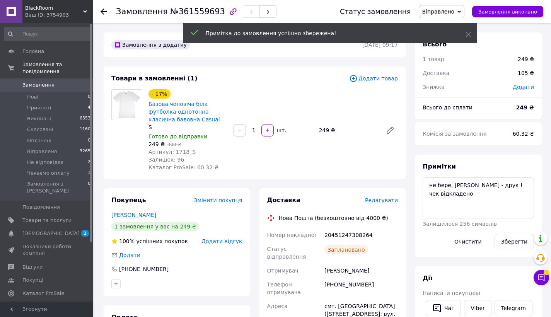
scroll to position [5, 0]
